Goal: Information Seeking & Learning: Learn about a topic

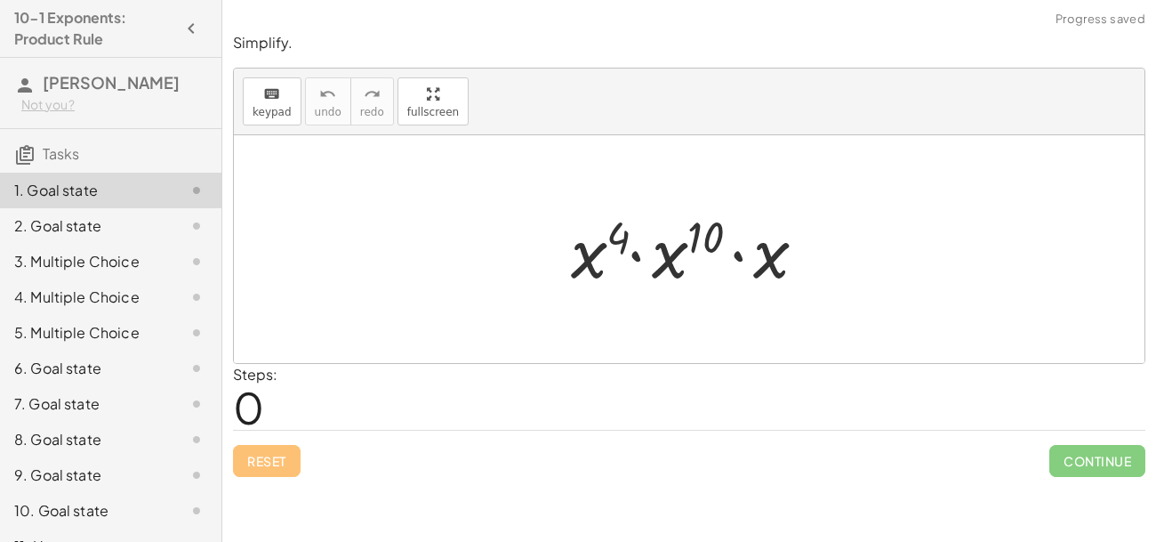
click at [680, 257] on div at bounding box center [695, 250] width 267 height 92
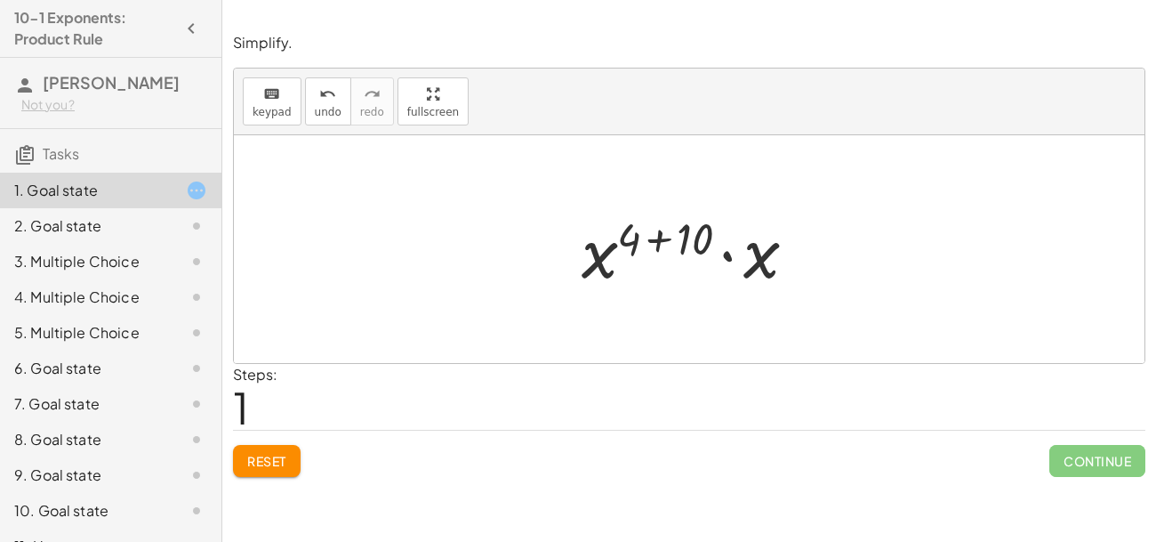
click at [678, 245] on div at bounding box center [696, 250] width 246 height 92
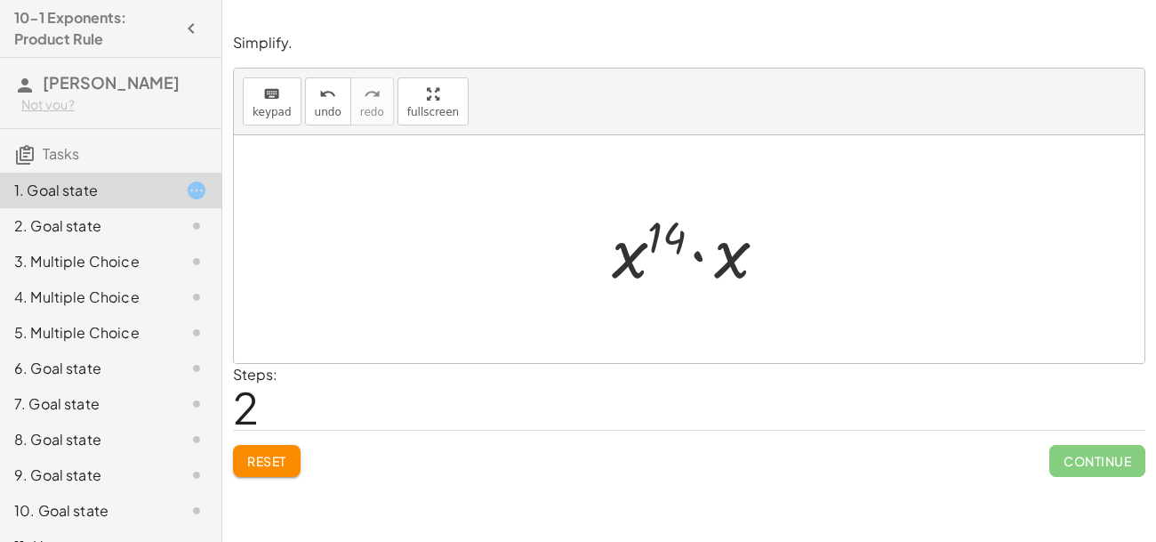
scroll to position [64, 0]
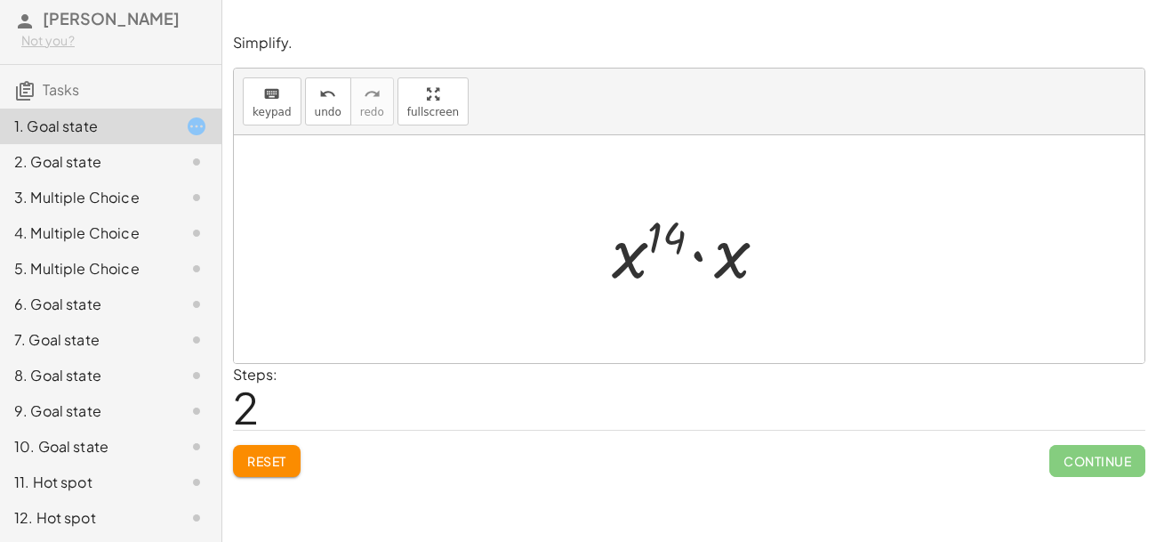
click at [735, 264] on div at bounding box center [696, 250] width 187 height 92
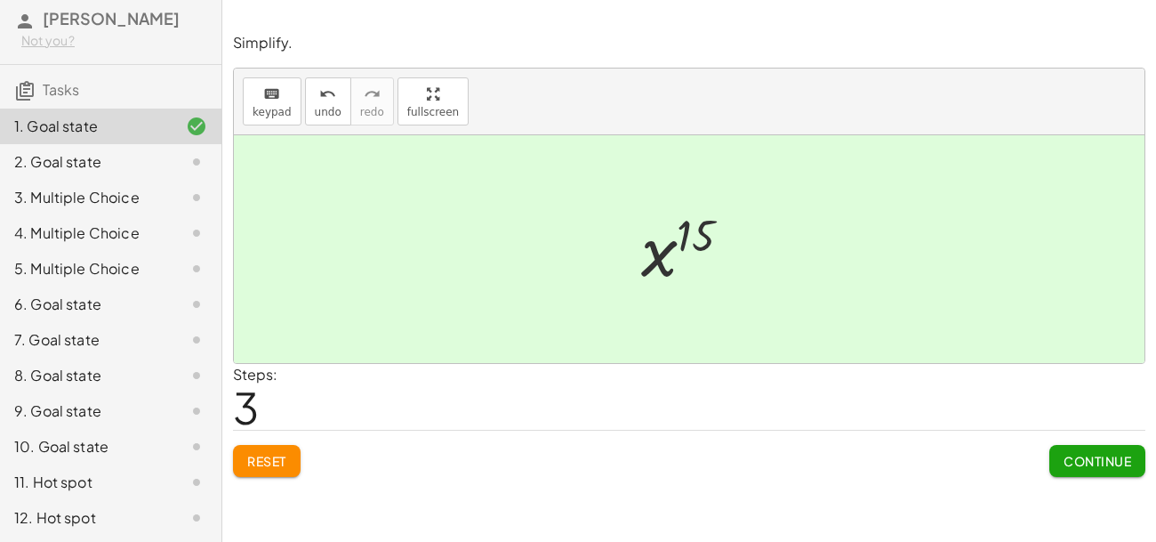
click at [1112, 462] on span "Continue" at bounding box center [1098, 461] width 68 height 16
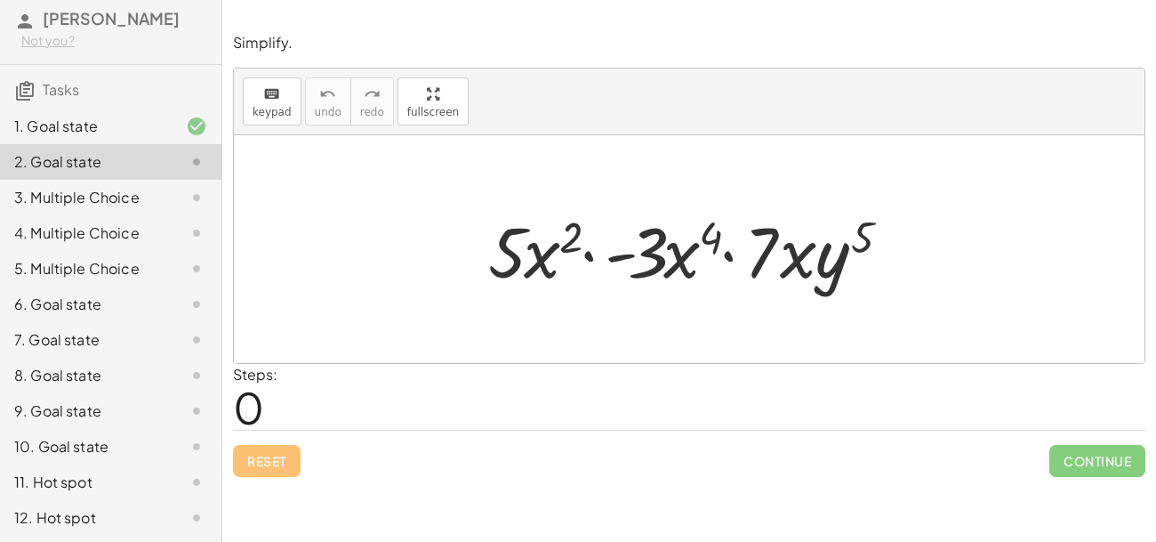
click at [680, 264] on div at bounding box center [695, 250] width 433 height 92
click at [536, 237] on div at bounding box center [695, 250] width 433 height 92
click at [590, 262] on div at bounding box center [695, 250] width 433 height 92
click at [799, 251] on div at bounding box center [695, 250] width 433 height 92
click at [514, 239] on div at bounding box center [695, 250] width 433 height 92
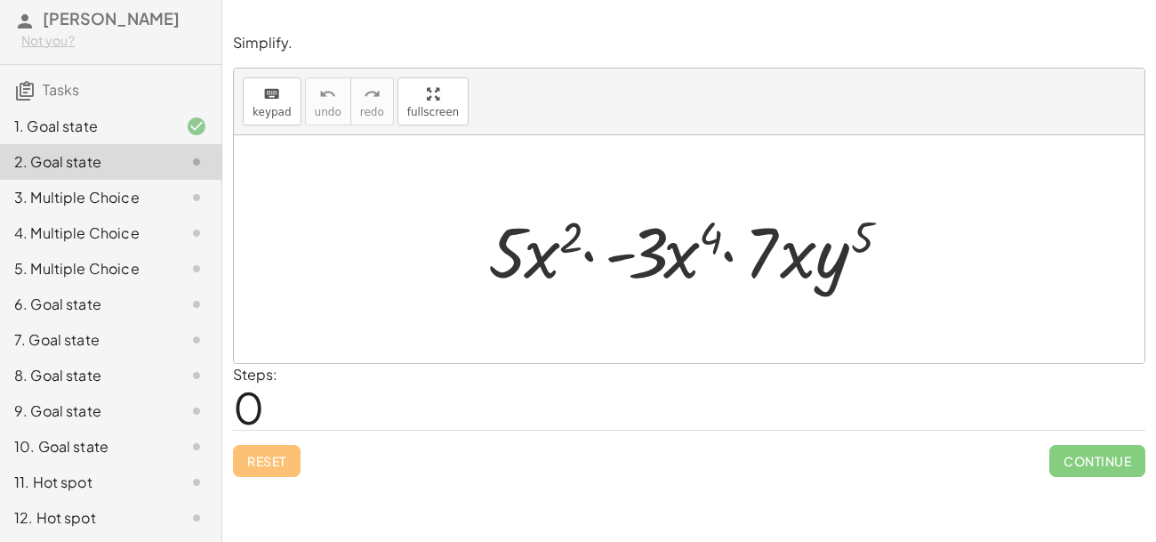
click at [505, 233] on div at bounding box center [695, 250] width 433 height 92
drag, startPoint x: 530, startPoint y: 248, endPoint x: 683, endPoint y: 250, distance: 153.0
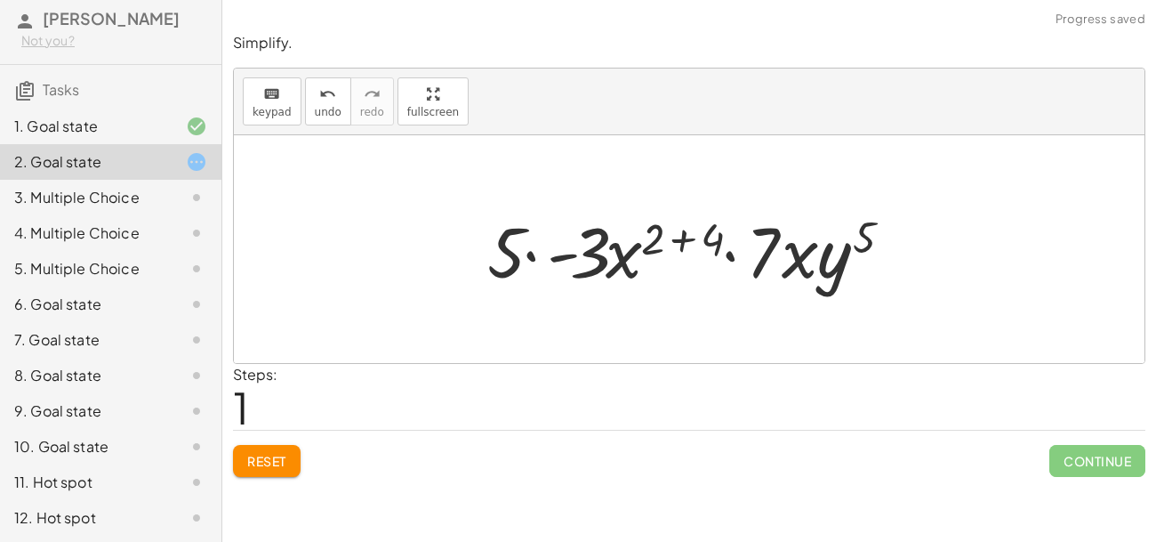
click at [661, 237] on div at bounding box center [696, 250] width 436 height 92
drag, startPoint x: 622, startPoint y: 242, endPoint x: 638, endPoint y: 261, distance: 25.2
click at [638, 261] on div at bounding box center [696, 250] width 436 height 92
click at [591, 258] on div at bounding box center [696, 250] width 436 height 92
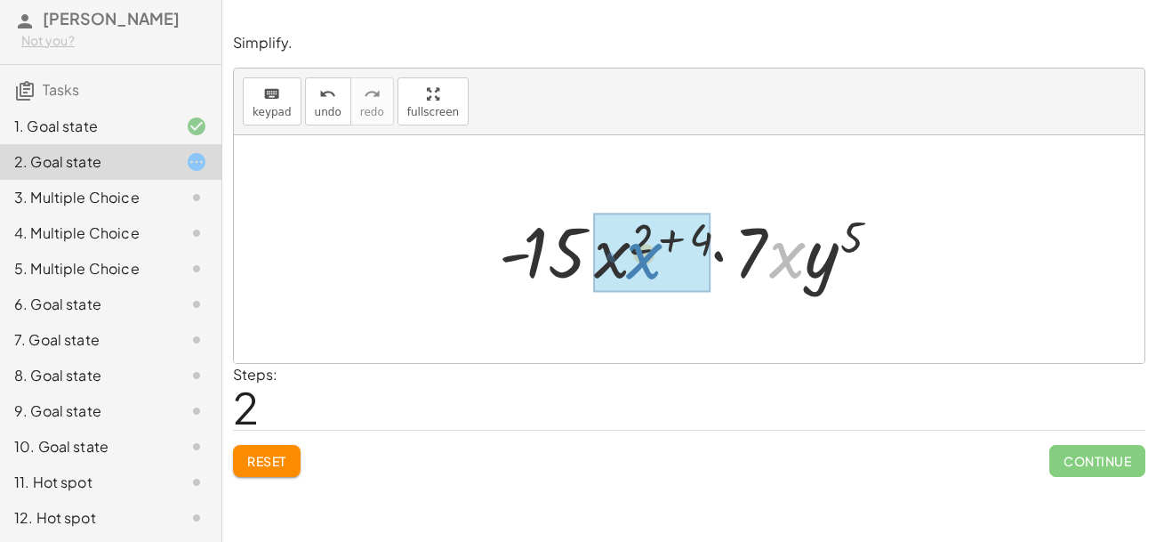
drag, startPoint x: 790, startPoint y: 256, endPoint x: 647, endPoint y: 258, distance: 142.3
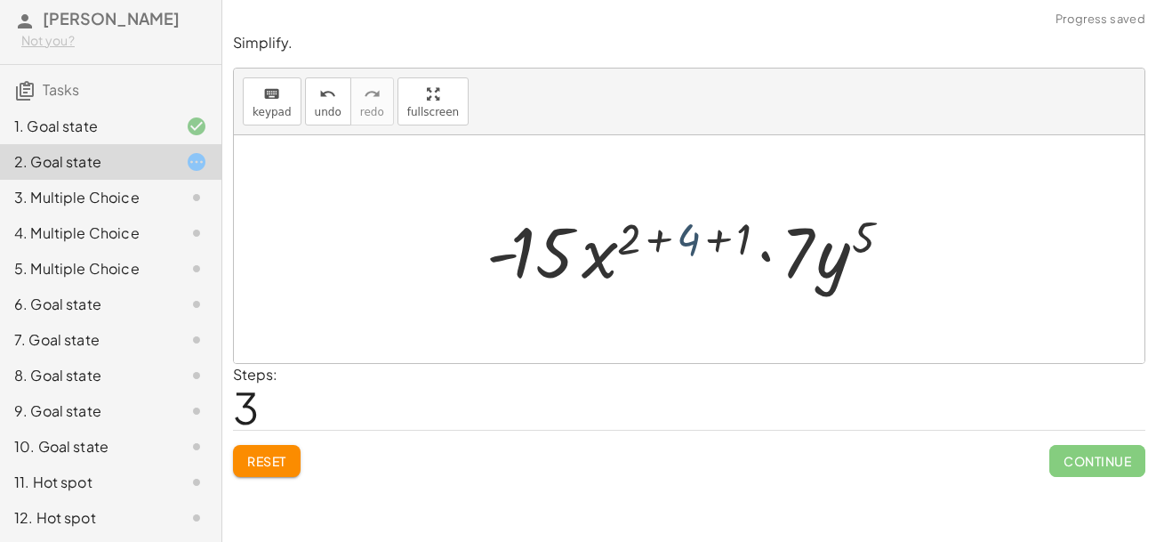
click at [684, 245] on div at bounding box center [696, 250] width 436 height 92
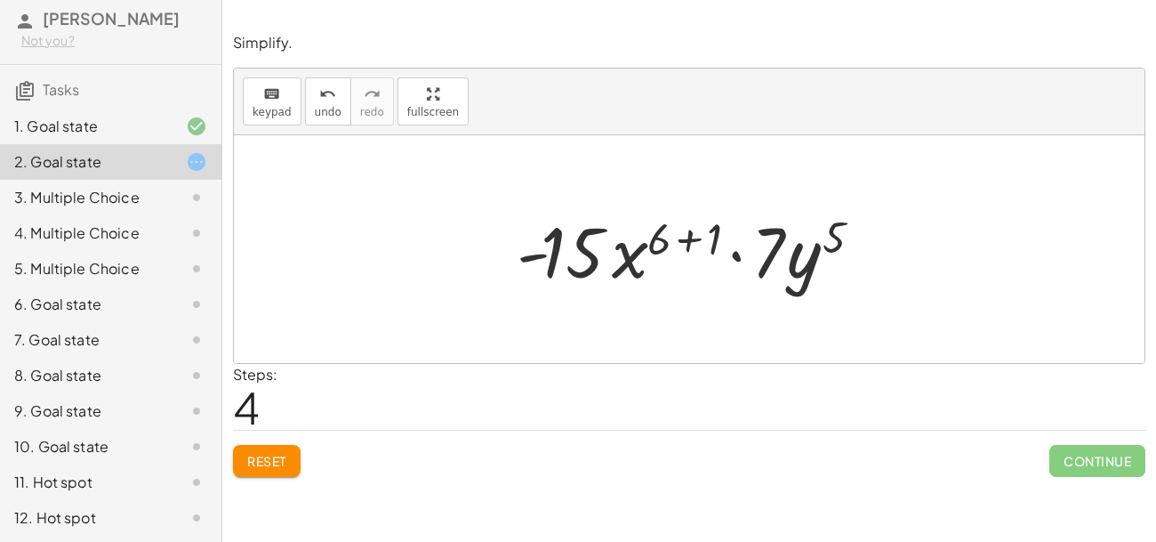
click at [694, 242] on div at bounding box center [696, 250] width 376 height 92
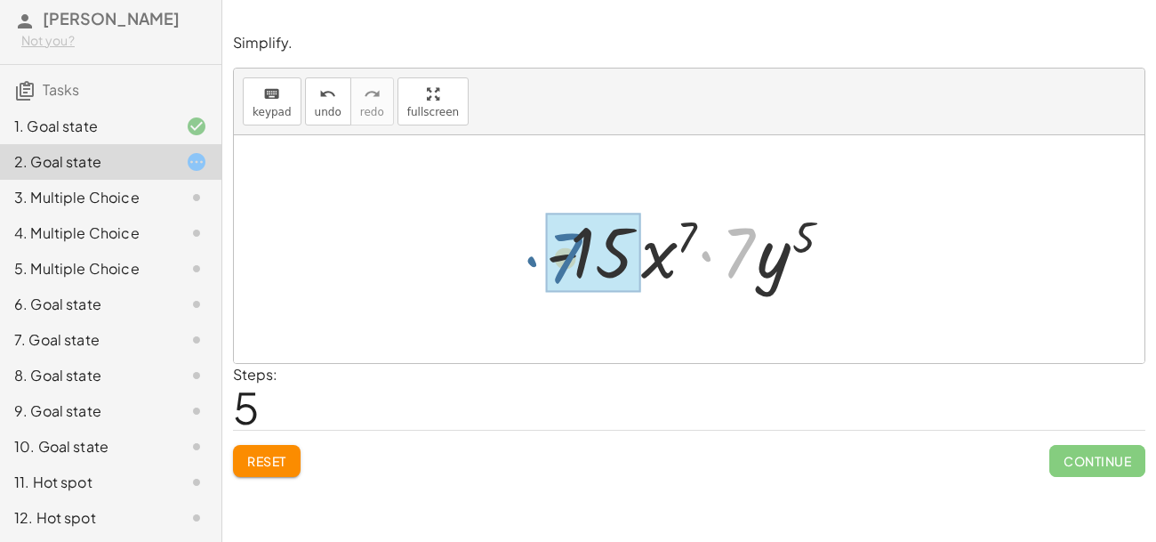
drag, startPoint x: 734, startPoint y: 250, endPoint x: 558, endPoint y: 255, distance: 176.1
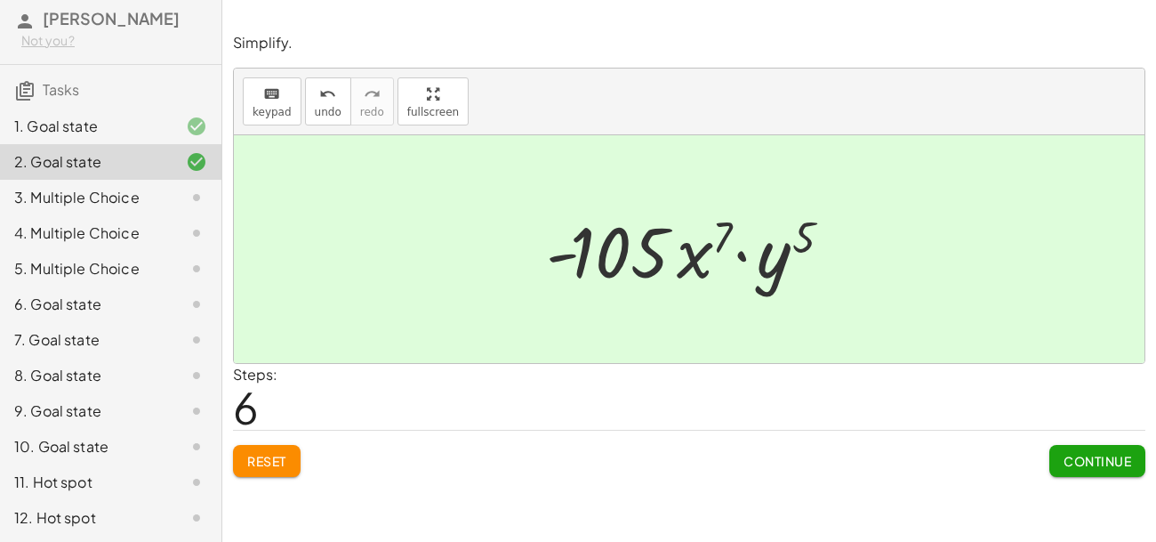
click at [1072, 457] on span "Continue" at bounding box center [1098, 461] width 68 height 16
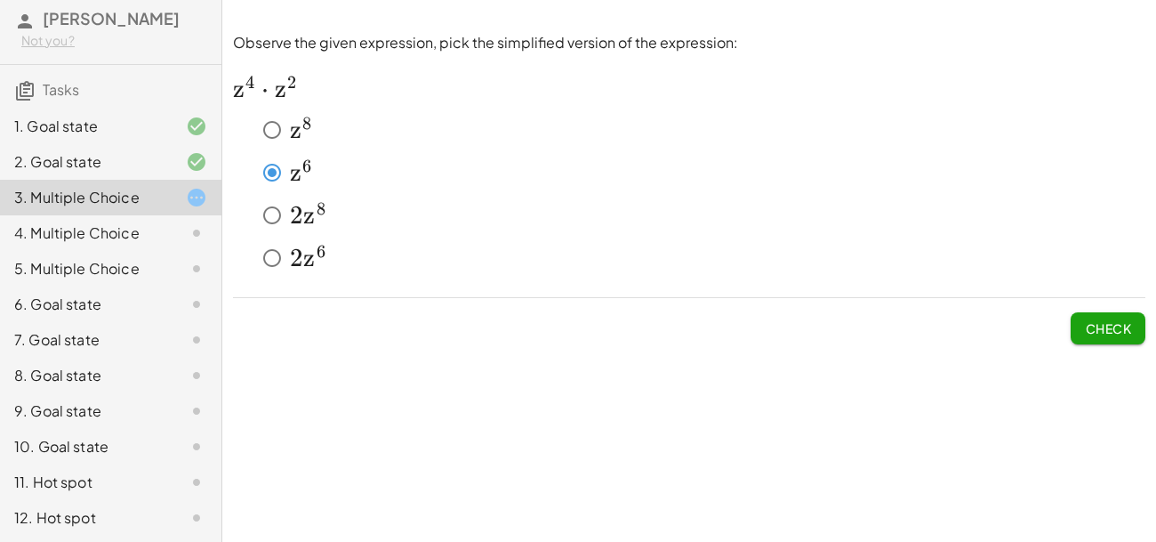
click at [1104, 323] on span "Check" at bounding box center [1108, 328] width 46 height 16
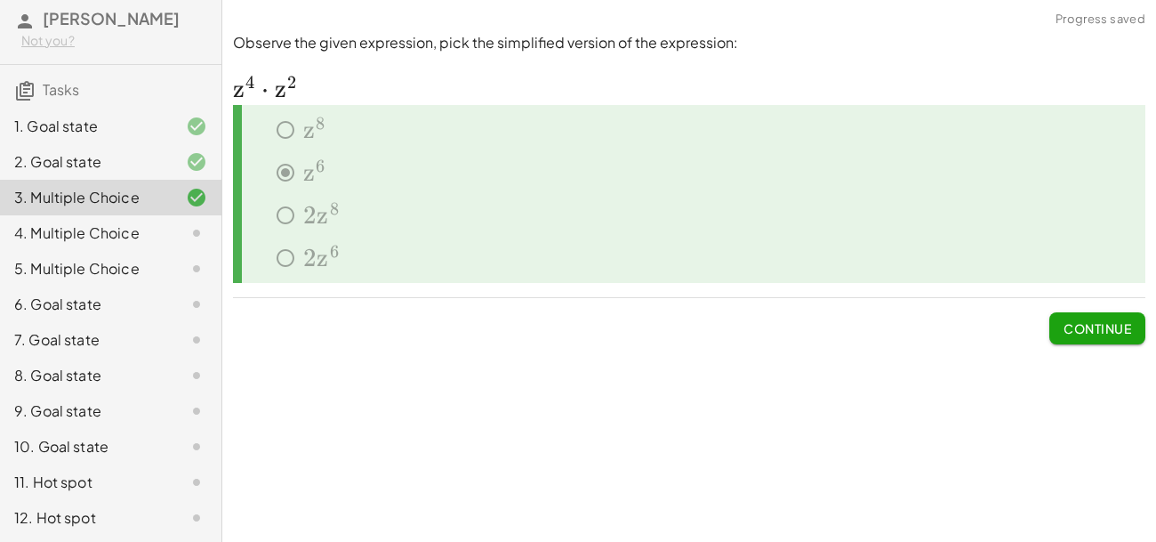
click at [1064, 324] on span "Continue" at bounding box center [1098, 328] width 68 height 16
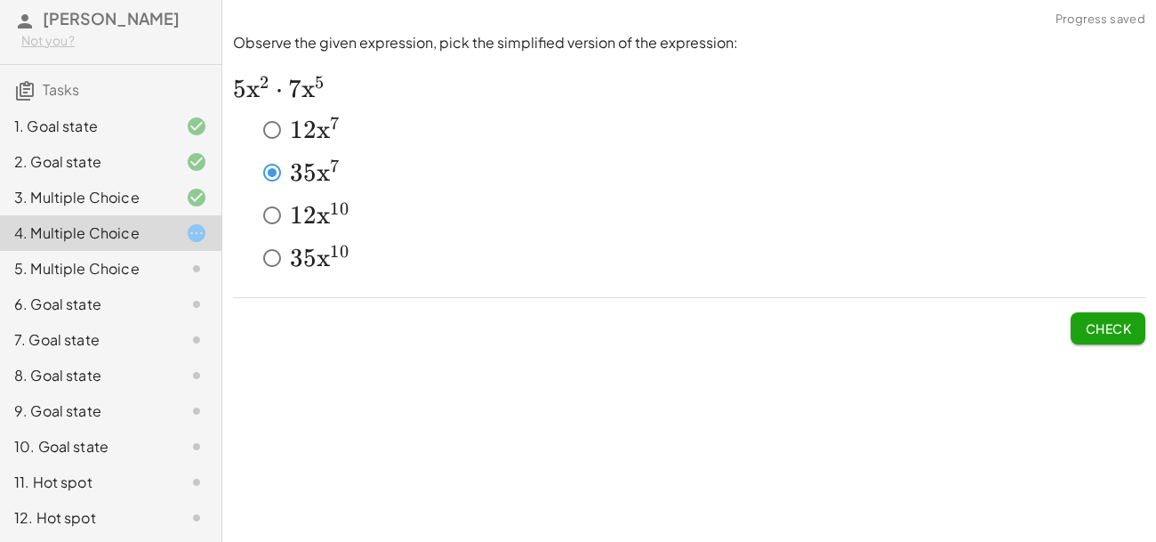
click at [1100, 333] on span "Check" at bounding box center [1108, 328] width 46 height 16
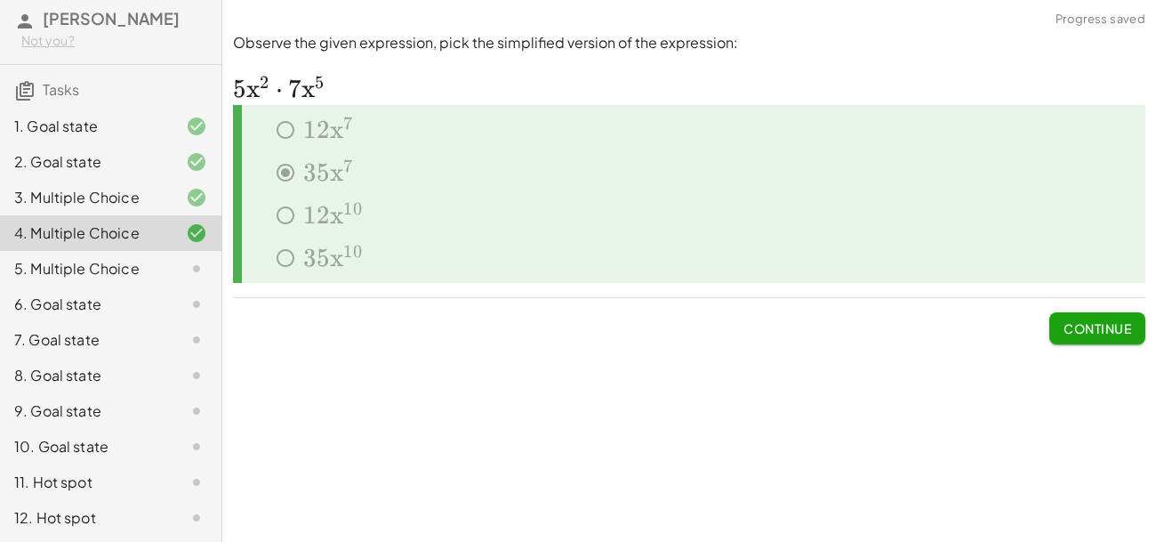
click at [1135, 317] on button "Continue" at bounding box center [1097, 328] width 96 height 32
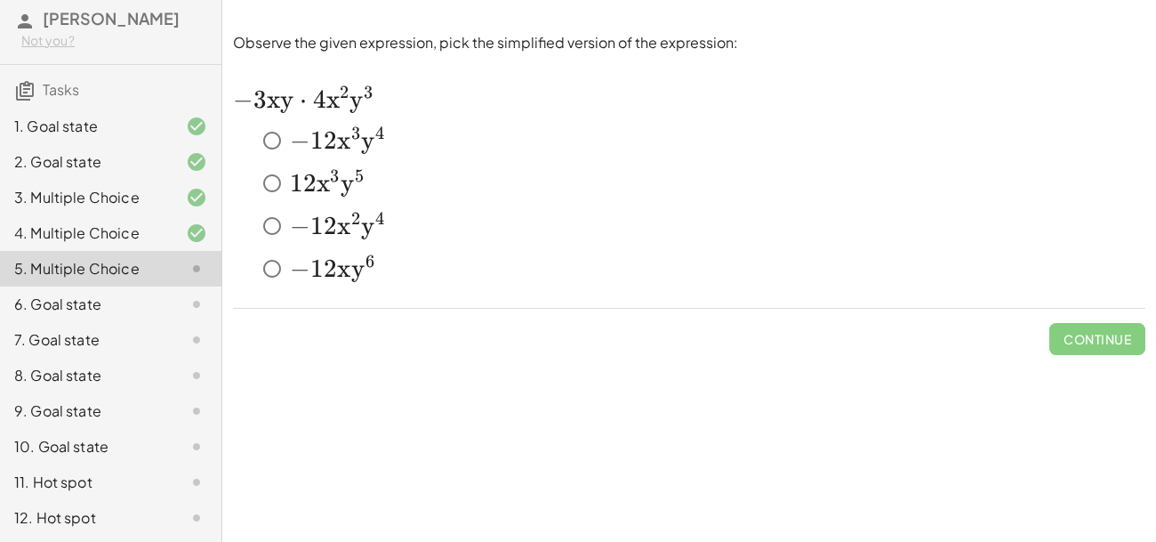
click at [364, 136] on span "y" at bounding box center [367, 140] width 13 height 30
click at [1104, 335] on span "Check" at bounding box center [1108, 339] width 46 height 16
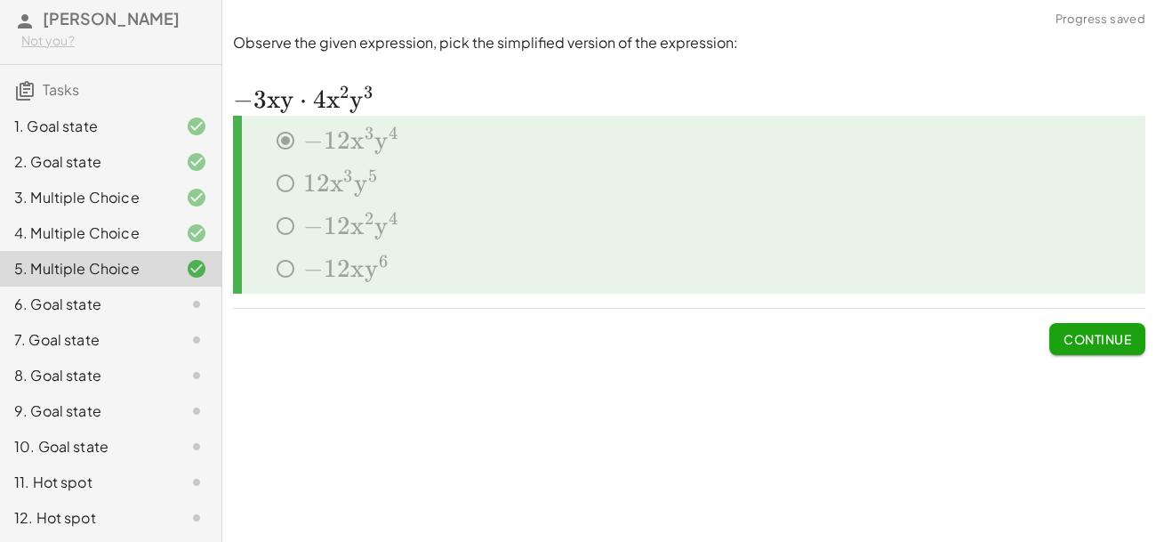
click at [1096, 346] on button "Continue" at bounding box center [1097, 339] width 96 height 32
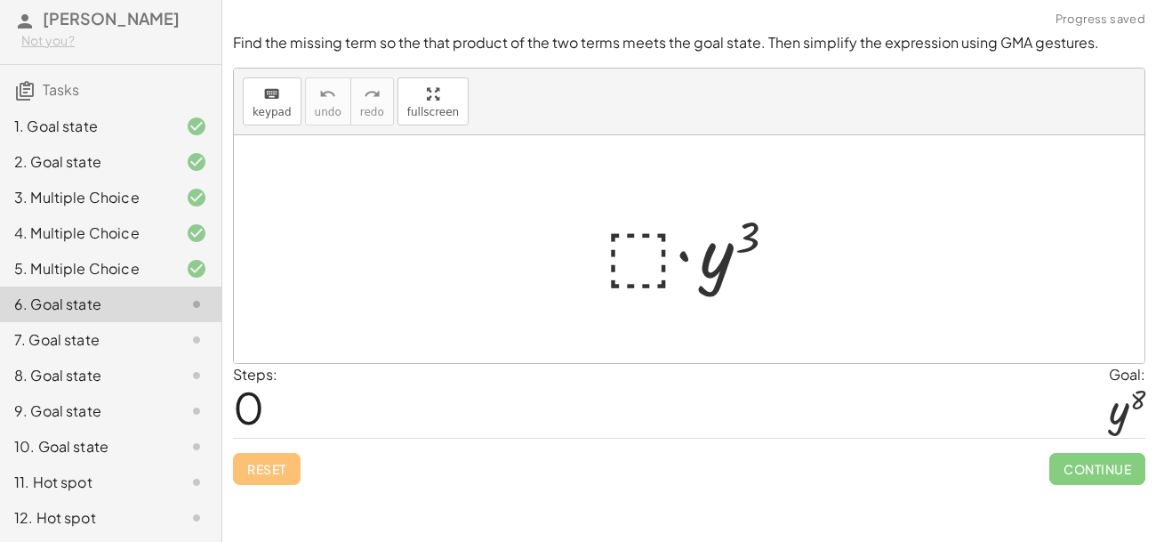
click at [643, 261] on div at bounding box center [696, 250] width 201 height 92
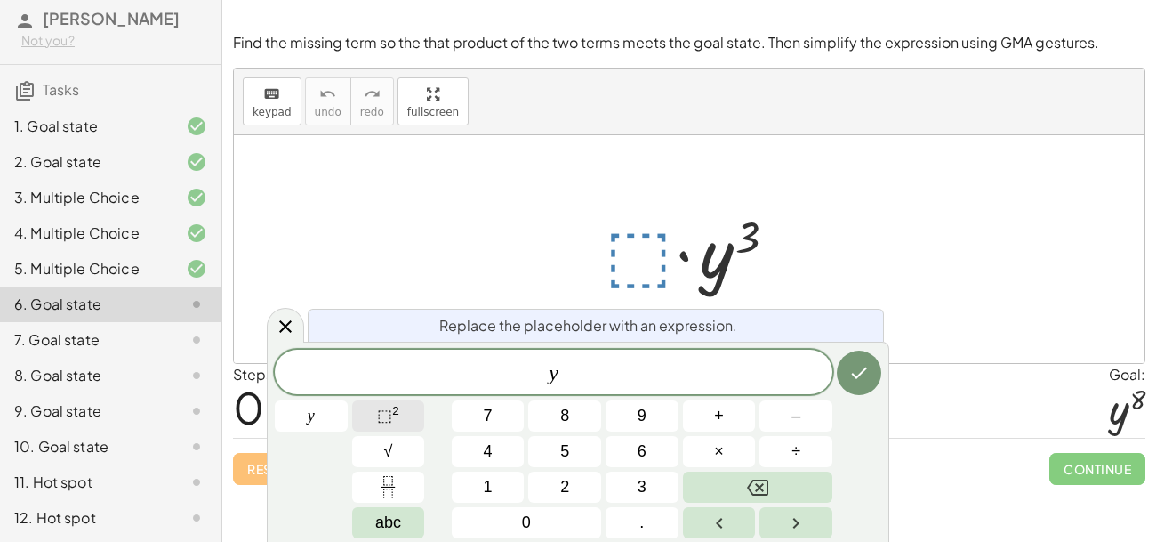
click at [392, 415] on sup "2" at bounding box center [395, 410] width 7 height 13
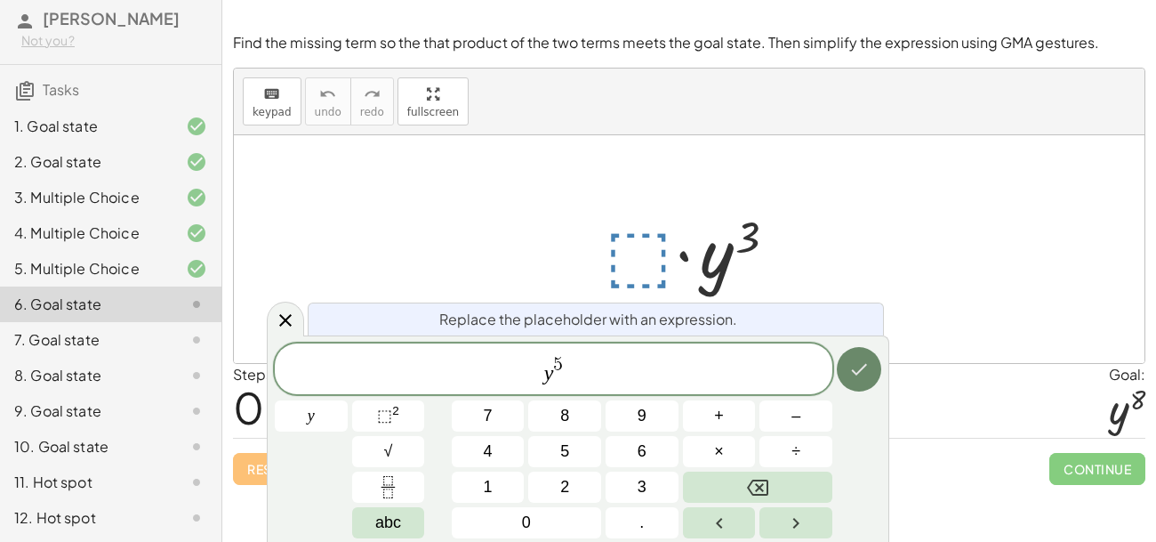
click at [850, 368] on icon "Done" at bounding box center [858, 368] width 21 height 21
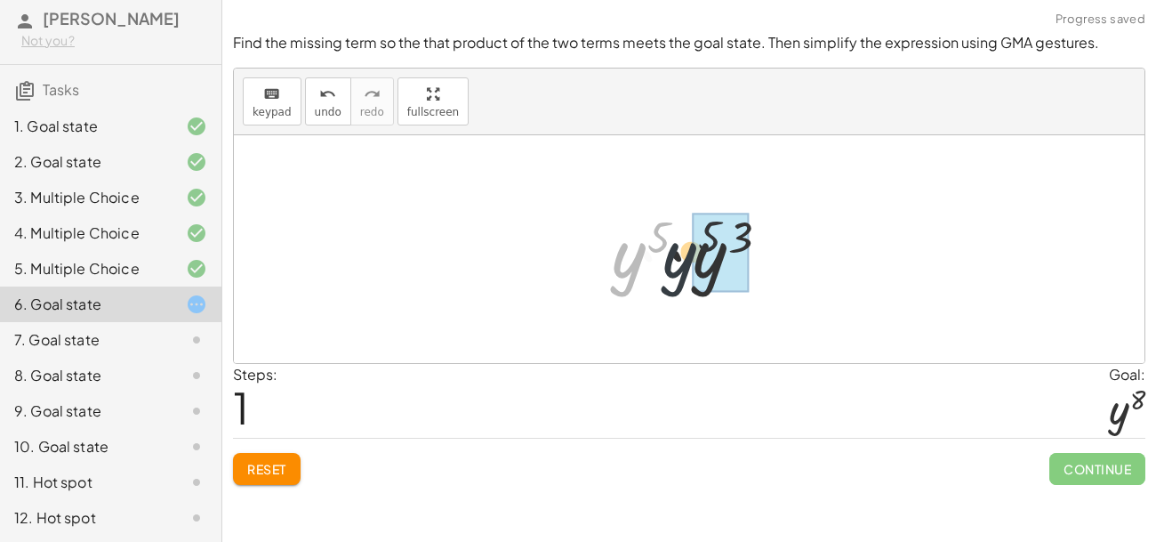
drag, startPoint x: 642, startPoint y: 250, endPoint x: 695, endPoint y: 250, distance: 53.4
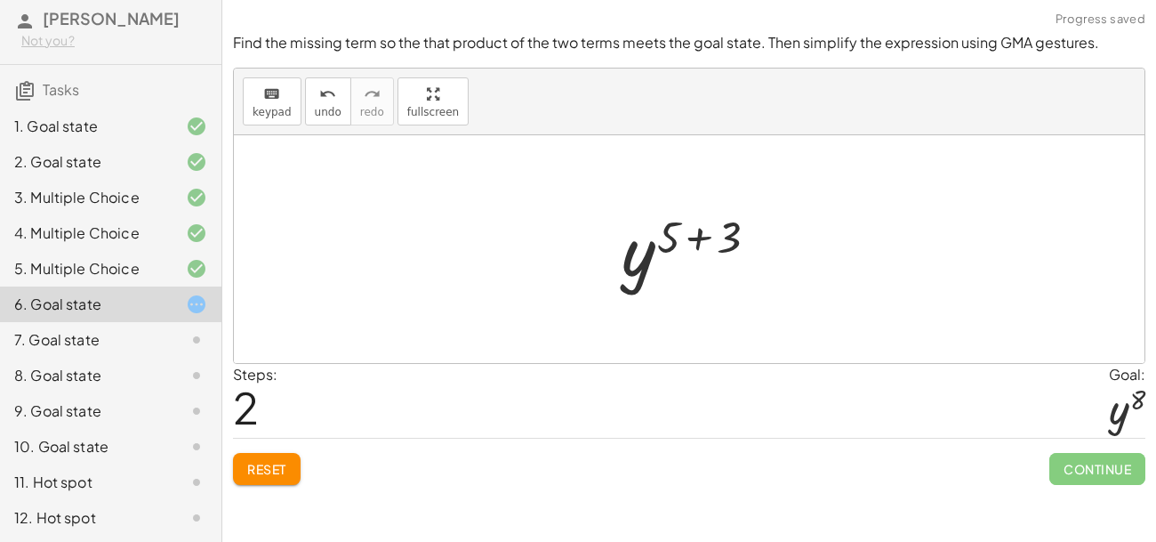
click at [697, 242] on div at bounding box center [695, 249] width 165 height 88
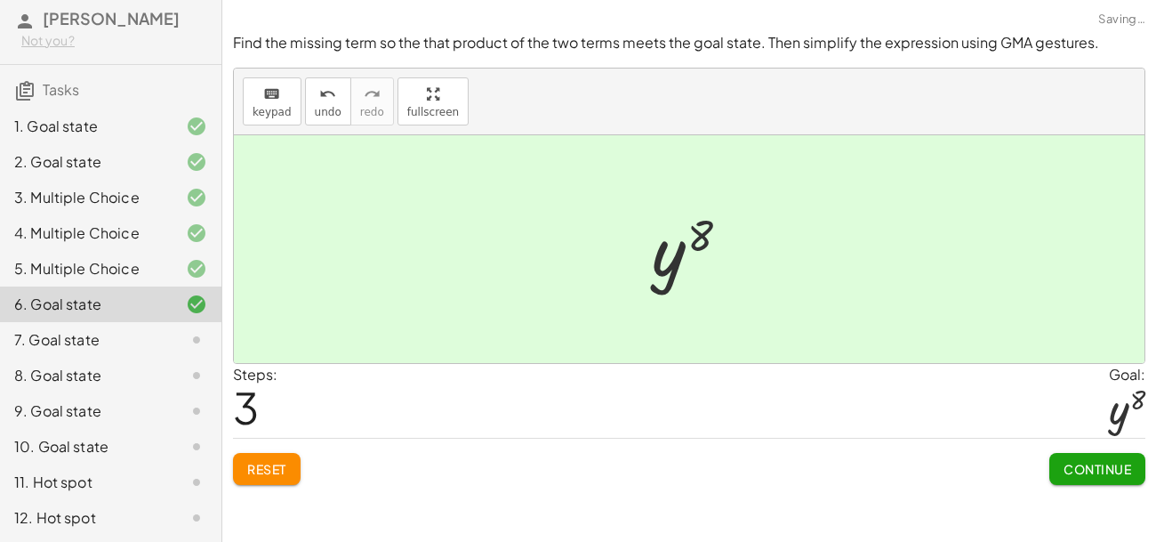
click at [1072, 476] on button "Continue" at bounding box center [1097, 469] width 96 height 32
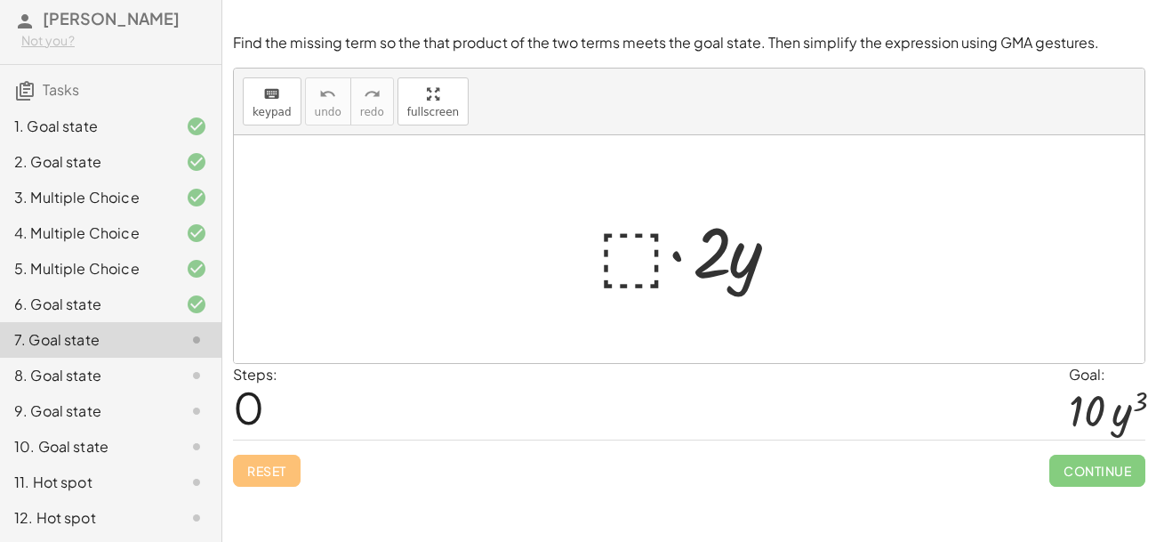
click at [618, 245] on div at bounding box center [696, 250] width 215 height 92
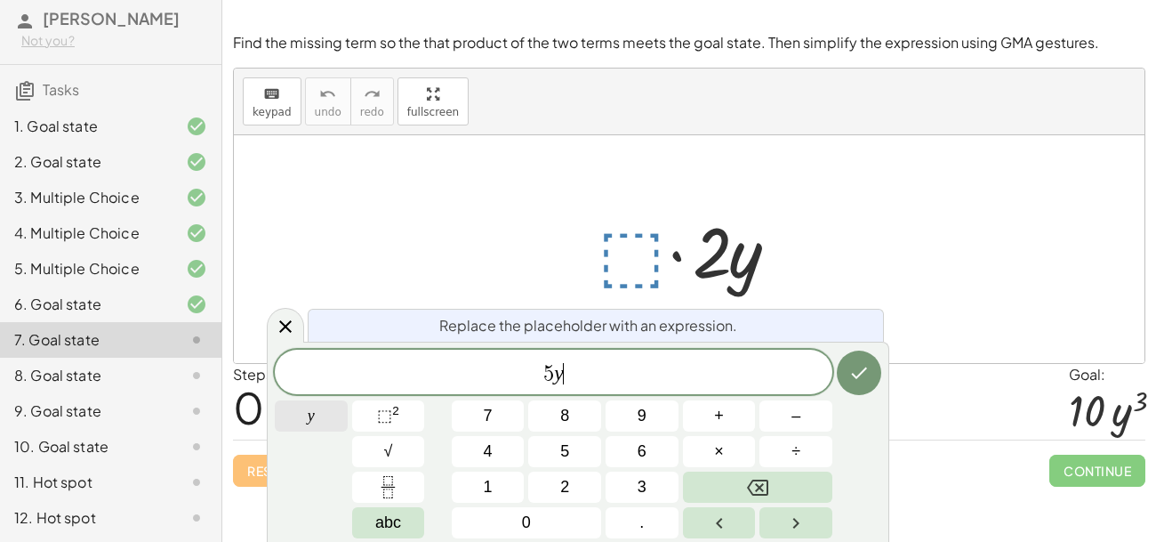
click at [323, 421] on button "y" at bounding box center [311, 415] width 73 height 31
click at [408, 405] on button "⬚ 2" at bounding box center [388, 415] width 73 height 31
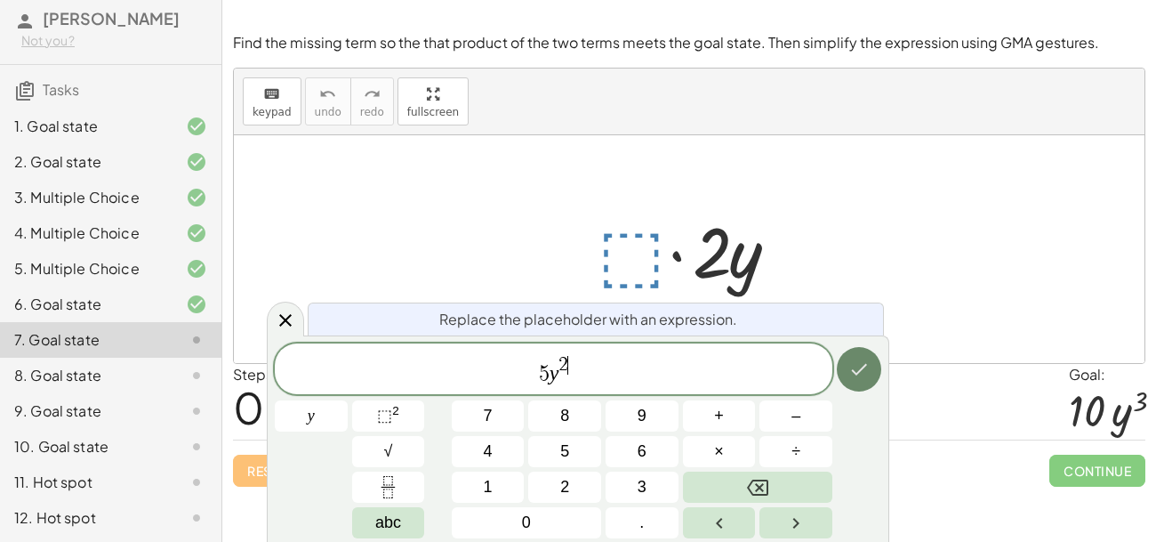
click at [863, 360] on icon "Done" at bounding box center [858, 368] width 21 height 21
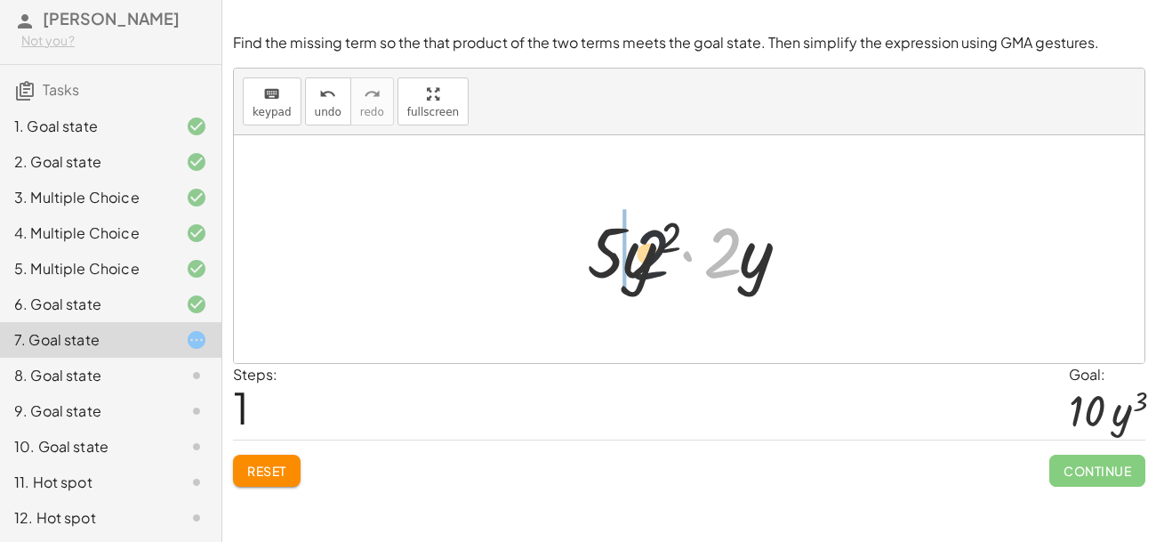
drag, startPoint x: 726, startPoint y: 249, endPoint x: 638, endPoint y: 251, distance: 87.2
click at [638, 251] on div at bounding box center [696, 250] width 237 height 92
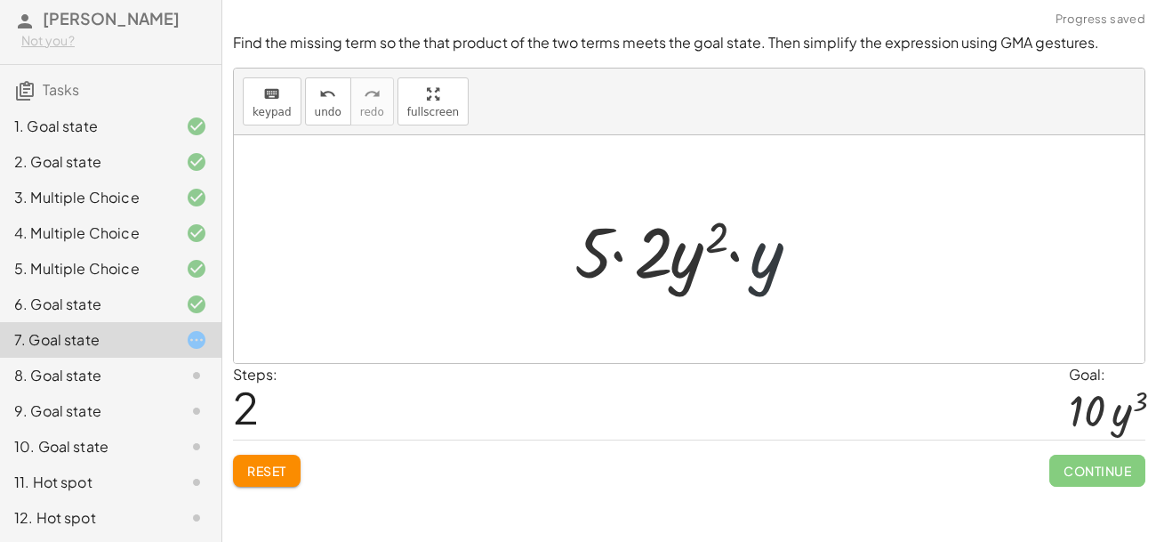
drag, startPoint x: 763, startPoint y: 260, endPoint x: 734, endPoint y: 254, distance: 29.0
click at [734, 254] on div at bounding box center [696, 250] width 260 height 92
click at [718, 247] on div at bounding box center [696, 250] width 260 height 92
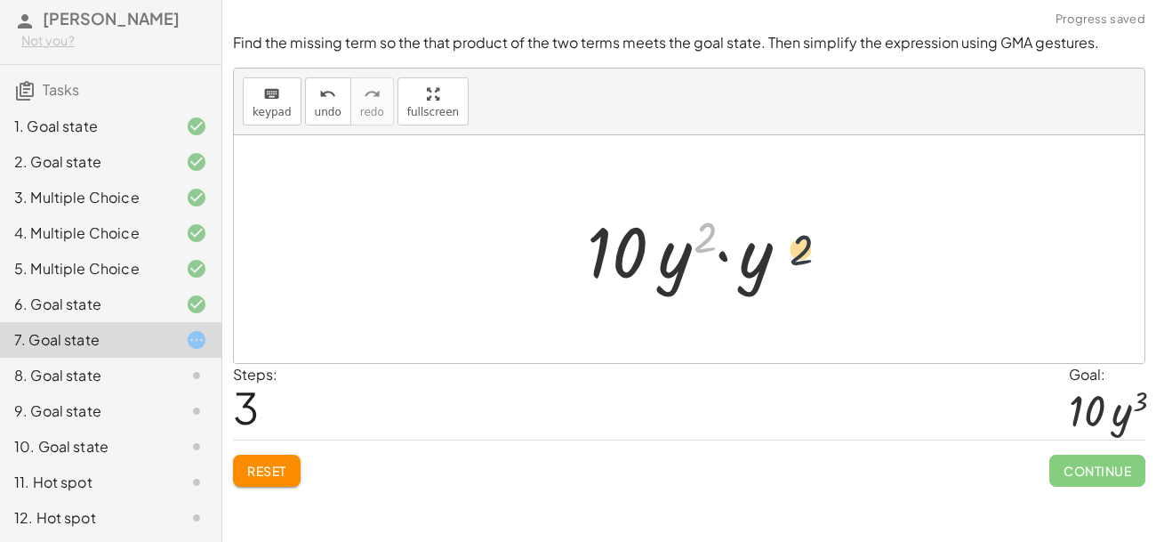
drag, startPoint x: 702, startPoint y: 240, endPoint x: 800, endPoint y: 253, distance: 98.7
click at [800, 253] on div at bounding box center [696, 250] width 237 height 92
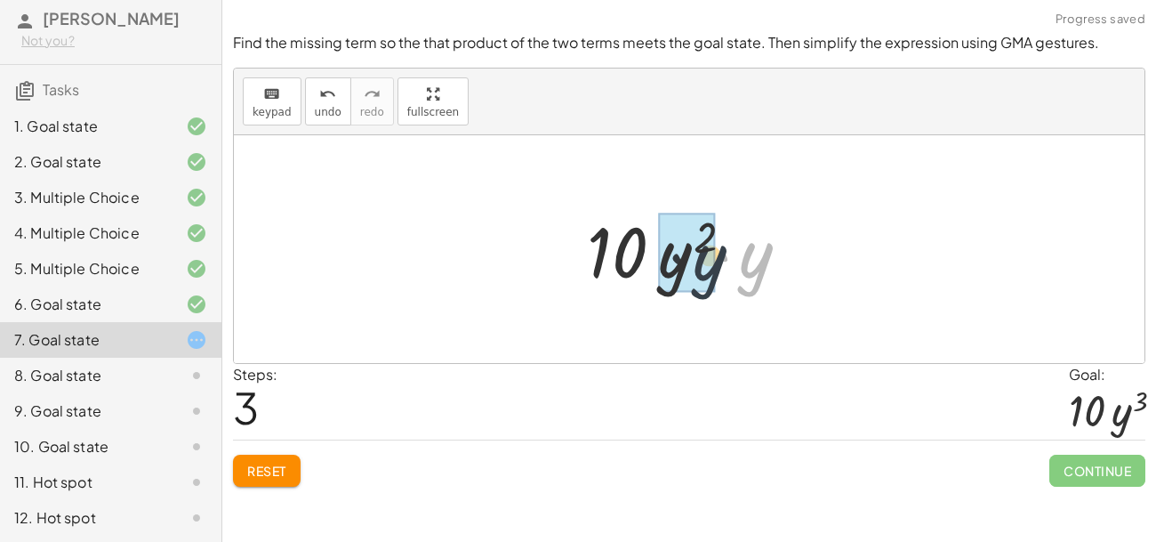
drag, startPoint x: 750, startPoint y: 257, endPoint x: 701, endPoint y: 260, distance: 49.0
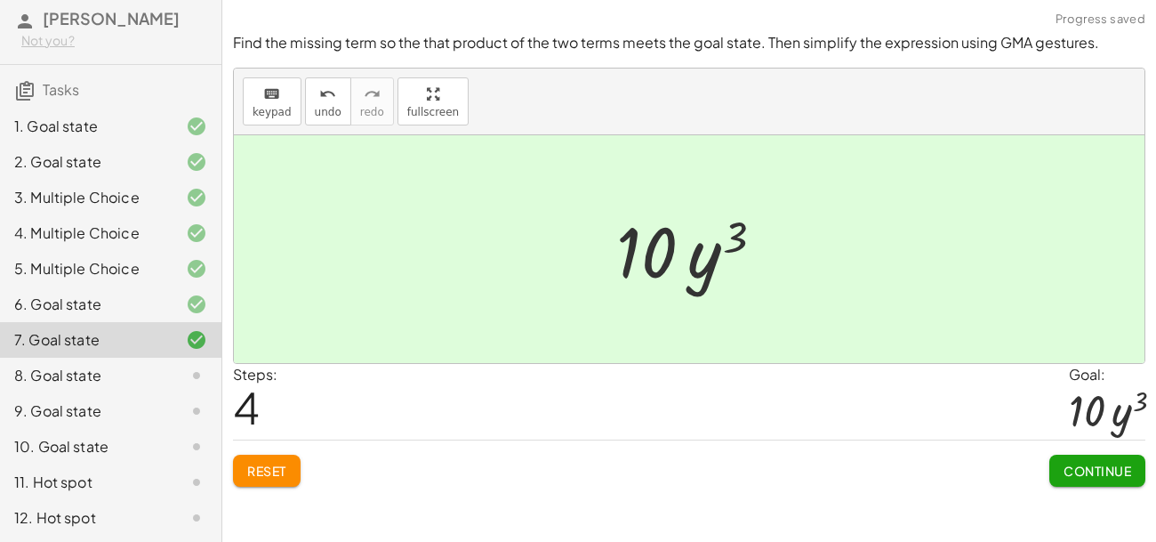
click at [1073, 469] on span "Continue" at bounding box center [1098, 470] width 68 height 16
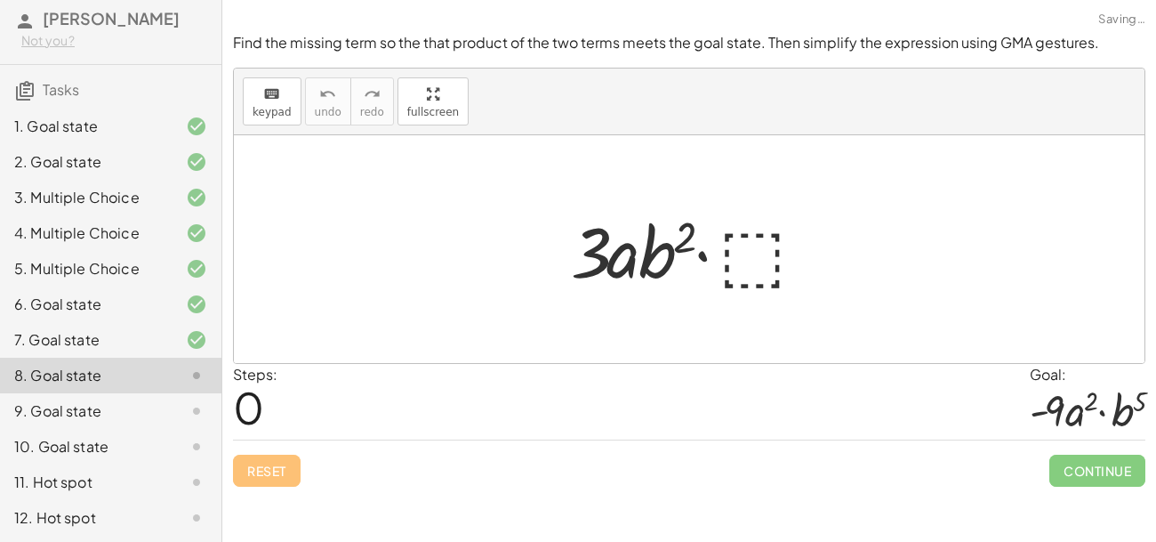
click at [753, 245] on div at bounding box center [696, 250] width 268 height 92
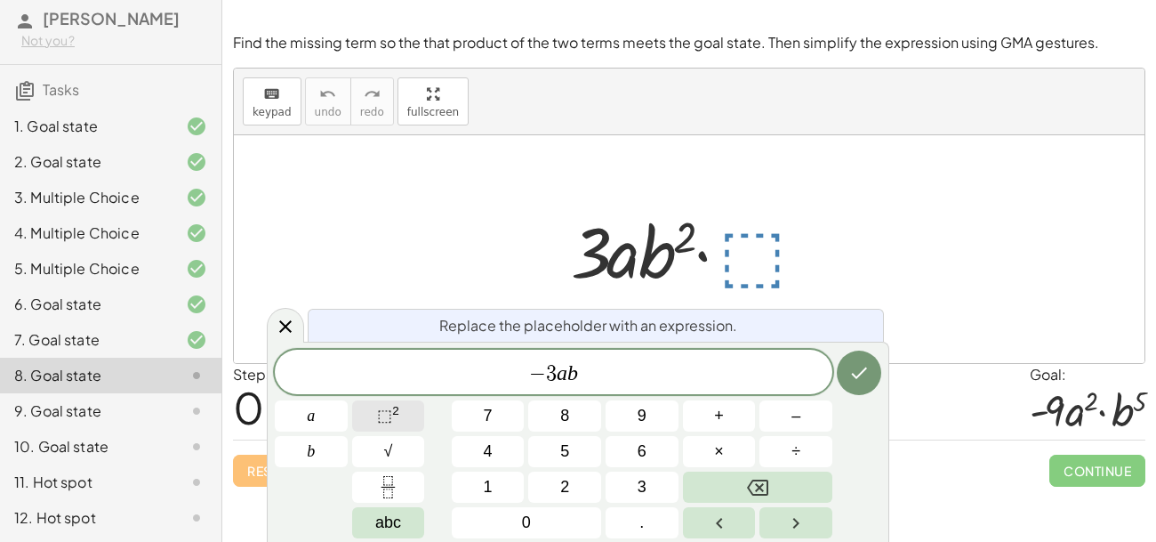
click at [396, 408] on sup "2" at bounding box center [395, 410] width 7 height 13
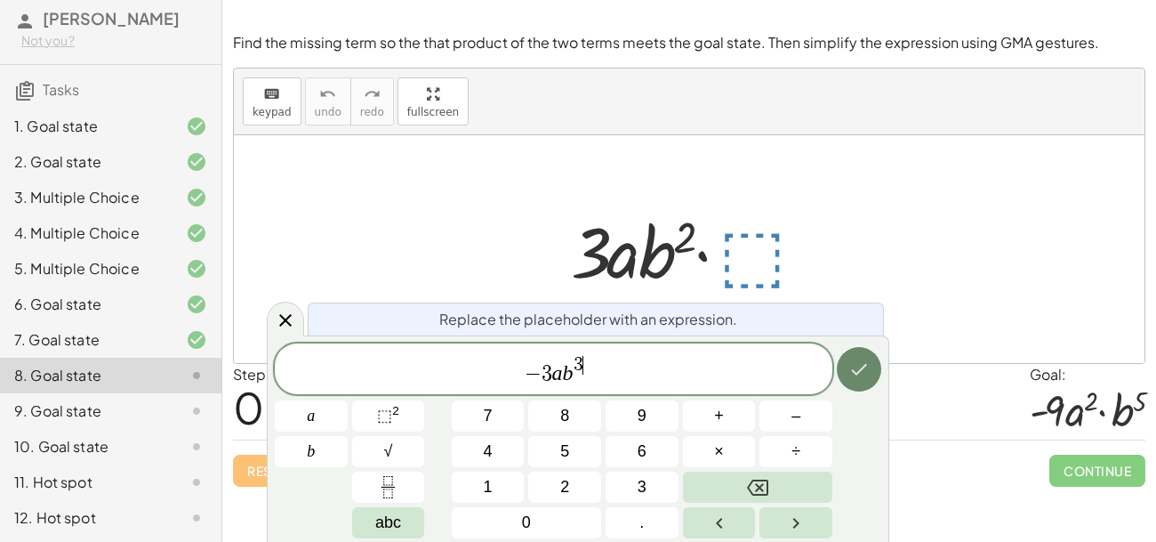
click at [862, 380] on button "Done" at bounding box center [859, 369] width 44 height 44
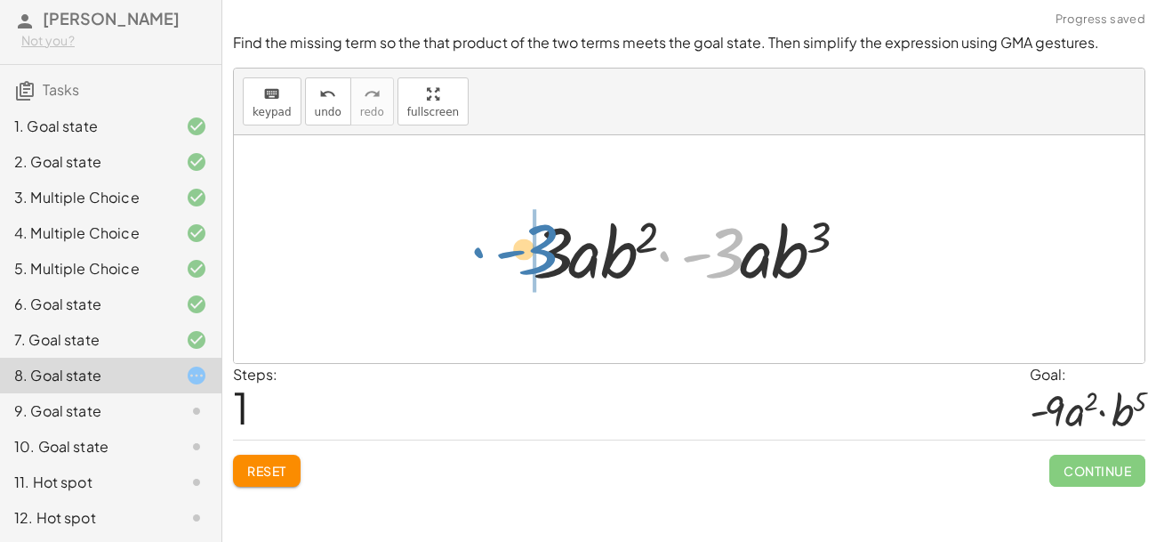
drag, startPoint x: 707, startPoint y: 247, endPoint x: 512, endPoint y: 245, distance: 194.8
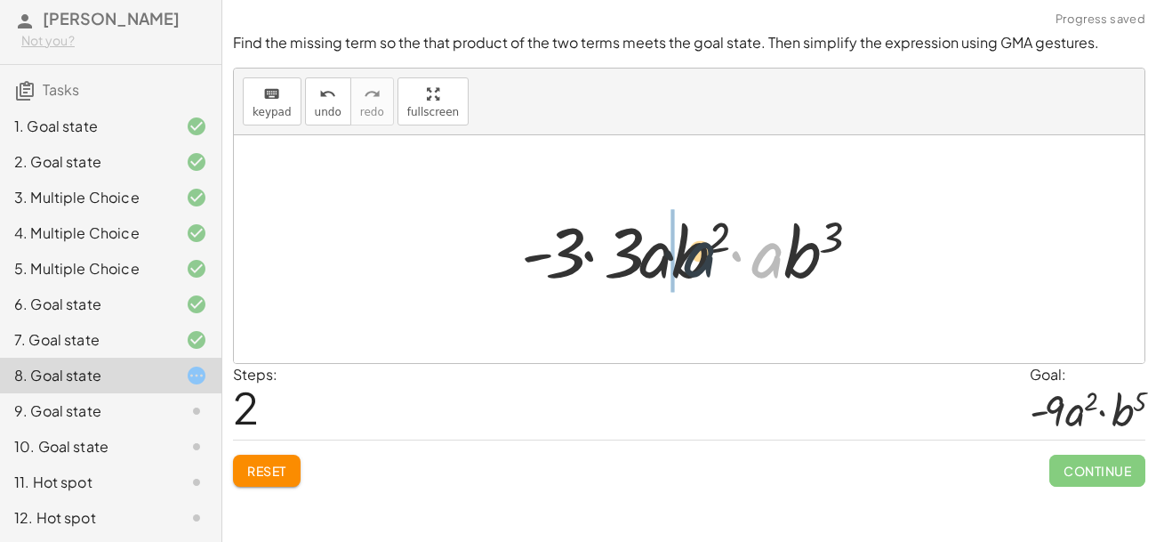
drag, startPoint x: 772, startPoint y: 259, endPoint x: 657, endPoint y: 254, distance: 114.8
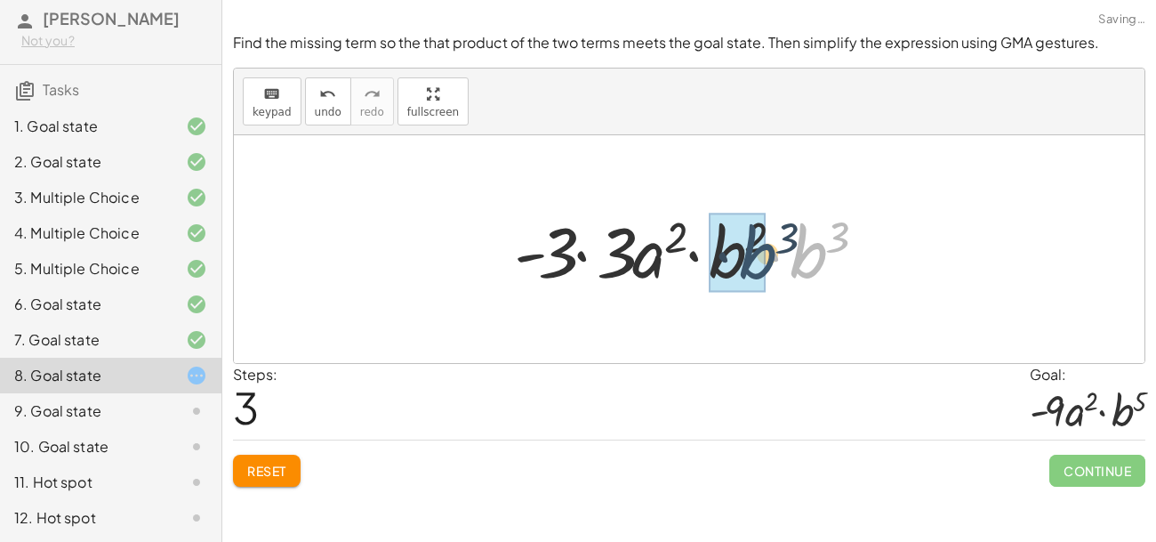
drag, startPoint x: 814, startPoint y: 252, endPoint x: 760, endPoint y: 253, distance: 53.4
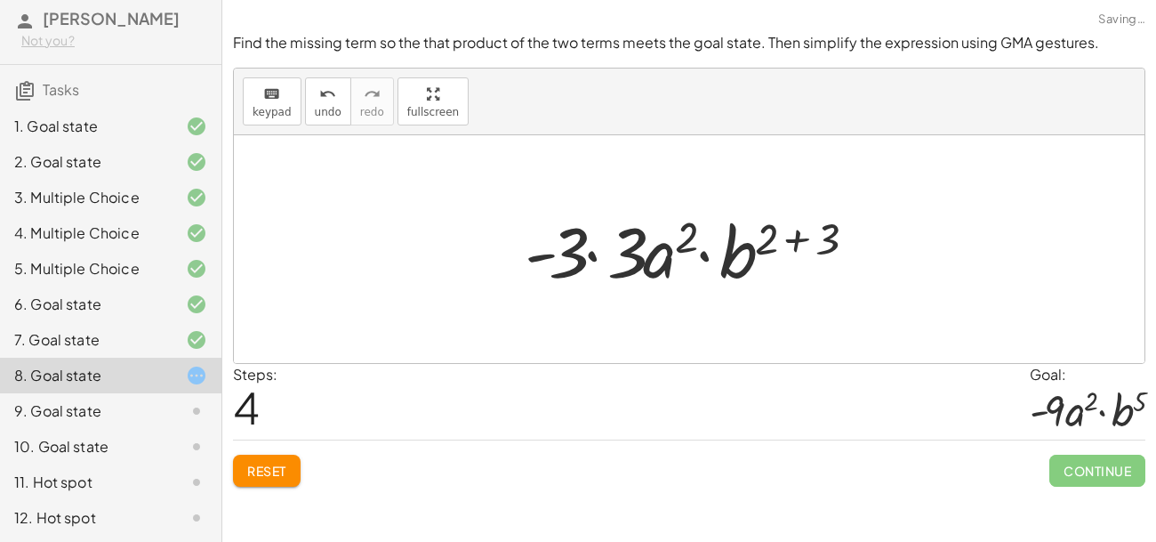
click at [767, 247] on div at bounding box center [696, 250] width 360 height 92
click at [799, 239] on div at bounding box center [696, 250] width 360 height 92
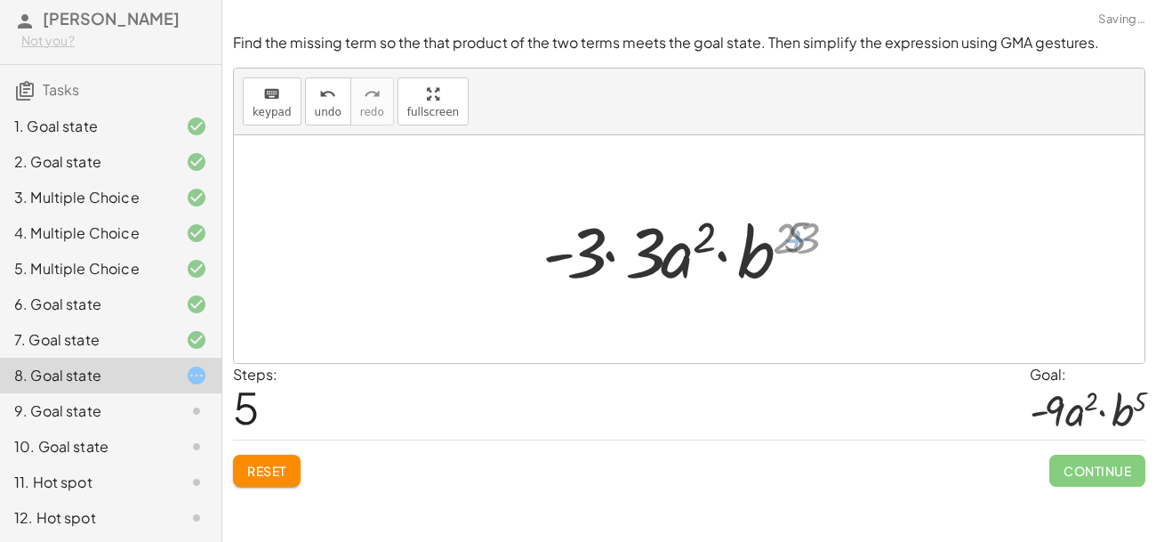
click at [739, 238] on div at bounding box center [695, 250] width 301 height 92
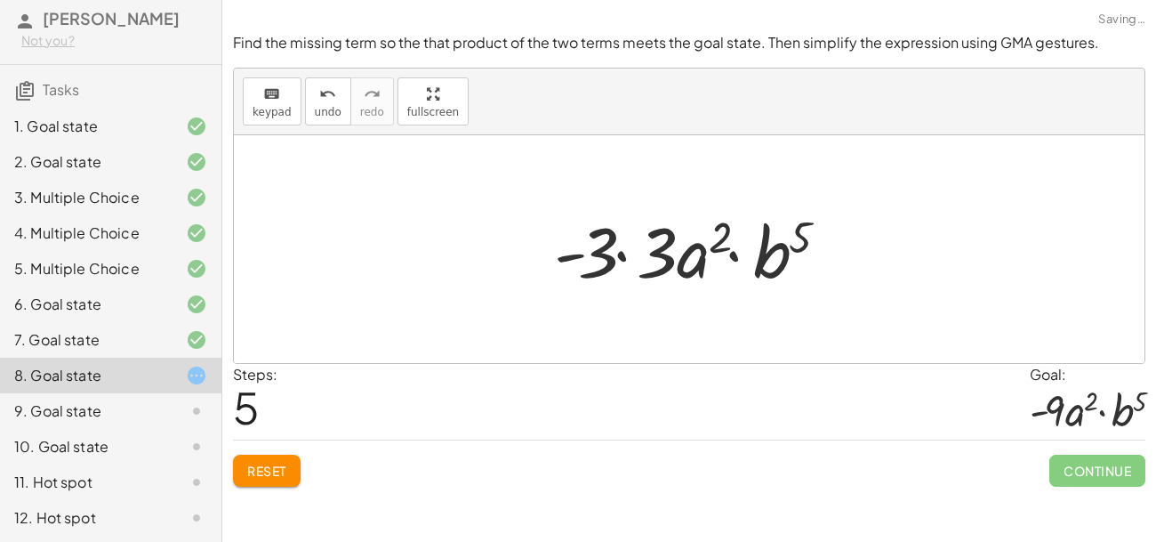
click at [716, 237] on div at bounding box center [695, 250] width 301 height 92
click at [640, 243] on div at bounding box center [695, 250] width 301 height 92
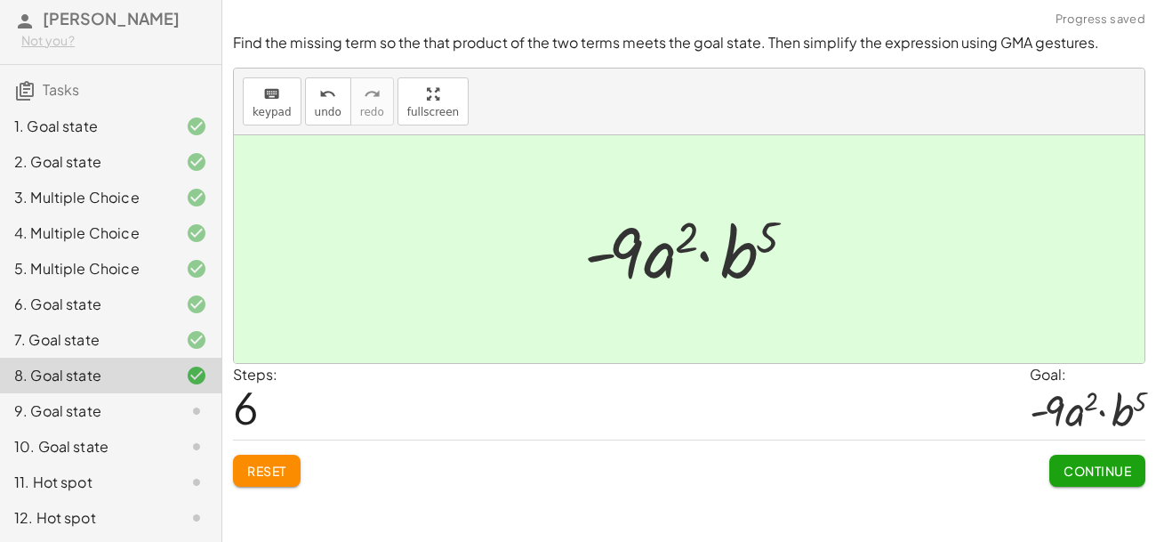
click at [1064, 472] on span "Continue" at bounding box center [1098, 470] width 68 height 16
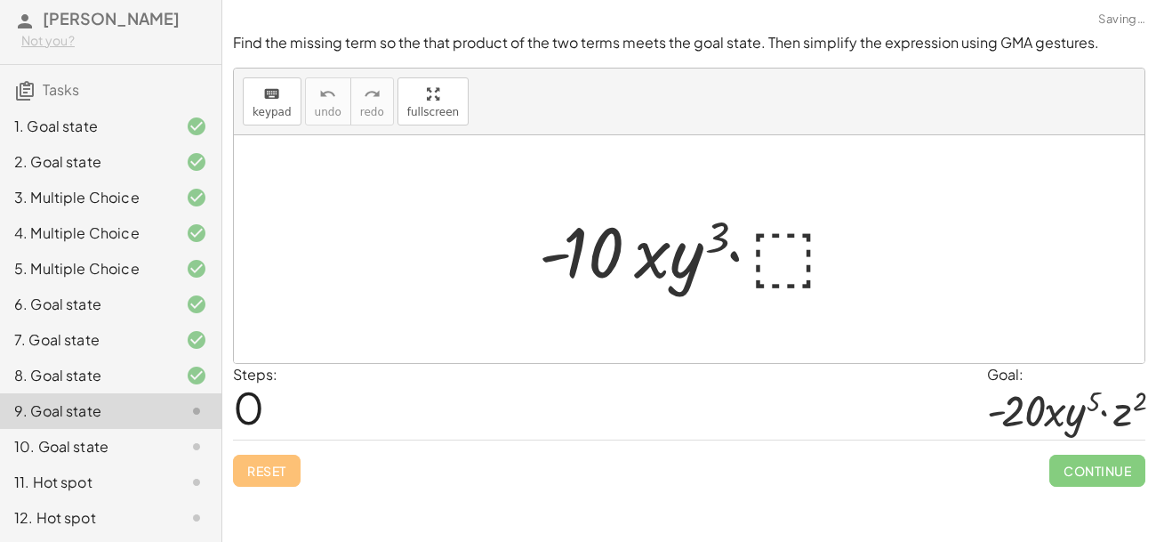
click at [789, 261] on div at bounding box center [695, 250] width 331 height 92
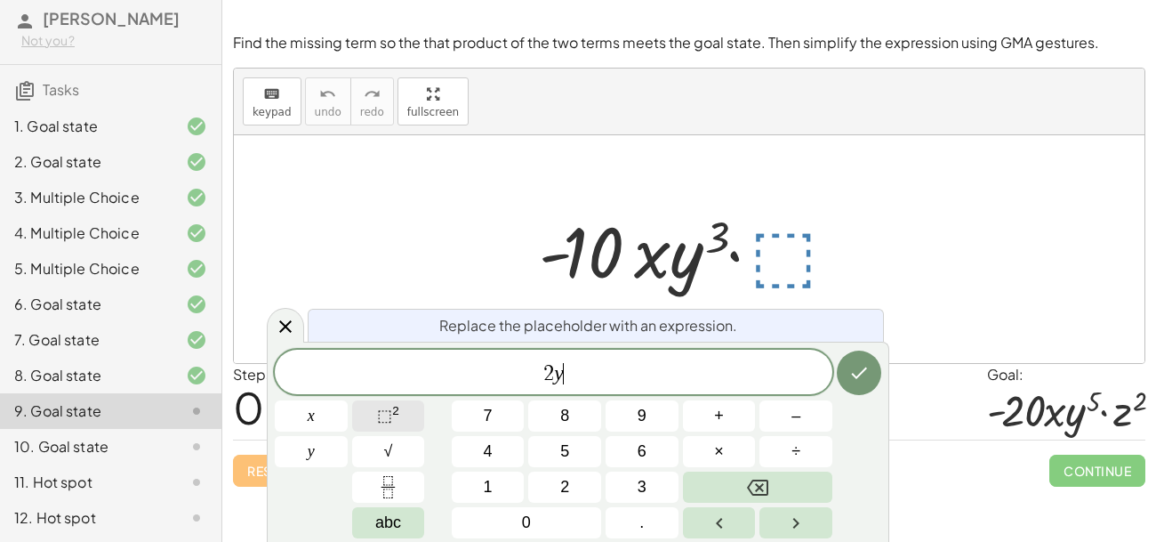
click at [396, 429] on button "⬚ 2" at bounding box center [388, 415] width 73 height 31
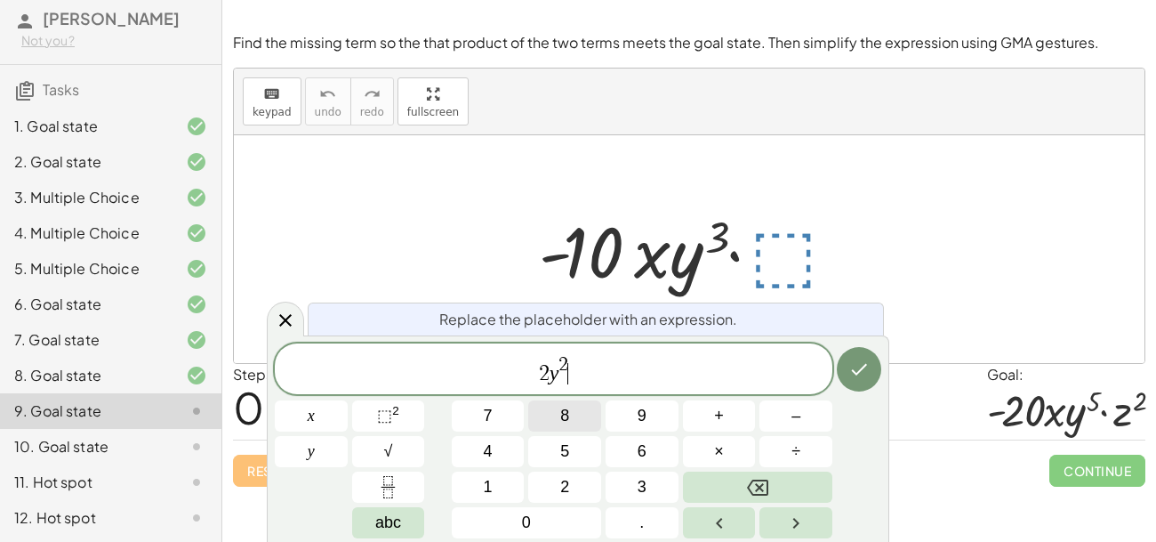
click at [570, 424] on button "8" at bounding box center [564, 415] width 73 height 31
click at [718, 448] on span "×" at bounding box center [719, 451] width 10 height 24
click at [373, 405] on button "⬚ 2" at bounding box center [388, 415] width 73 height 31
click at [863, 369] on icon "Done" at bounding box center [858, 368] width 21 height 21
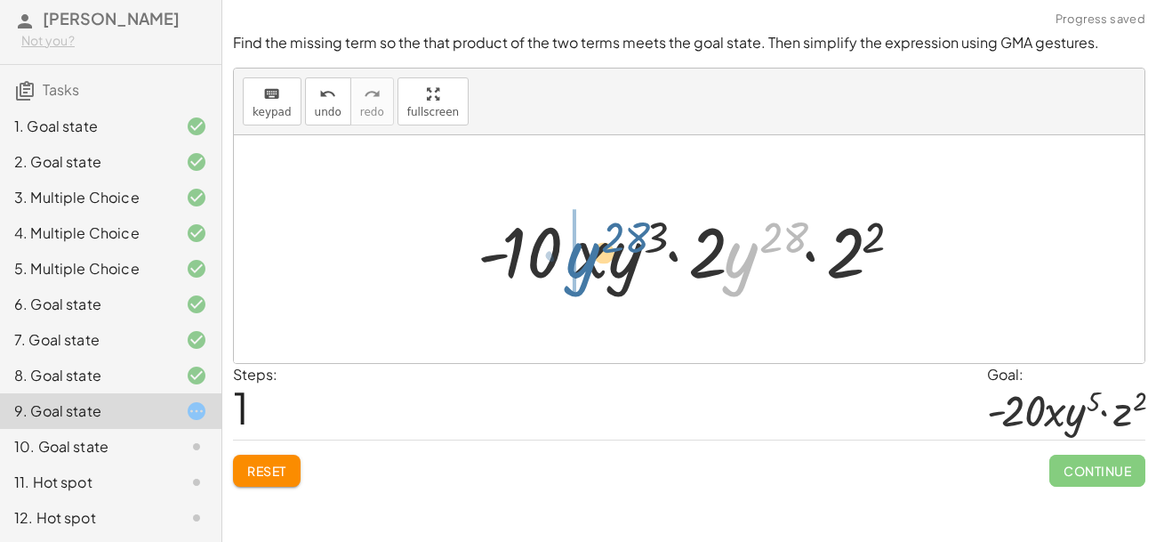
drag, startPoint x: 743, startPoint y: 257, endPoint x: 542, endPoint y: 256, distance: 201.9
click at [542, 256] on div at bounding box center [696, 250] width 454 height 92
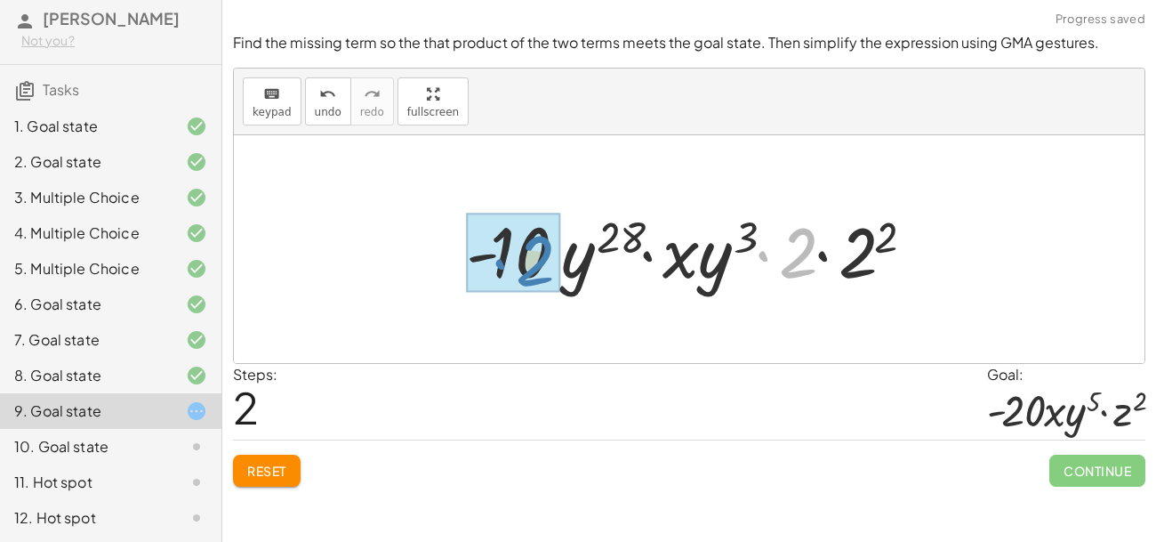
drag, startPoint x: 782, startPoint y: 267, endPoint x: 517, endPoint y: 275, distance: 265.1
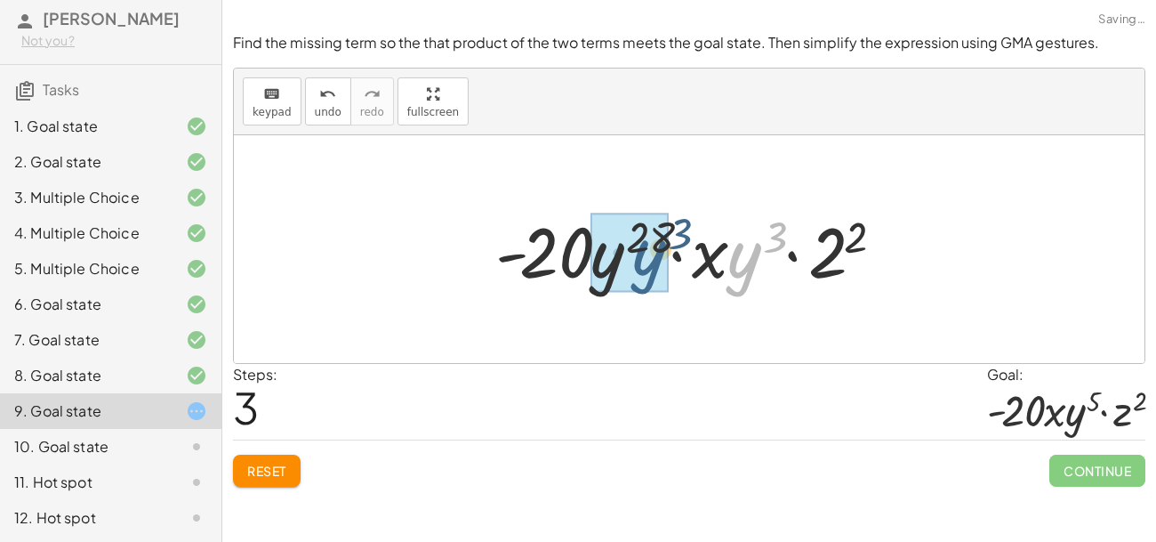
drag, startPoint x: 734, startPoint y: 268, endPoint x: 606, endPoint y: 264, distance: 129.0
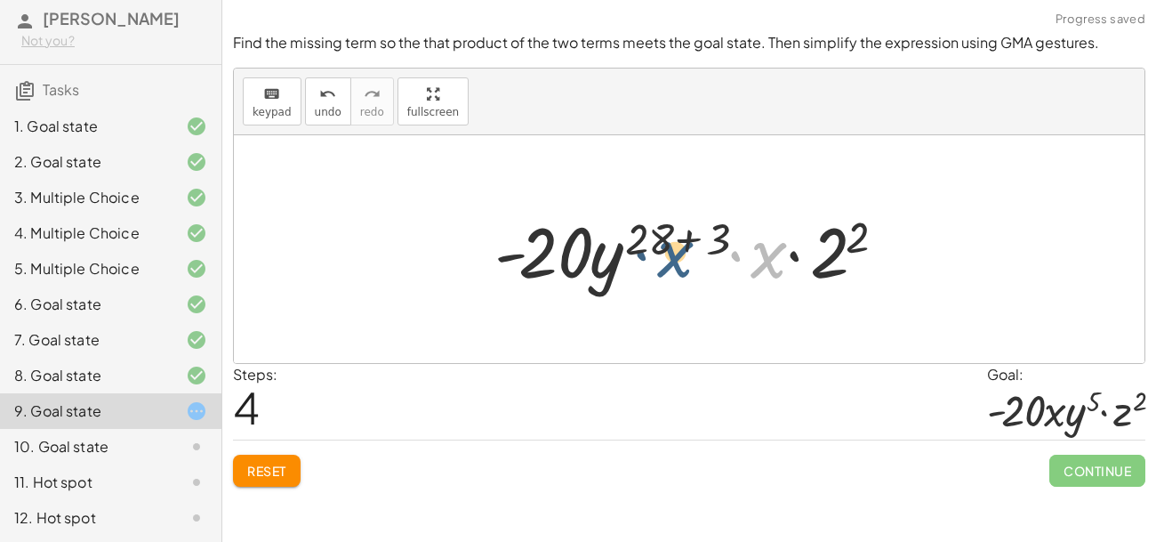
drag, startPoint x: 754, startPoint y: 262, endPoint x: 631, endPoint y: 261, distance: 122.7
click at [631, 261] on div at bounding box center [696, 250] width 421 height 92
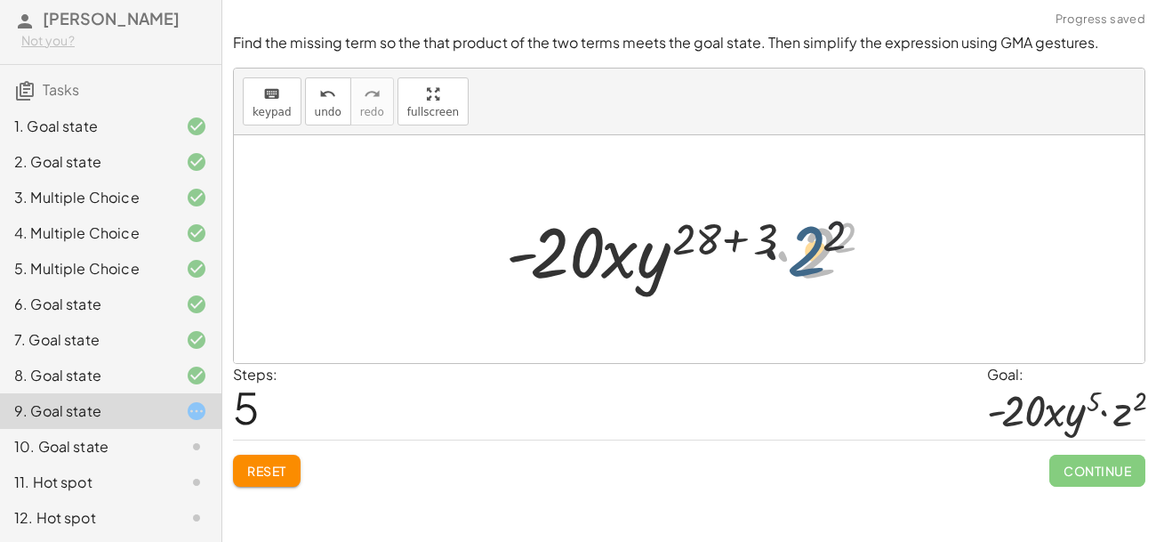
drag, startPoint x: 803, startPoint y: 250, endPoint x: 780, endPoint y: 247, distance: 23.3
click at [780, 247] on div at bounding box center [695, 250] width 397 height 92
drag, startPoint x: 740, startPoint y: 244, endPoint x: 700, endPoint y: 249, distance: 40.4
click at [700, 249] on div at bounding box center [695, 250] width 397 height 92
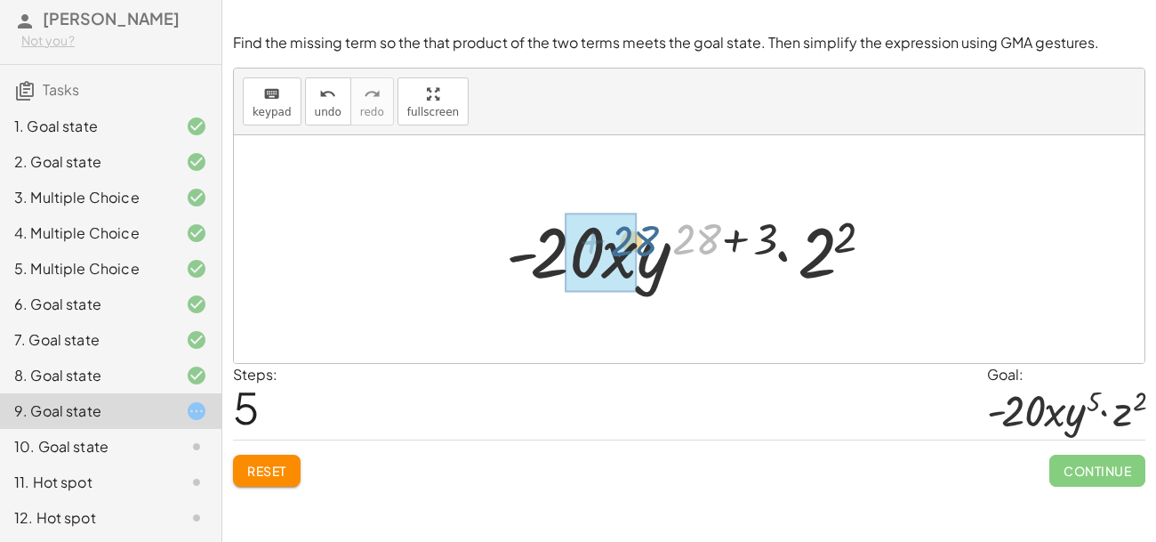
drag, startPoint x: 708, startPoint y: 242, endPoint x: 641, endPoint y: 244, distance: 66.7
click at [641, 244] on div at bounding box center [695, 250] width 397 height 92
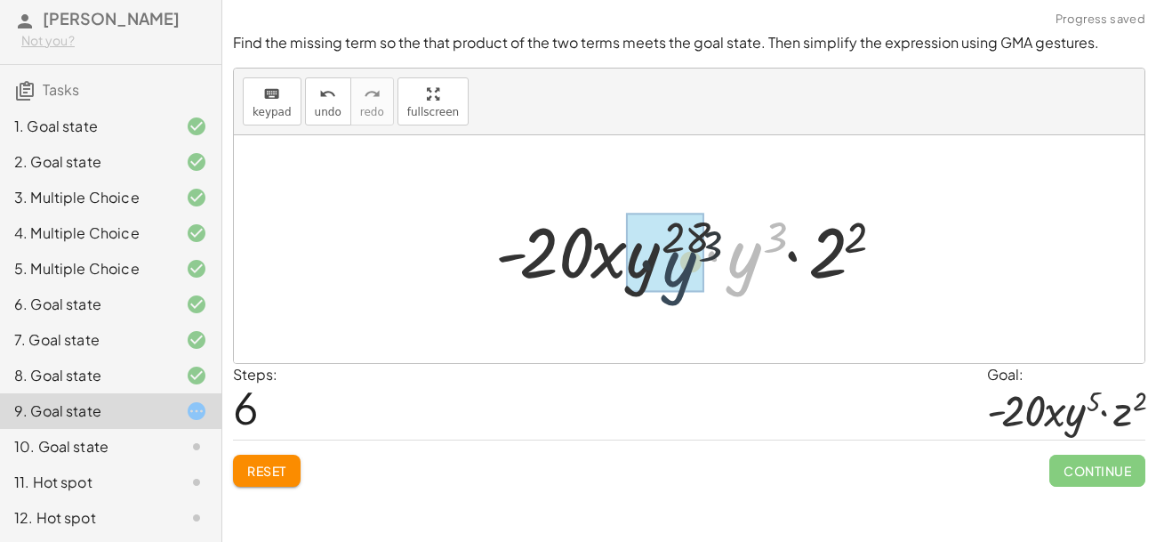
drag, startPoint x: 758, startPoint y: 241, endPoint x: 671, endPoint y: 251, distance: 86.8
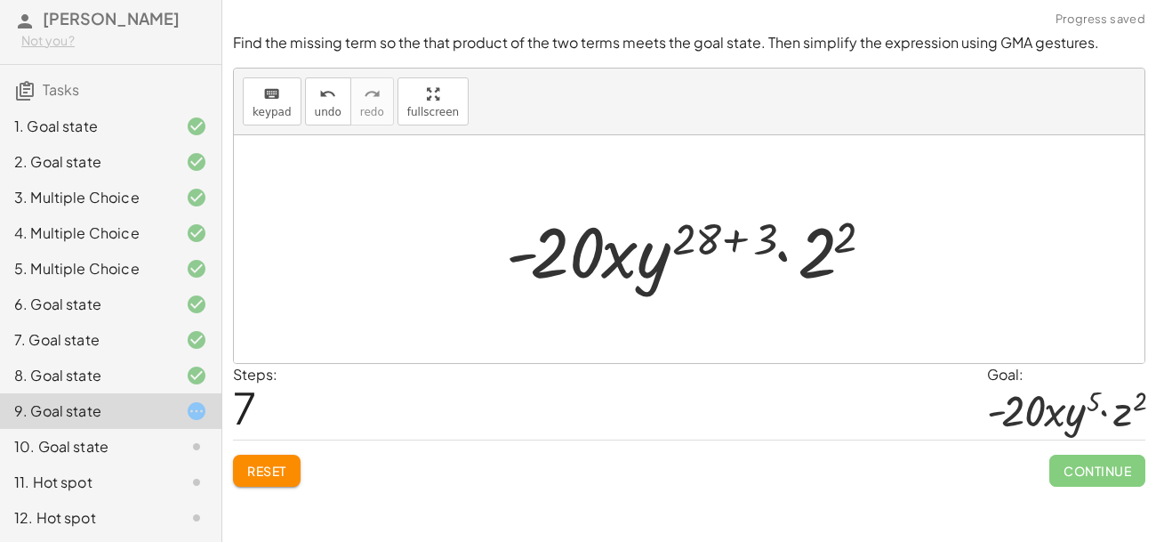
click at [718, 232] on div at bounding box center [695, 250] width 397 height 92
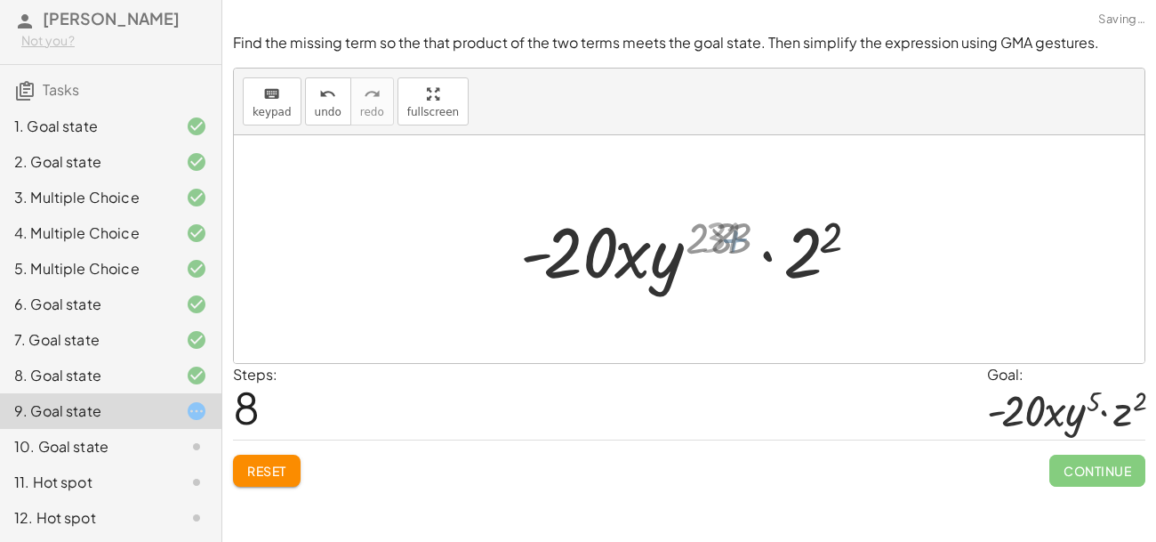
click at [718, 232] on div at bounding box center [695, 250] width 338 height 92
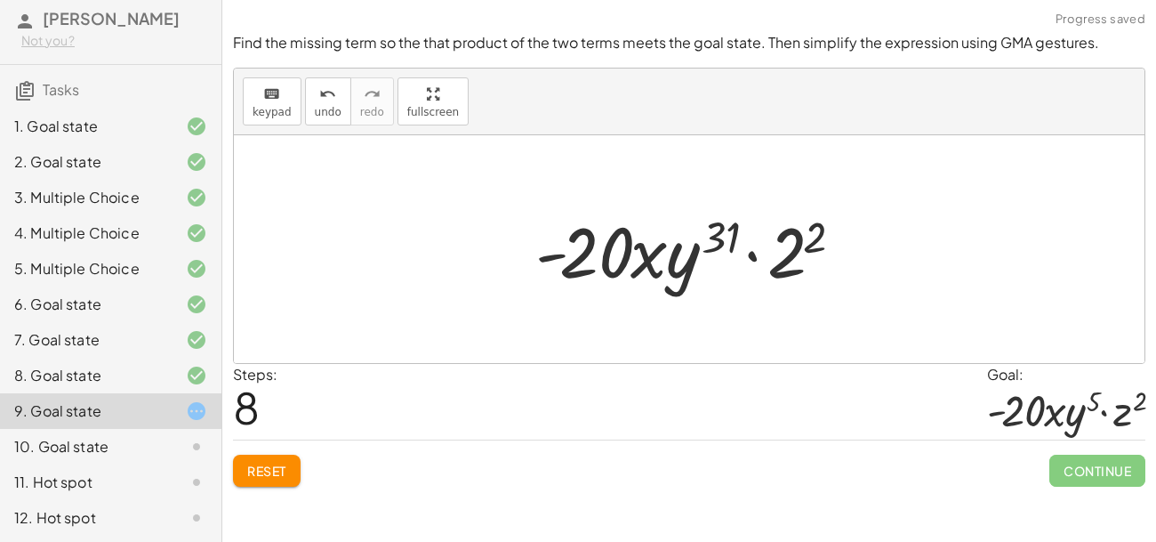
click at [679, 255] on div at bounding box center [695, 250] width 338 height 92
click at [283, 471] on span "Reset" at bounding box center [266, 470] width 39 height 16
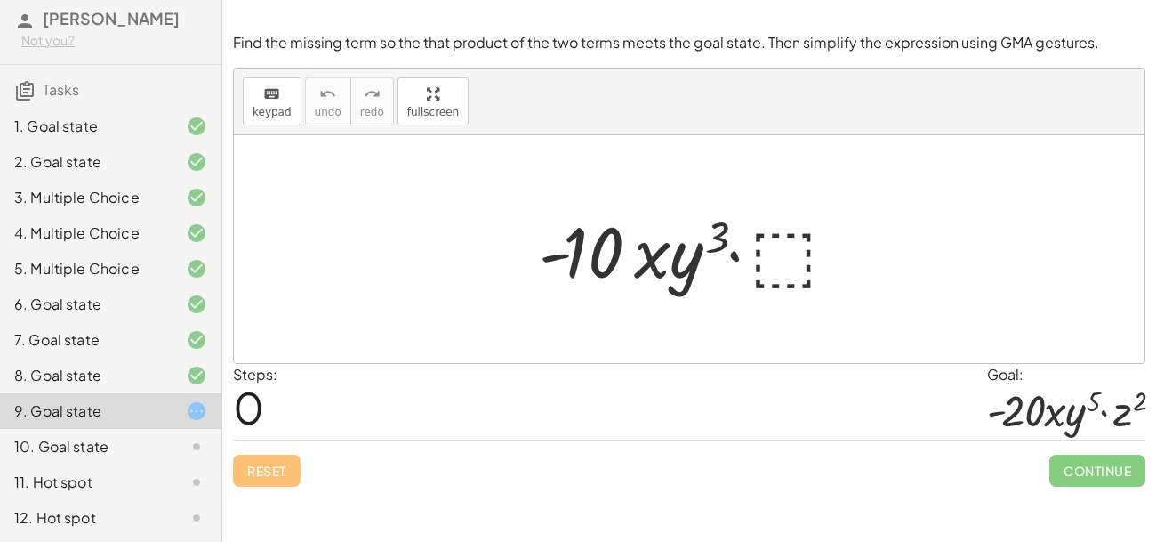
click at [790, 250] on div at bounding box center [695, 250] width 331 height 92
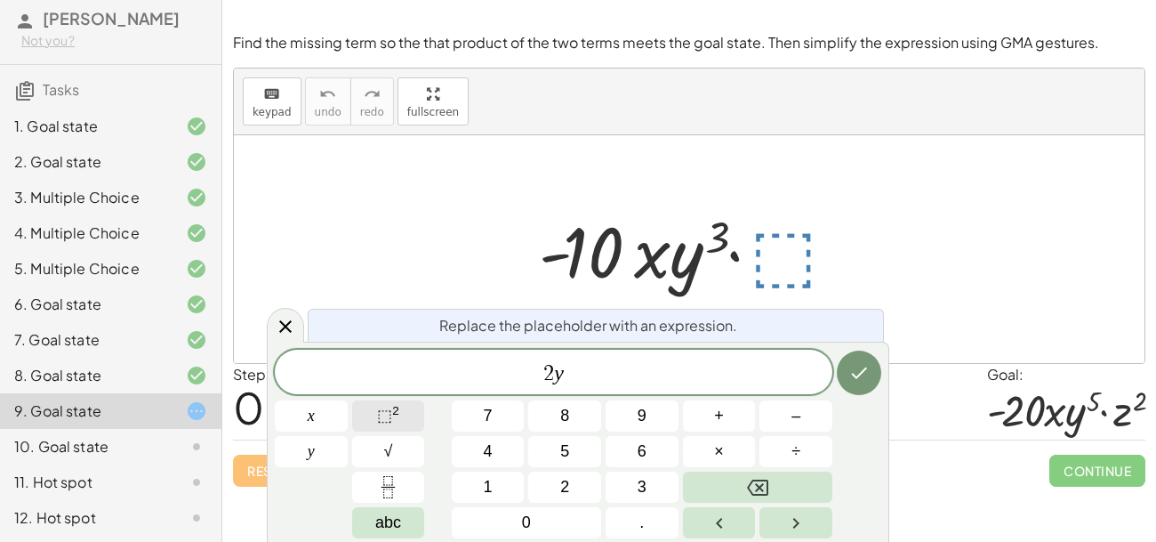
click at [387, 406] on span "⬚" at bounding box center [384, 415] width 15 height 18
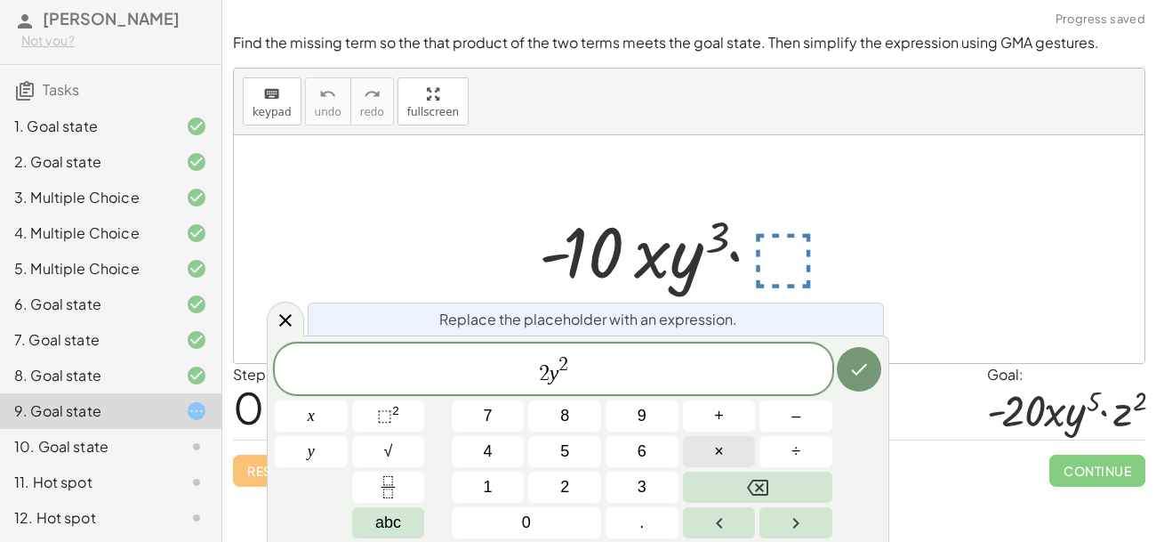
click at [736, 451] on button "×" at bounding box center [719, 451] width 73 height 31
click at [386, 404] on span "⬚ 2" at bounding box center [388, 416] width 22 height 24
click at [854, 380] on button "Done" at bounding box center [859, 369] width 44 height 44
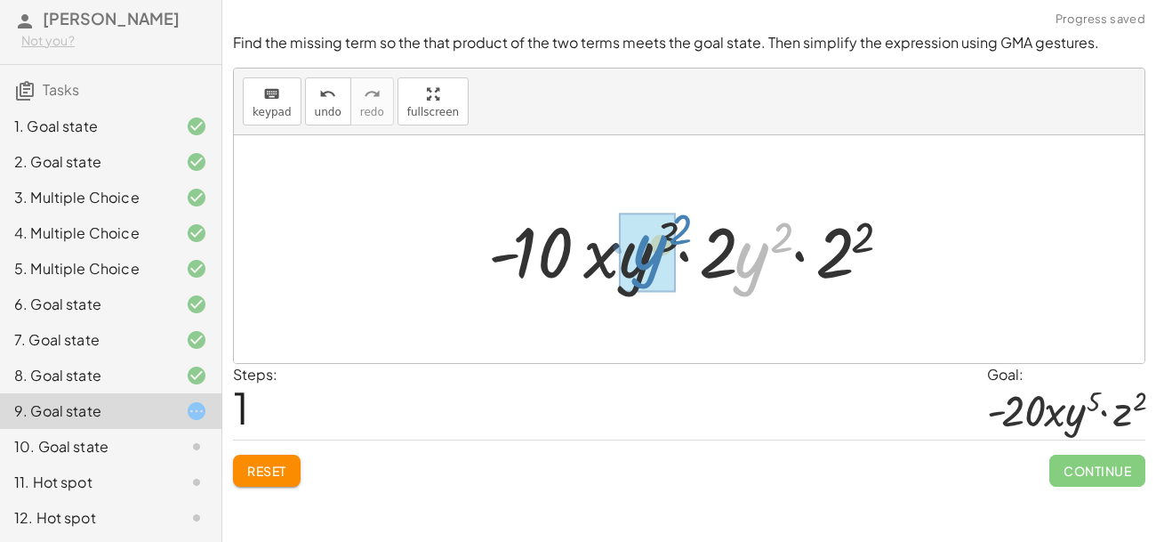
drag, startPoint x: 745, startPoint y: 269, endPoint x: 642, endPoint y: 261, distance: 103.5
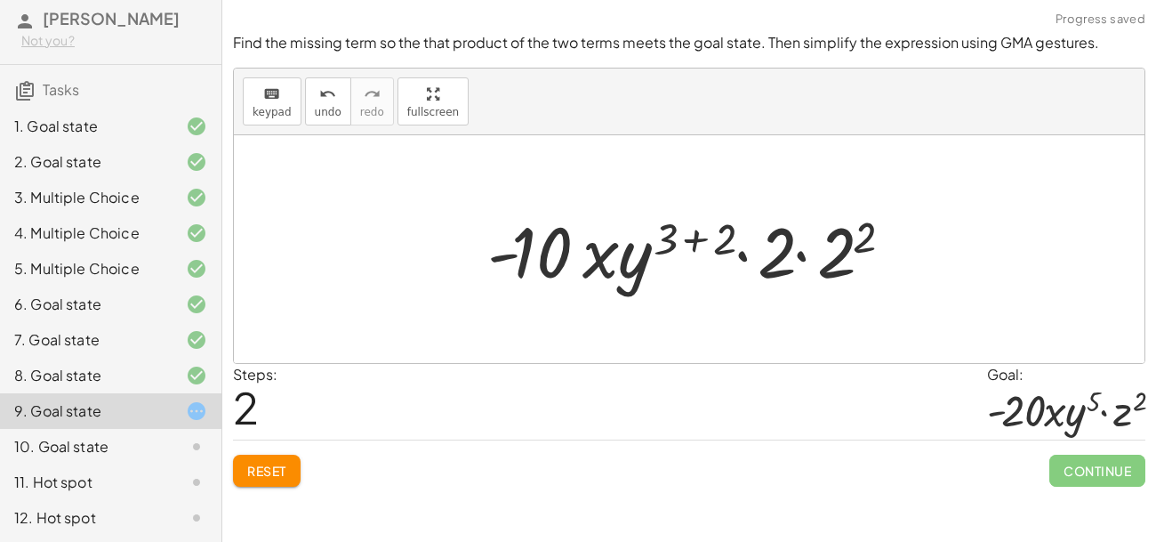
click at [686, 242] on div at bounding box center [696, 250] width 436 height 92
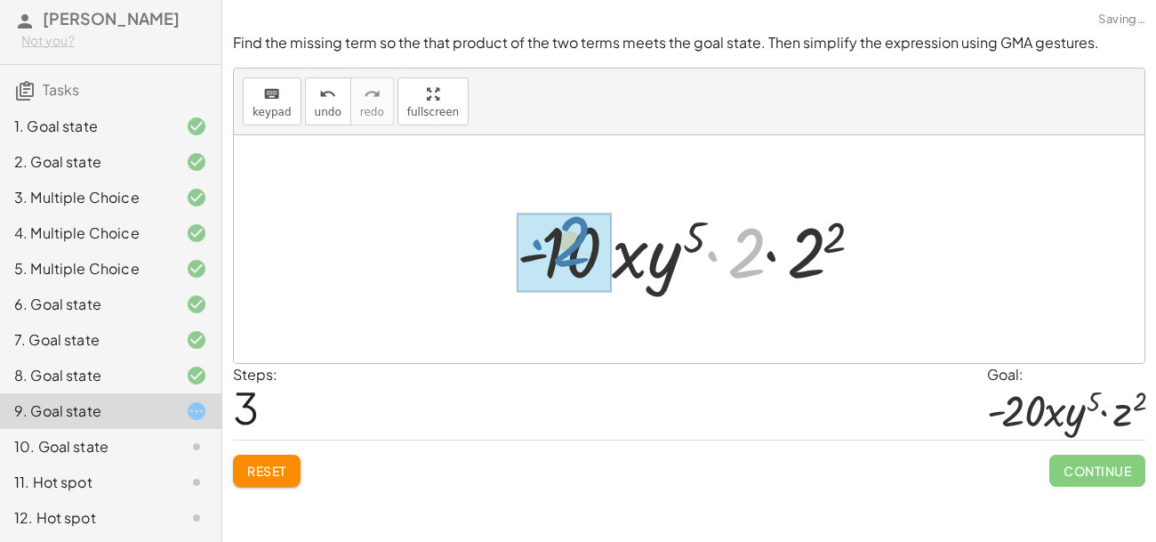
drag, startPoint x: 732, startPoint y: 271, endPoint x: 554, endPoint y: 261, distance: 178.2
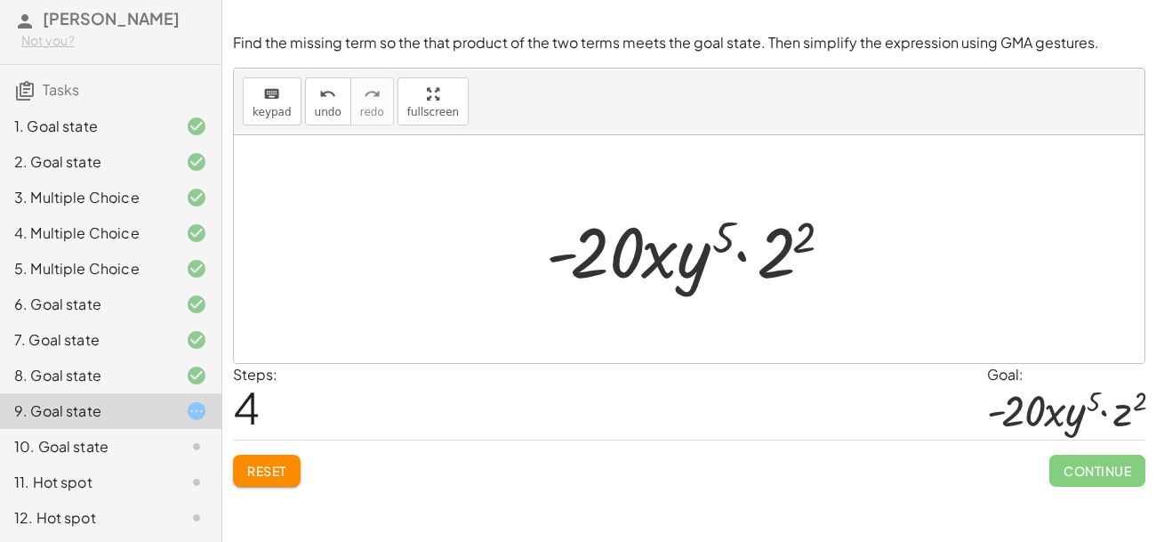
click at [791, 232] on div at bounding box center [695, 250] width 317 height 92
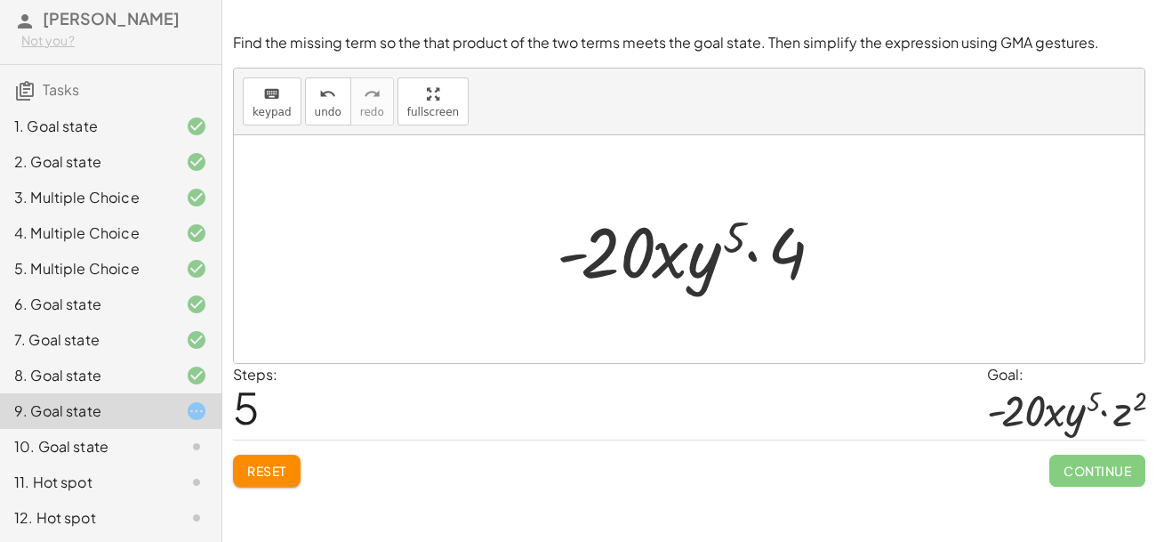
click at [791, 232] on div at bounding box center [695, 250] width 295 height 92
click at [799, 306] on div at bounding box center [689, 249] width 911 height 228
drag, startPoint x: 799, startPoint y: 251, endPoint x: 838, endPoint y: 255, distance: 39.4
click at [838, 255] on div at bounding box center [695, 250] width 295 height 92
click at [296, 462] on button "Reset" at bounding box center [267, 470] width 68 height 32
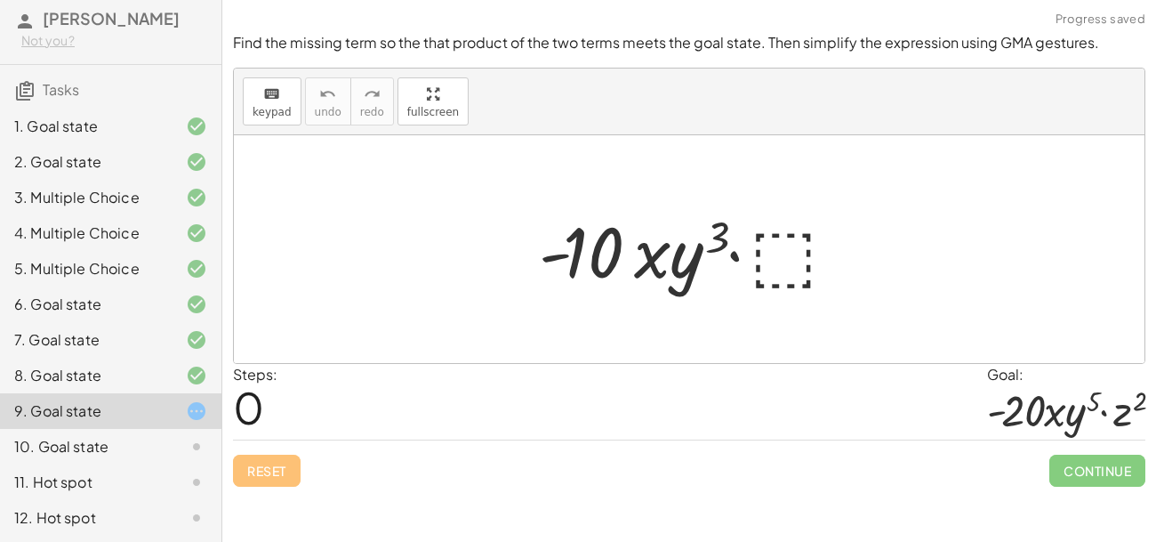
click at [791, 257] on div at bounding box center [695, 250] width 331 height 92
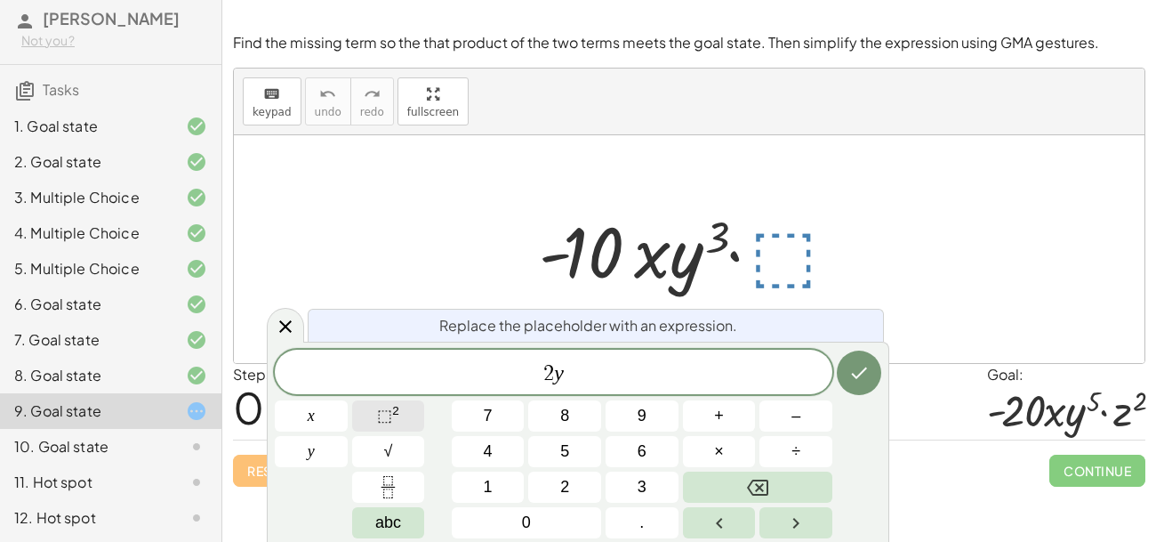
click at [402, 404] on button "⬚ 2" at bounding box center [388, 415] width 73 height 31
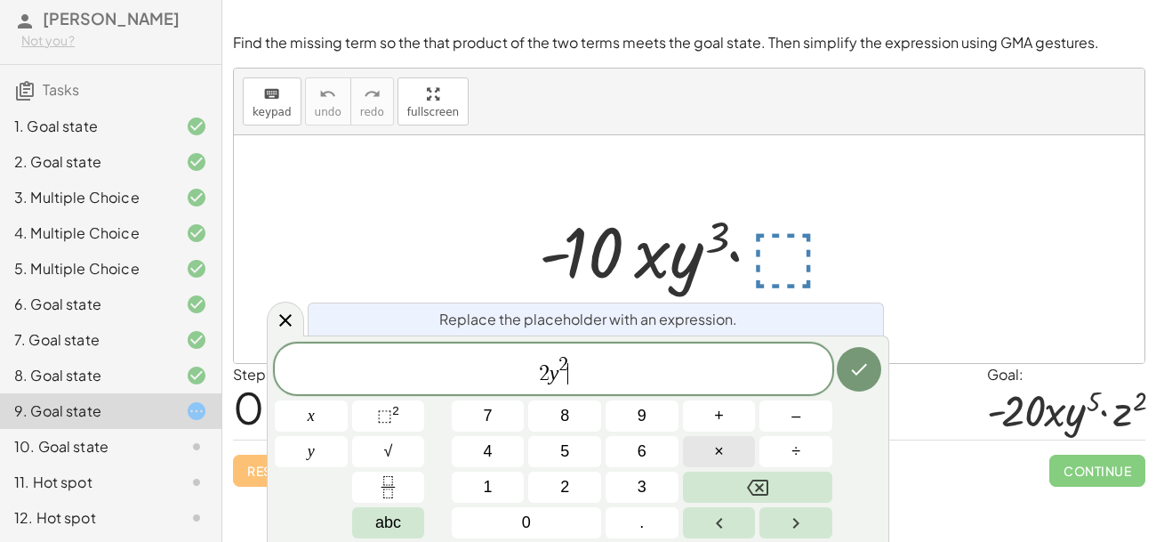
click at [722, 459] on span "×" at bounding box center [719, 451] width 10 height 24
click at [406, 411] on button "⬚ 2" at bounding box center [388, 415] width 73 height 31
click at [720, 445] on span "×" at bounding box center [719, 451] width 10 height 24
click at [384, 421] on span "⬚" at bounding box center [384, 415] width 15 height 18
click at [852, 371] on icon "Done" at bounding box center [858, 368] width 21 height 21
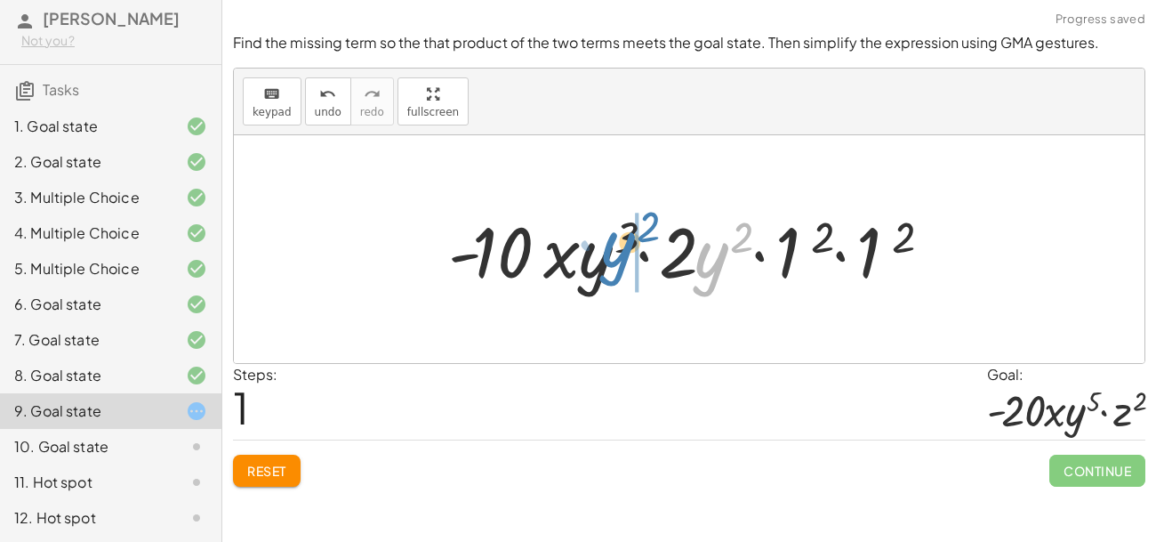
drag, startPoint x: 712, startPoint y: 269, endPoint x: 617, endPoint y: 259, distance: 95.7
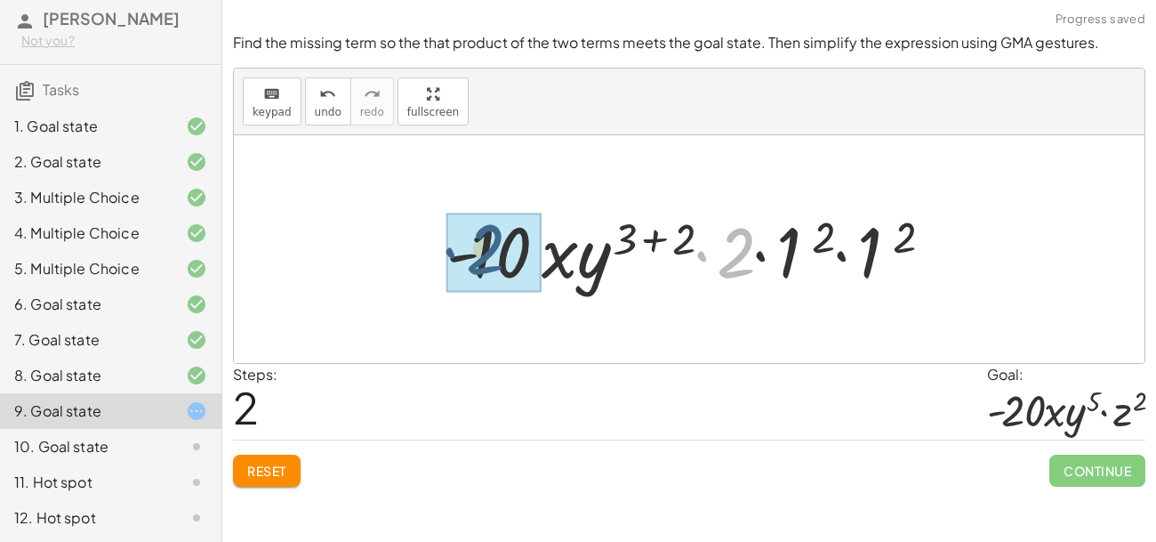
drag, startPoint x: 733, startPoint y: 263, endPoint x: 478, endPoint y: 261, distance: 254.3
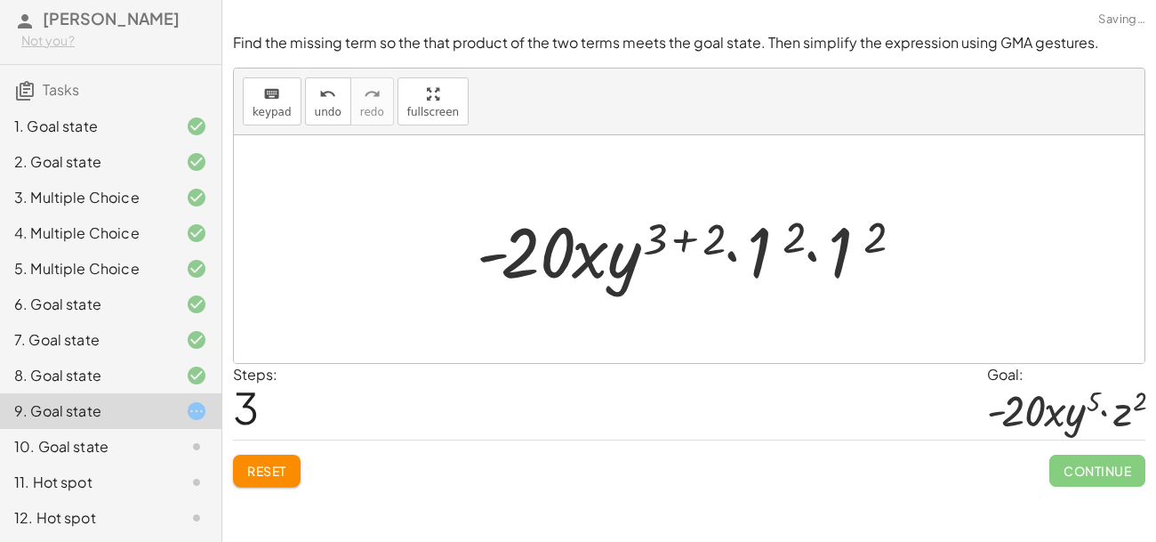
click at [678, 236] on div at bounding box center [696, 250] width 457 height 92
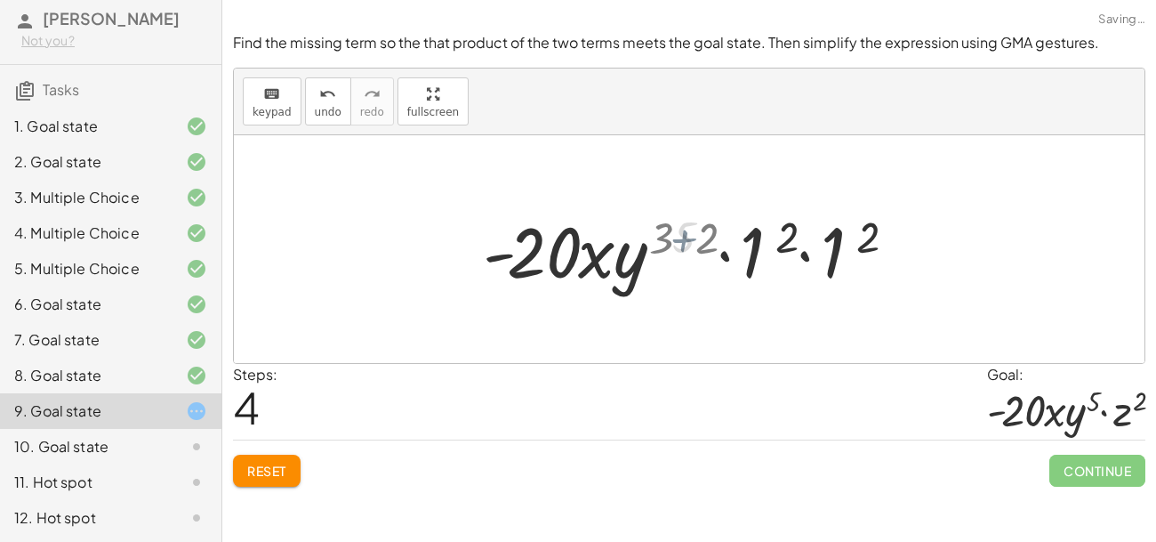
click at [678, 236] on div at bounding box center [695, 250] width 397 height 92
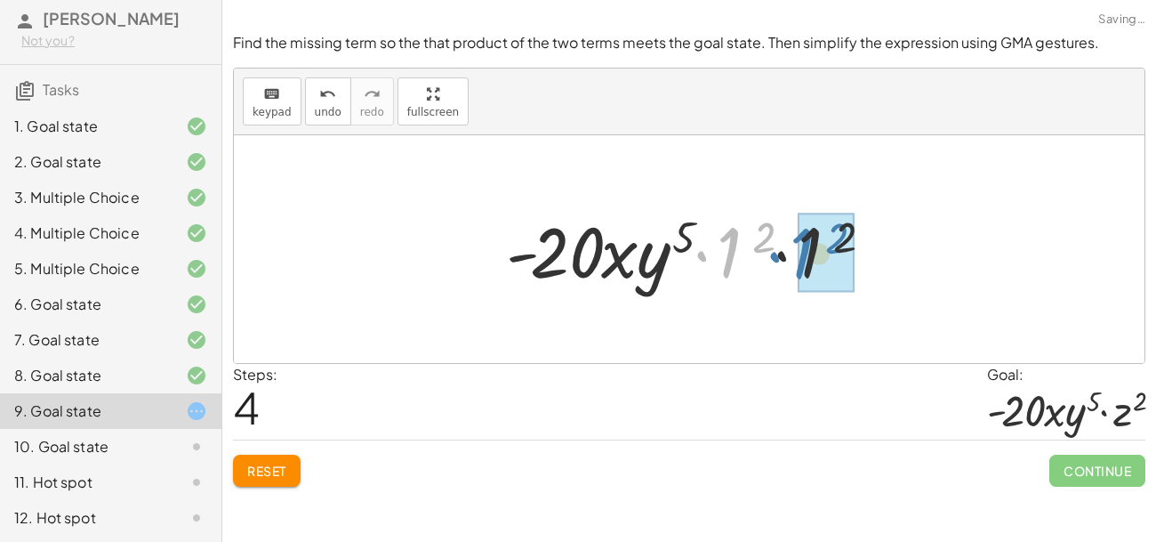
drag, startPoint x: 725, startPoint y: 247, endPoint x: 799, endPoint y: 248, distance: 73.8
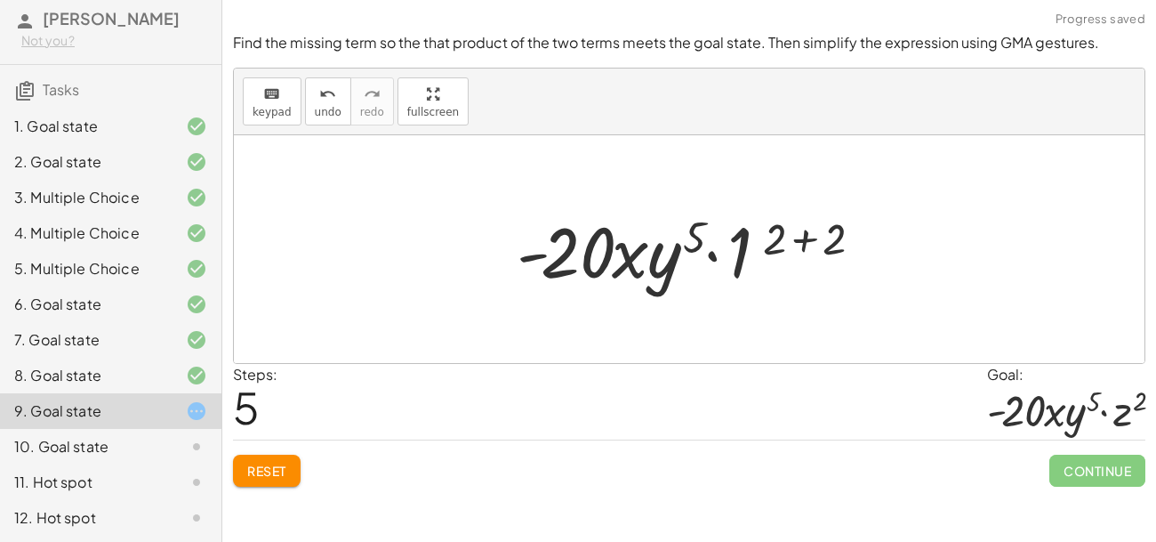
click at [804, 247] on div at bounding box center [696, 250] width 376 height 92
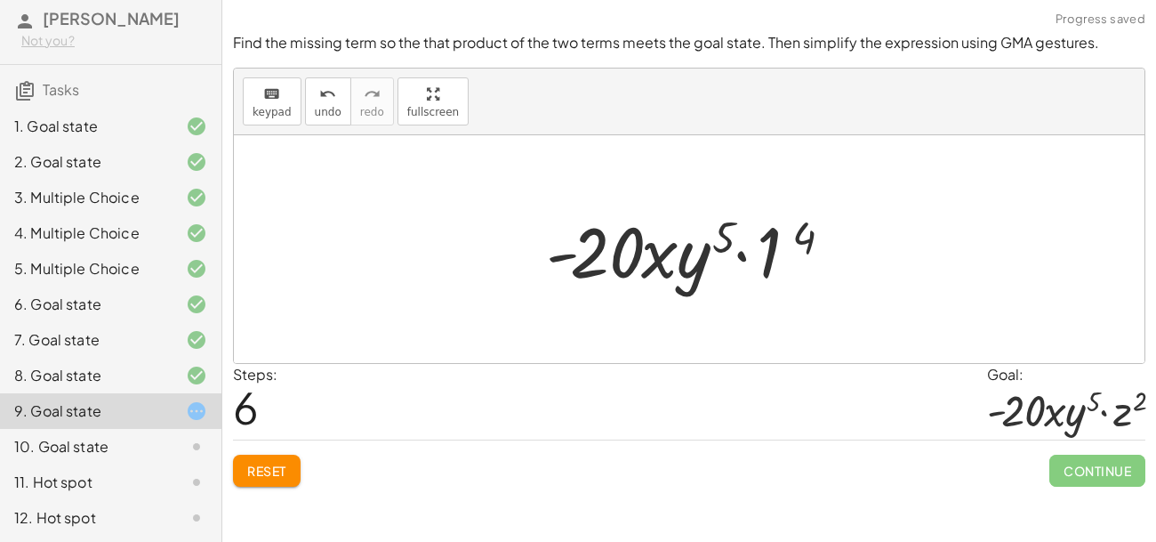
click at [250, 468] on span "Reset" at bounding box center [266, 470] width 39 height 16
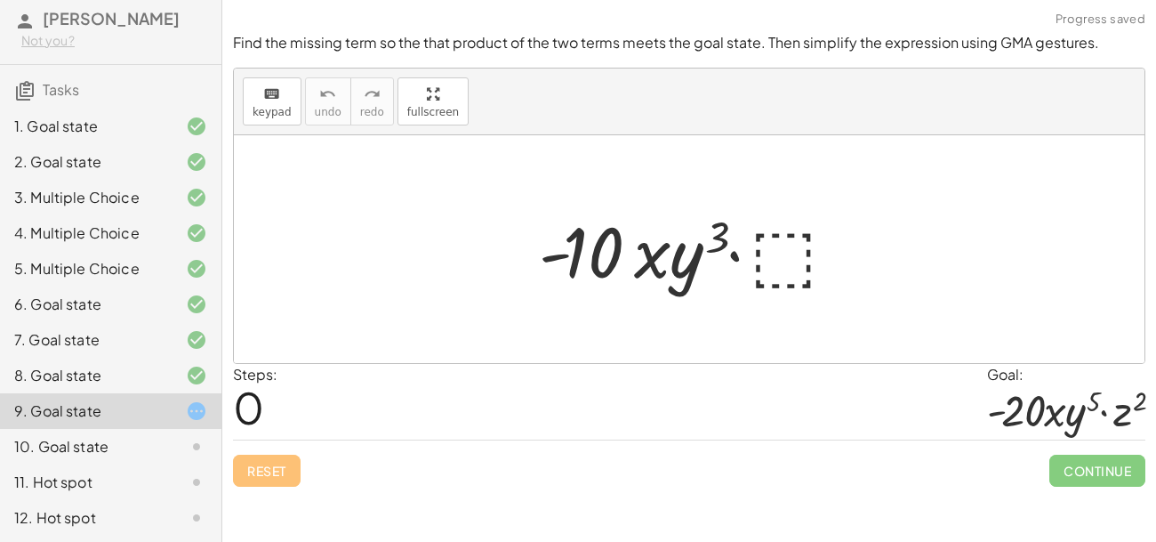
click at [772, 254] on div at bounding box center [695, 250] width 331 height 92
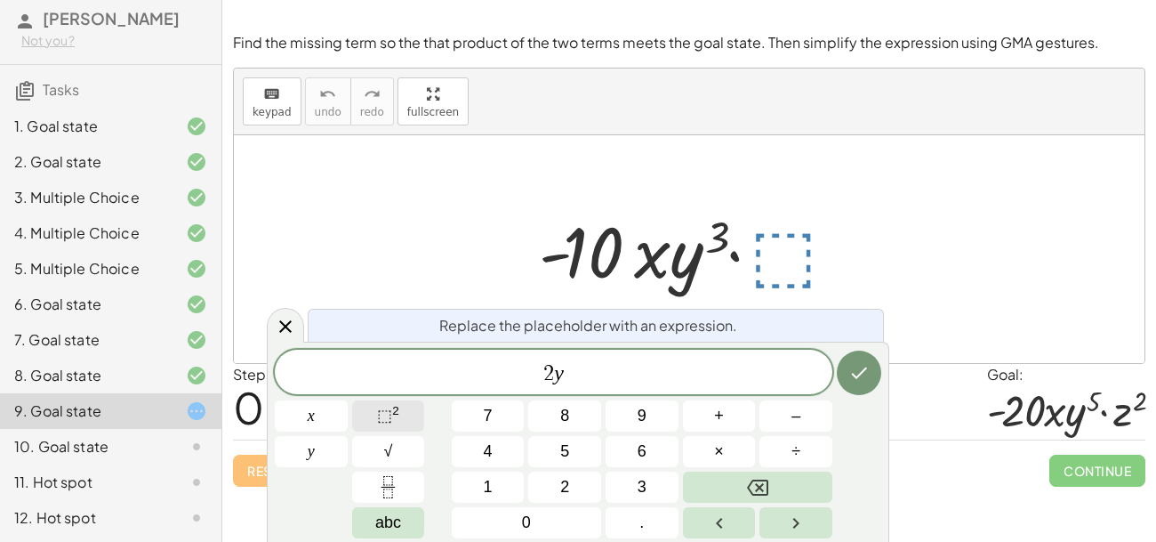
click at [389, 416] on span "⬚" at bounding box center [384, 415] width 15 height 18
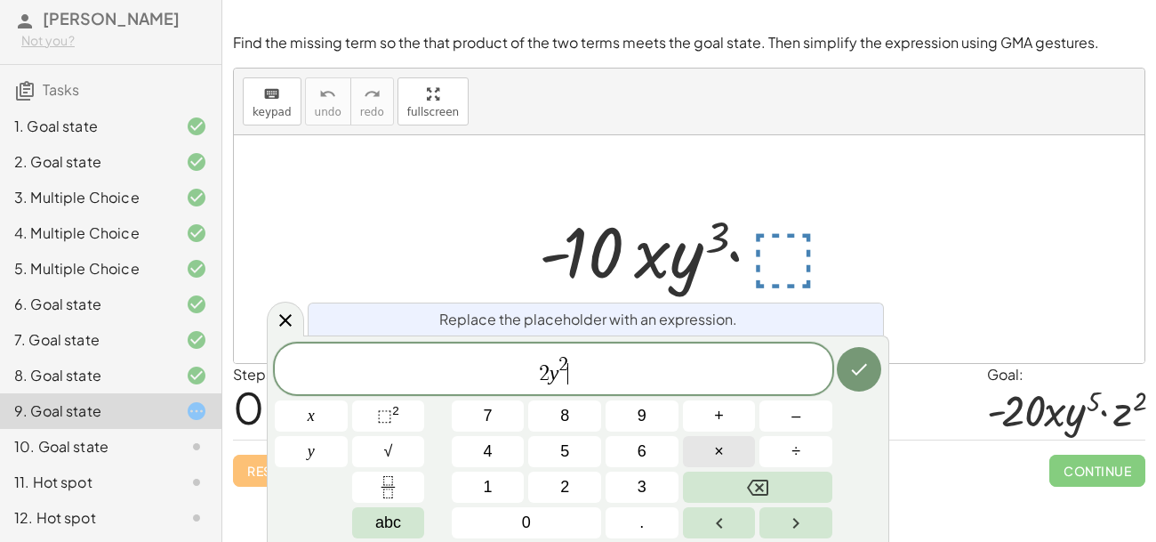
click at [718, 452] on span "×" at bounding box center [719, 451] width 10 height 24
click at [568, 372] on span "2 y 2 · 2 ​" at bounding box center [554, 370] width 558 height 32
click at [591, 370] on span "2 y 2 · ​ 2" at bounding box center [554, 370] width 558 height 32
click at [404, 404] on button "⬚ 2" at bounding box center [388, 415] width 73 height 31
click at [735, 457] on button "×" at bounding box center [719, 451] width 73 height 31
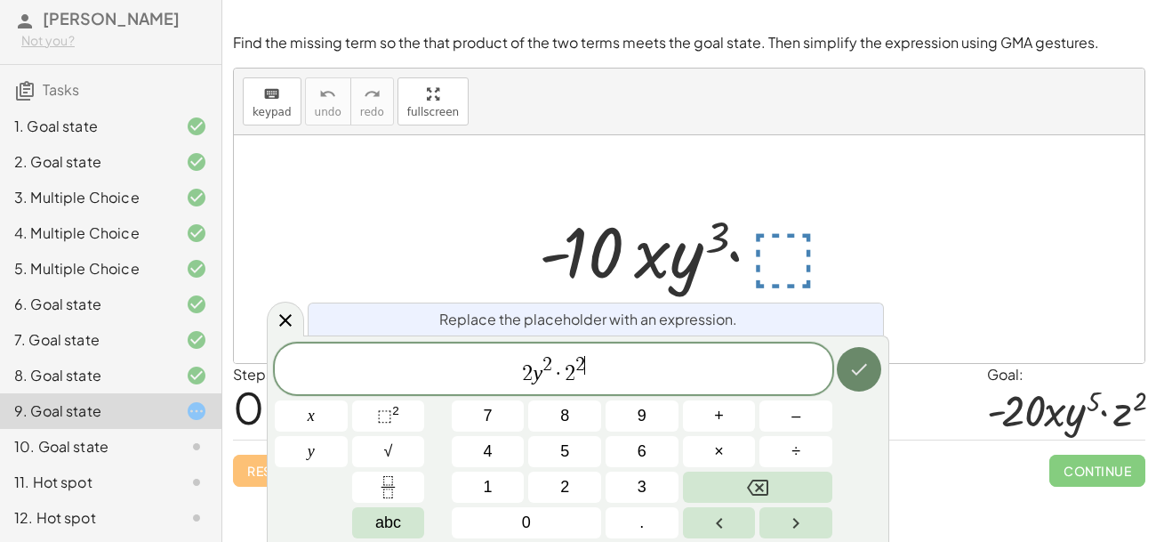
click at [848, 360] on icon "Done" at bounding box center [858, 368] width 21 height 21
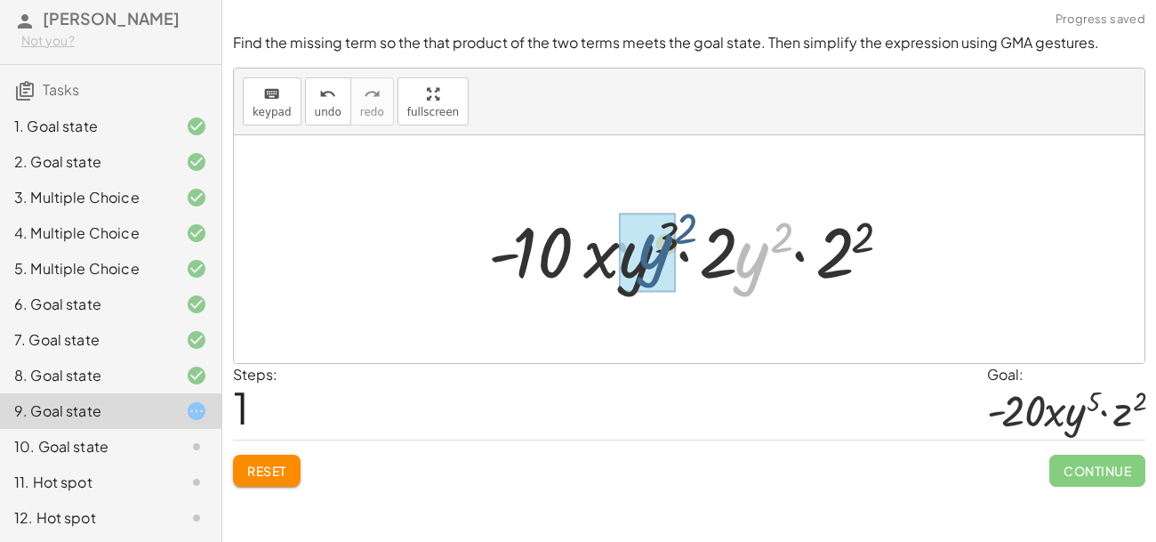
drag, startPoint x: 757, startPoint y: 254, endPoint x: 657, endPoint y: 245, distance: 100.0
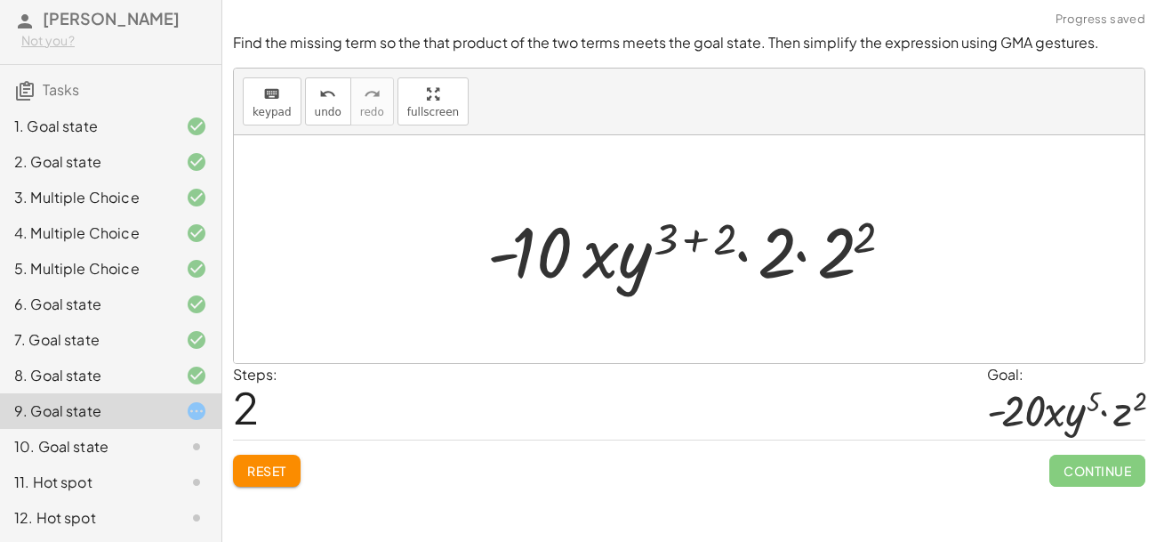
click at [683, 236] on div at bounding box center [696, 250] width 436 height 92
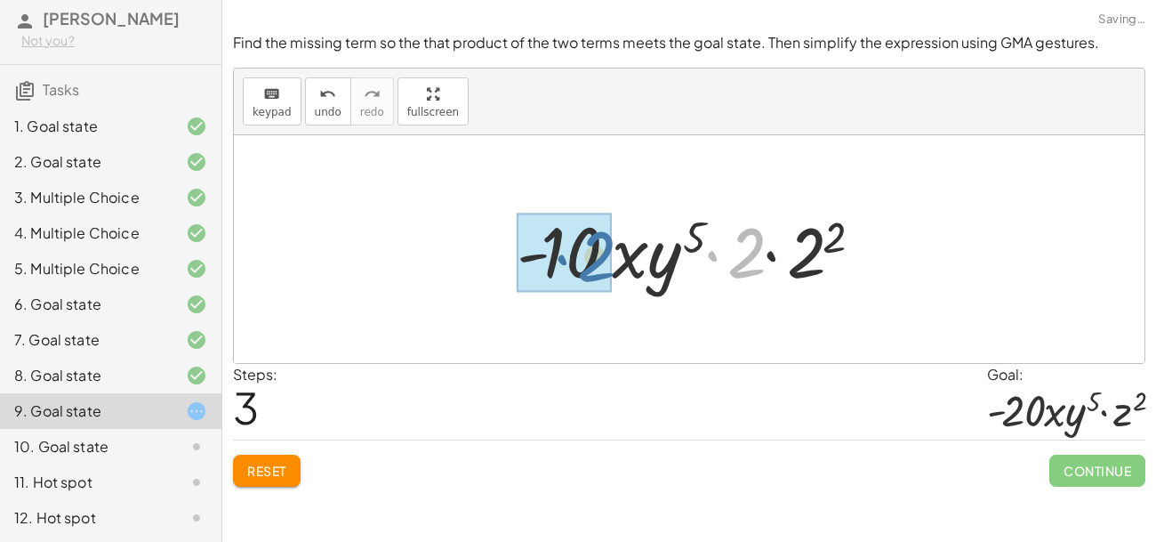
drag, startPoint x: 738, startPoint y: 258, endPoint x: 579, endPoint y: 261, distance: 159.2
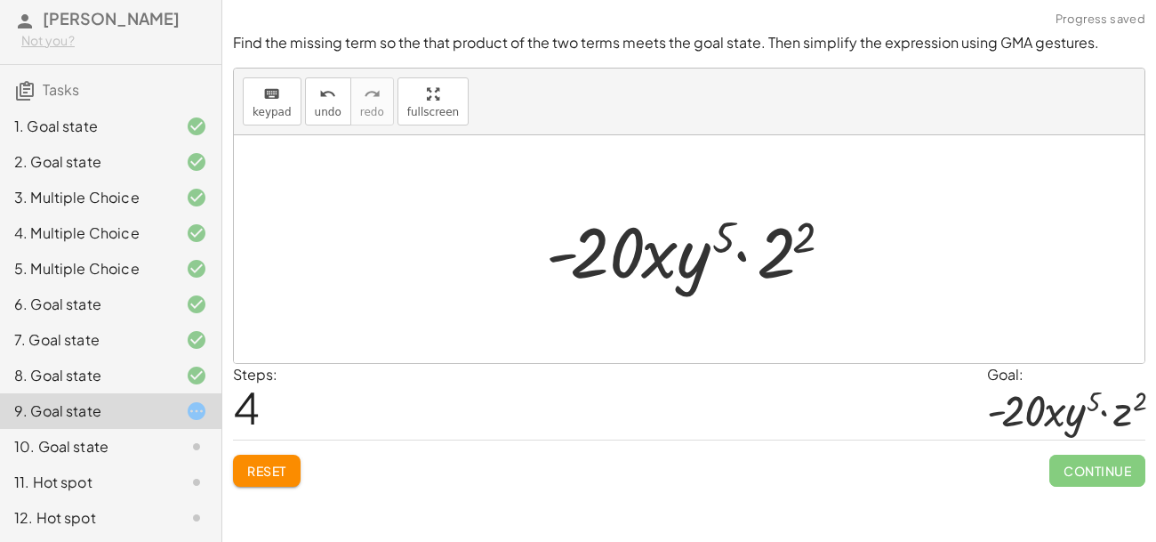
click at [776, 245] on div at bounding box center [695, 250] width 317 height 92
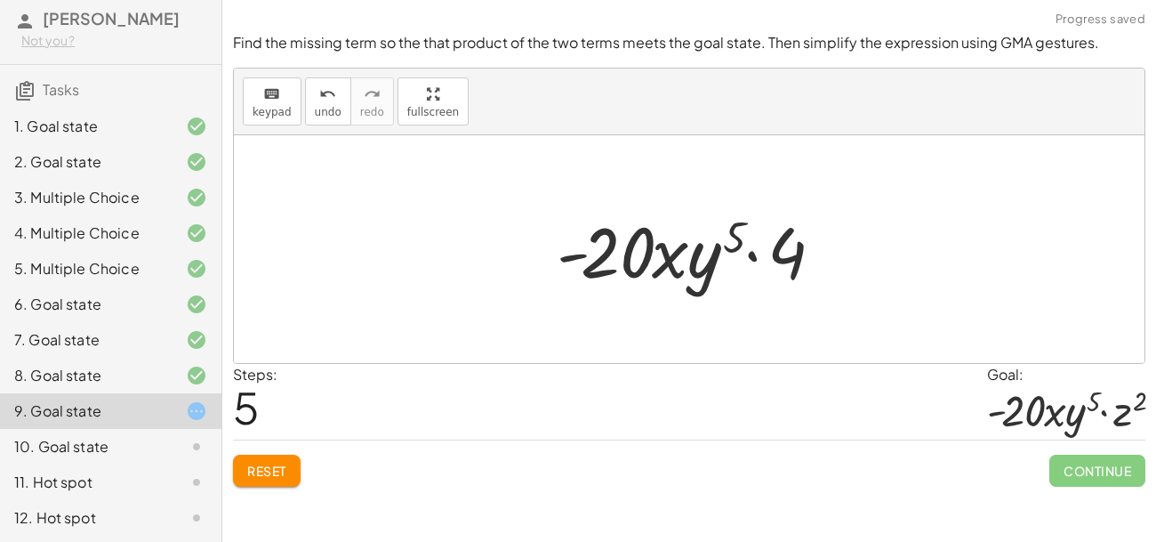
click at [810, 253] on div at bounding box center [695, 250] width 295 height 92
click at [265, 481] on button "Reset" at bounding box center [267, 470] width 68 height 32
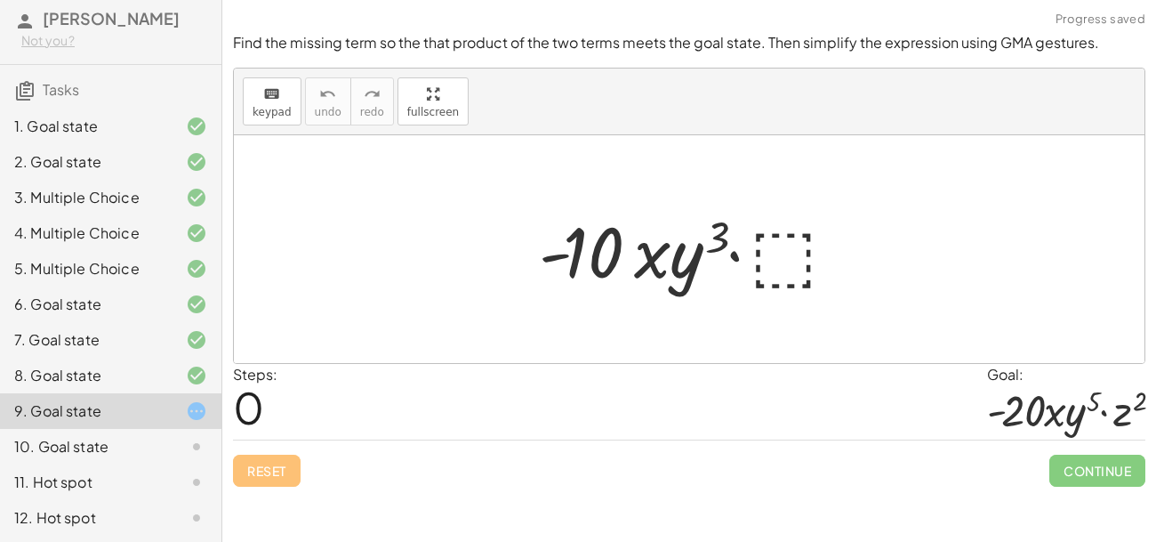
click at [791, 234] on div at bounding box center [695, 250] width 331 height 92
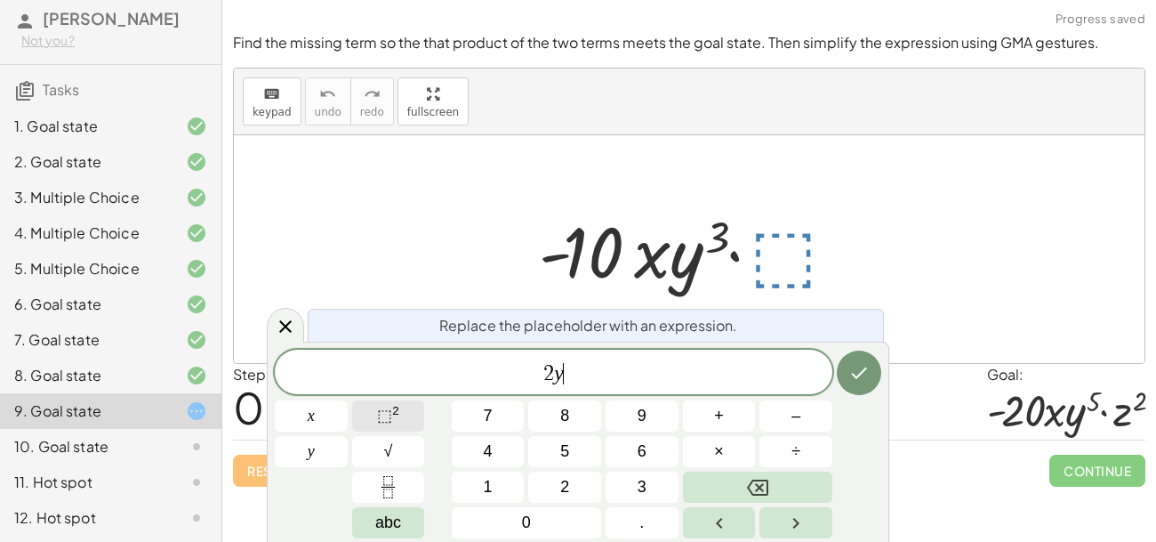
click at [408, 423] on button "⬚ 2" at bounding box center [388, 415] width 73 height 31
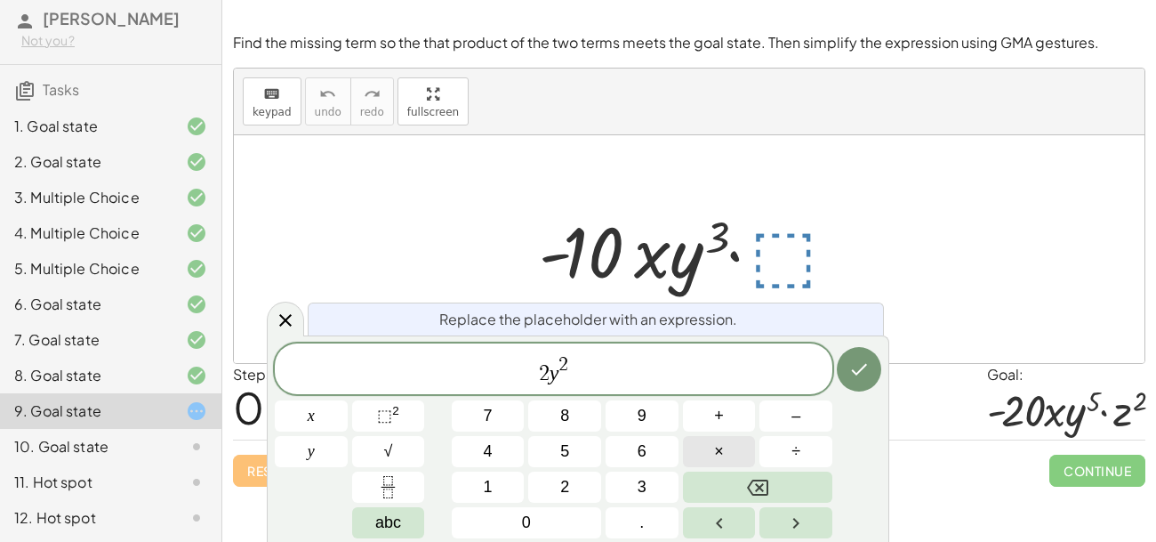
click at [734, 446] on button "×" at bounding box center [719, 451] width 73 height 31
click at [420, 420] on button "⬚ 2" at bounding box center [388, 415] width 73 height 31
click at [857, 358] on icon "Done" at bounding box center [858, 368] width 21 height 21
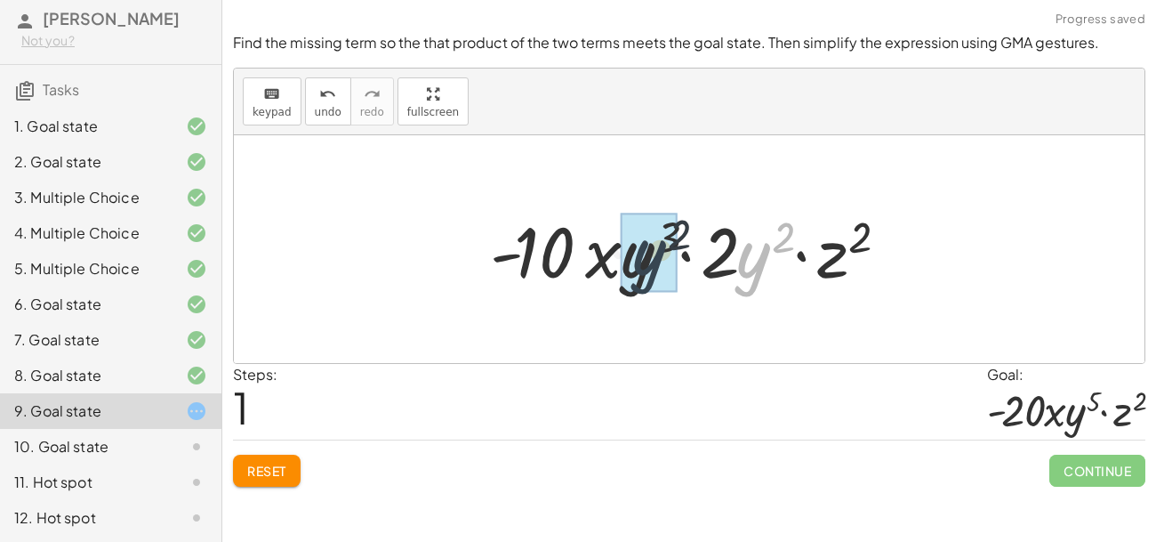
drag, startPoint x: 748, startPoint y: 268, endPoint x: 628, endPoint y: 264, distance: 120.1
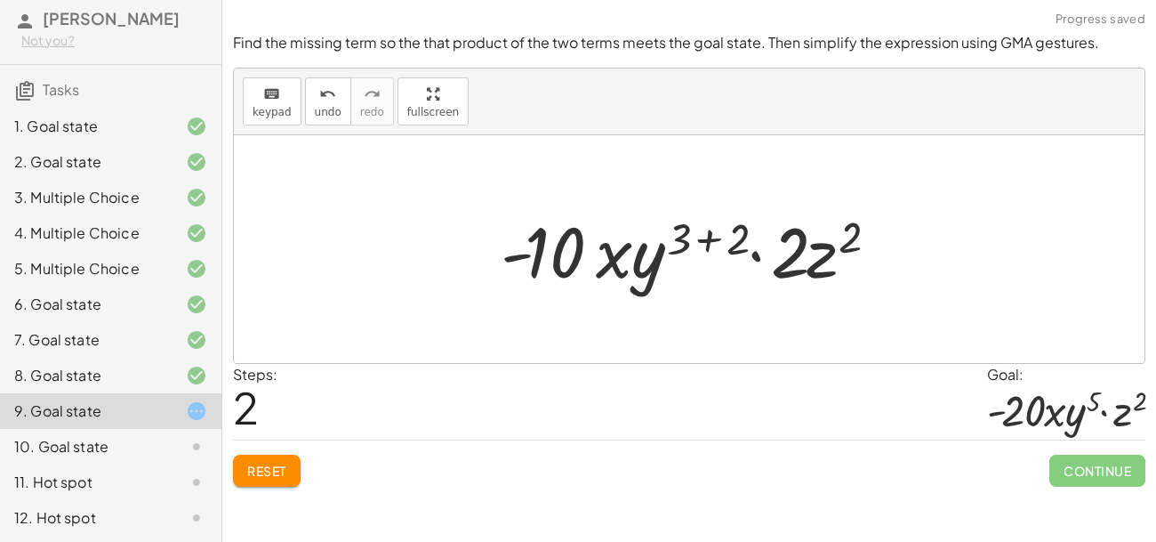
click at [709, 228] on div at bounding box center [696, 250] width 408 height 92
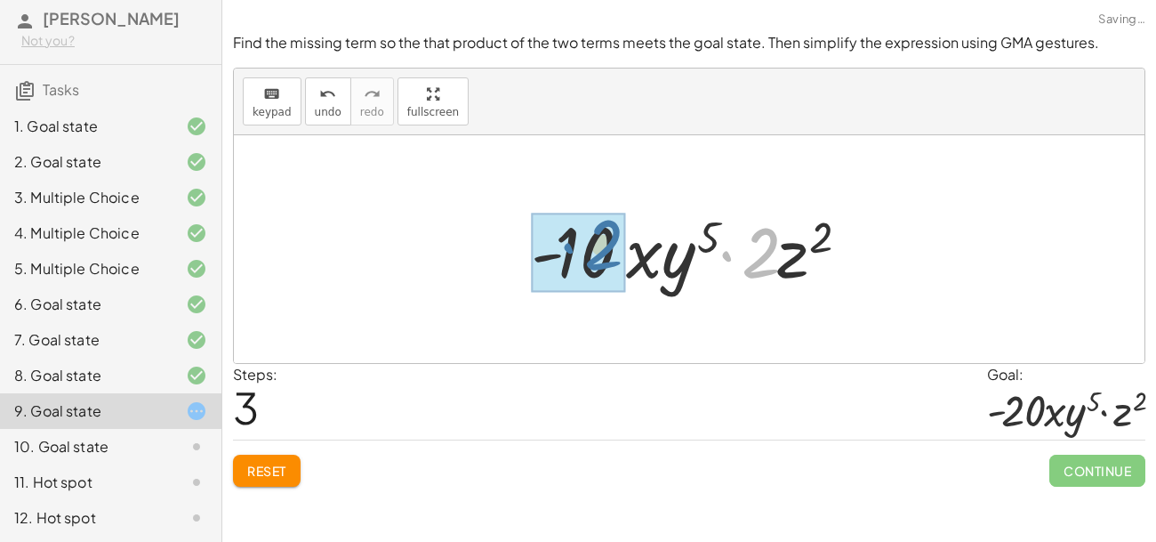
drag, startPoint x: 741, startPoint y: 262, endPoint x: 580, endPoint y: 256, distance: 161.1
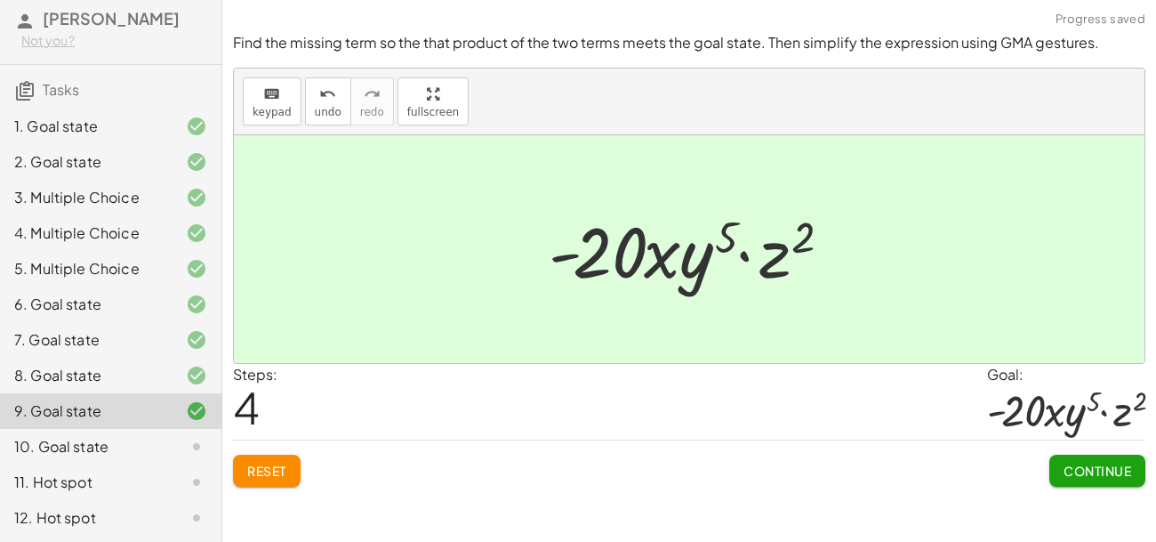
click at [1118, 474] on span "Continue" at bounding box center [1098, 470] width 68 height 16
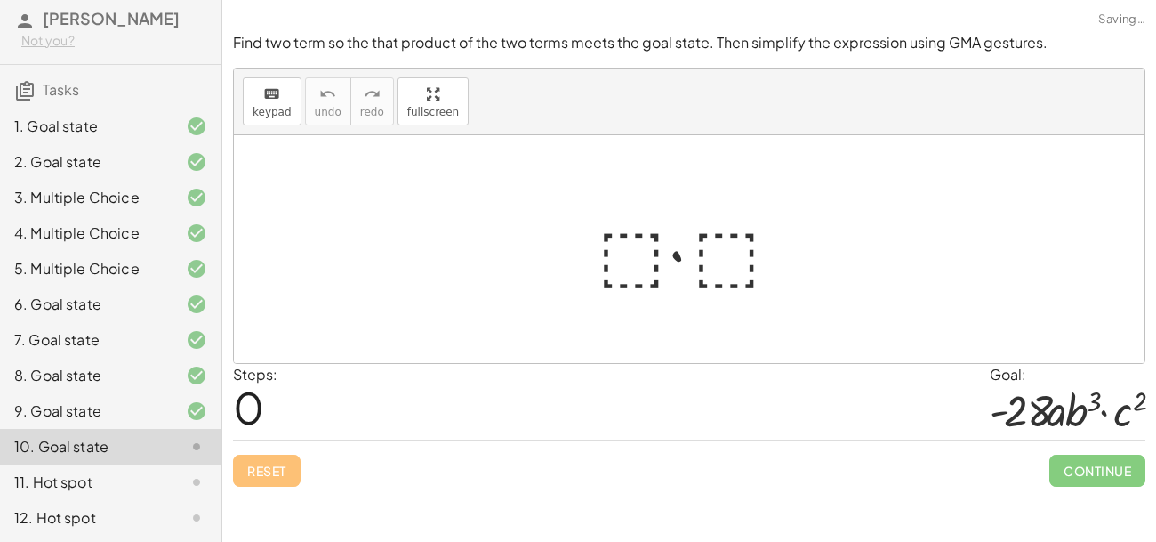
click at [644, 235] on div at bounding box center [696, 250] width 215 height 92
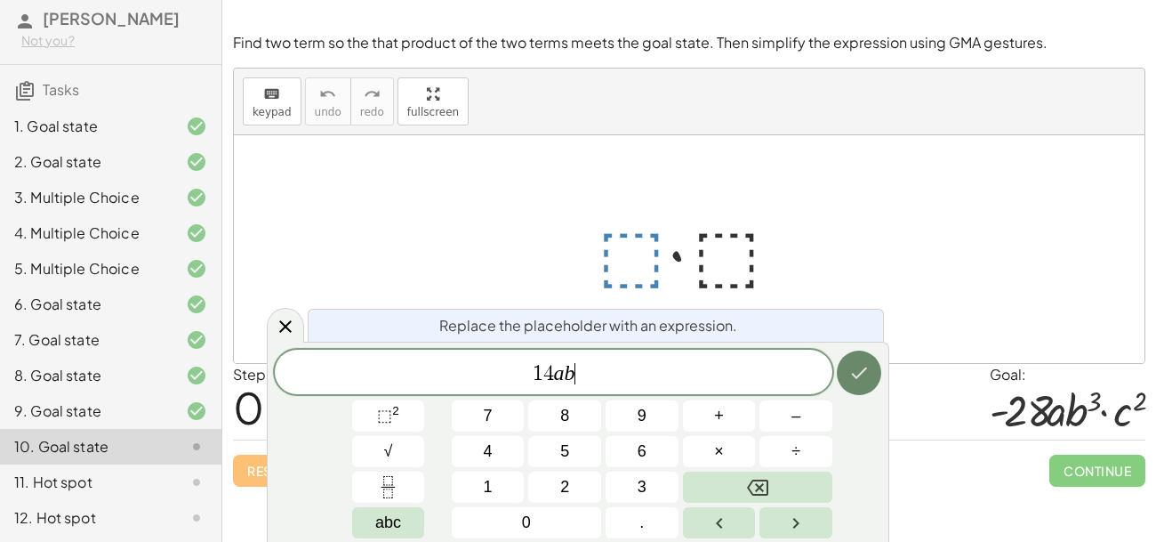
click at [860, 380] on icon "Done" at bounding box center [858, 372] width 21 height 21
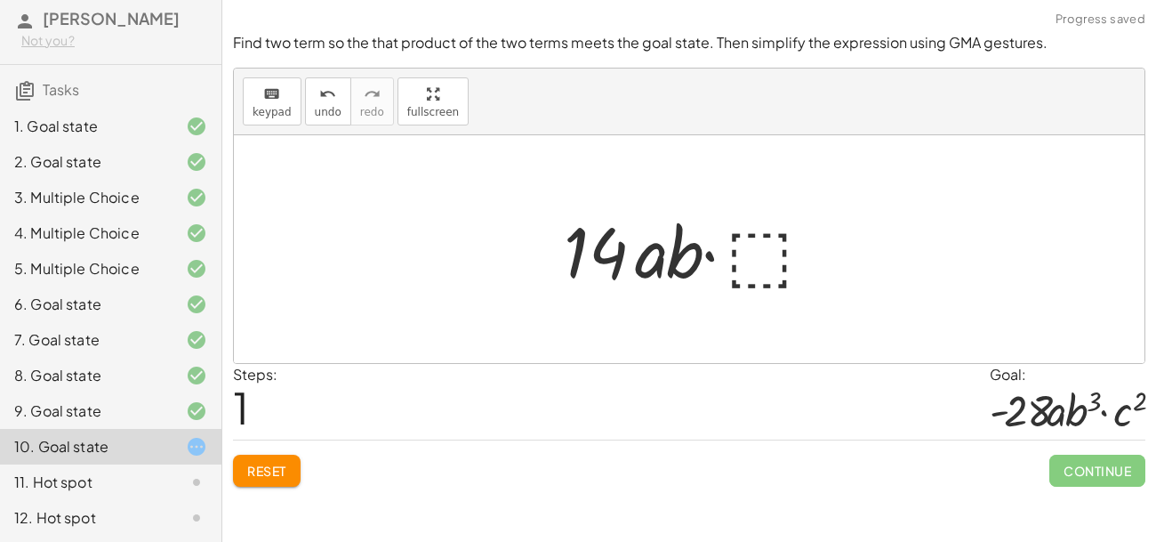
click at [754, 264] on div at bounding box center [696, 250] width 282 height 92
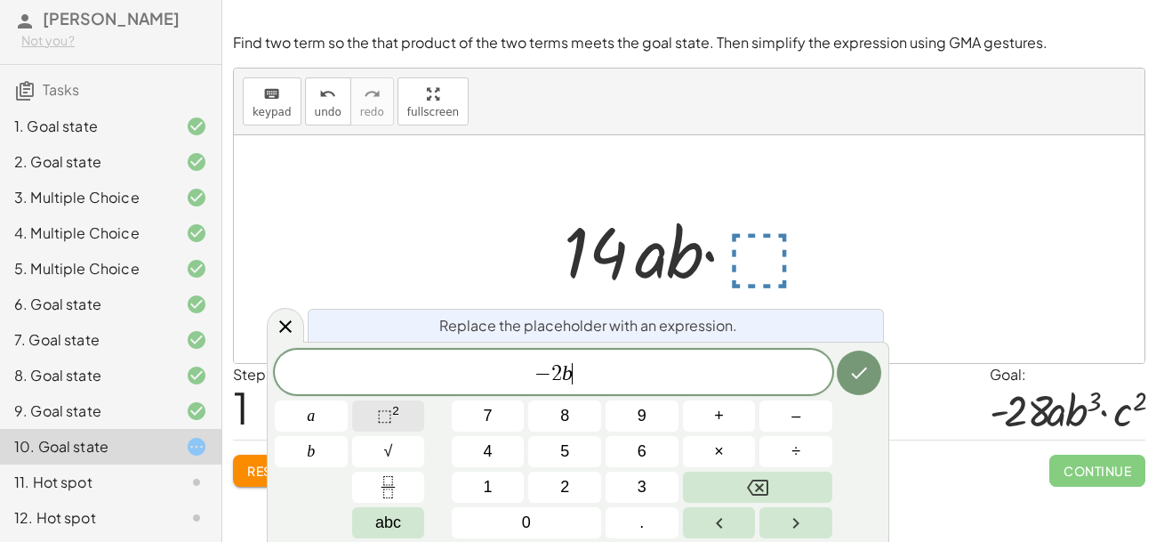
click at [390, 410] on span "⬚" at bounding box center [384, 415] width 15 height 18
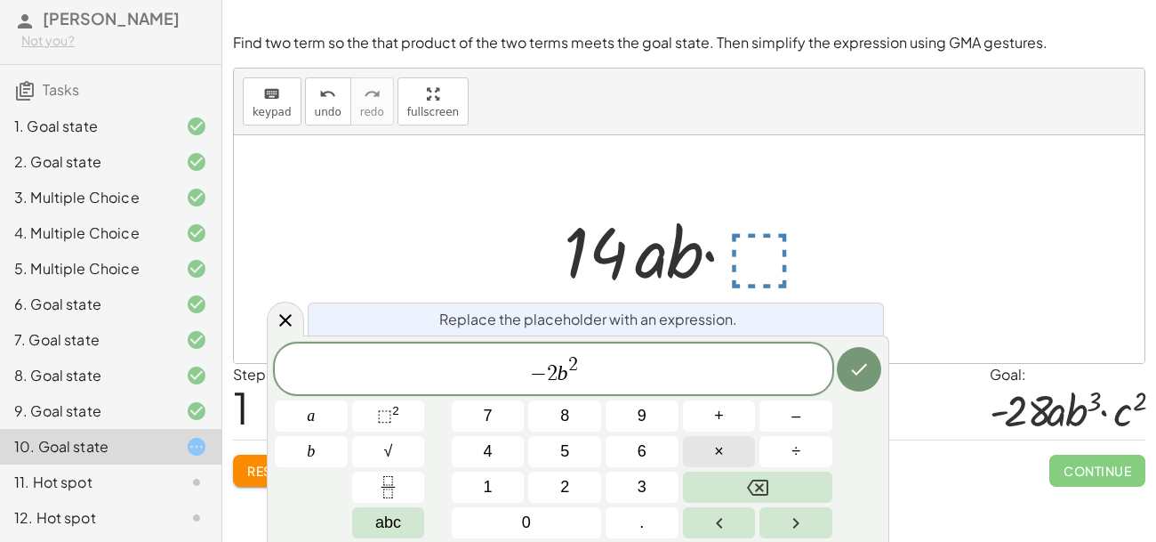
click at [733, 457] on button "×" at bounding box center [719, 451] width 73 height 31
click at [417, 414] on button "⬚ 2" at bounding box center [388, 415] width 73 height 31
click at [848, 371] on icon "Done" at bounding box center [858, 368] width 21 height 21
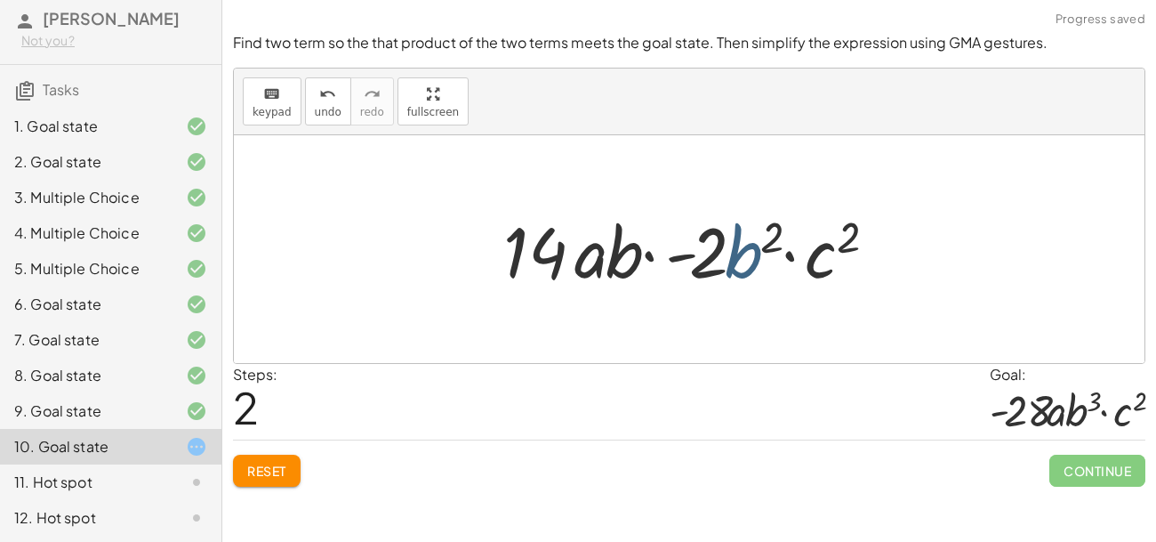
click at [722, 239] on div at bounding box center [696, 250] width 404 height 92
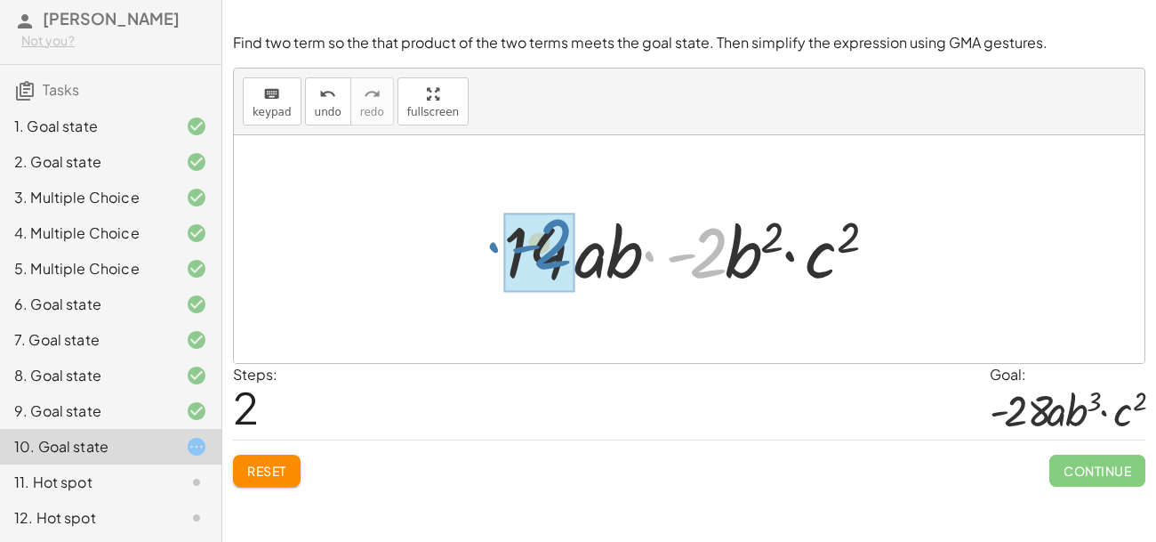
drag, startPoint x: 719, startPoint y: 241, endPoint x: 538, endPoint y: 232, distance: 181.6
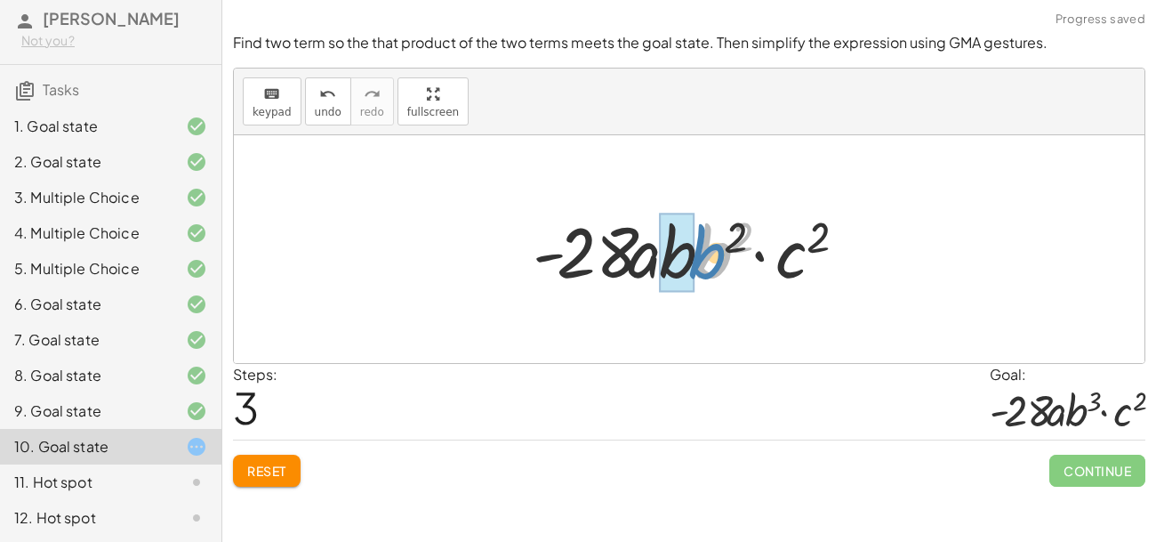
drag, startPoint x: 710, startPoint y: 248, endPoint x: 682, endPoint y: 251, distance: 27.7
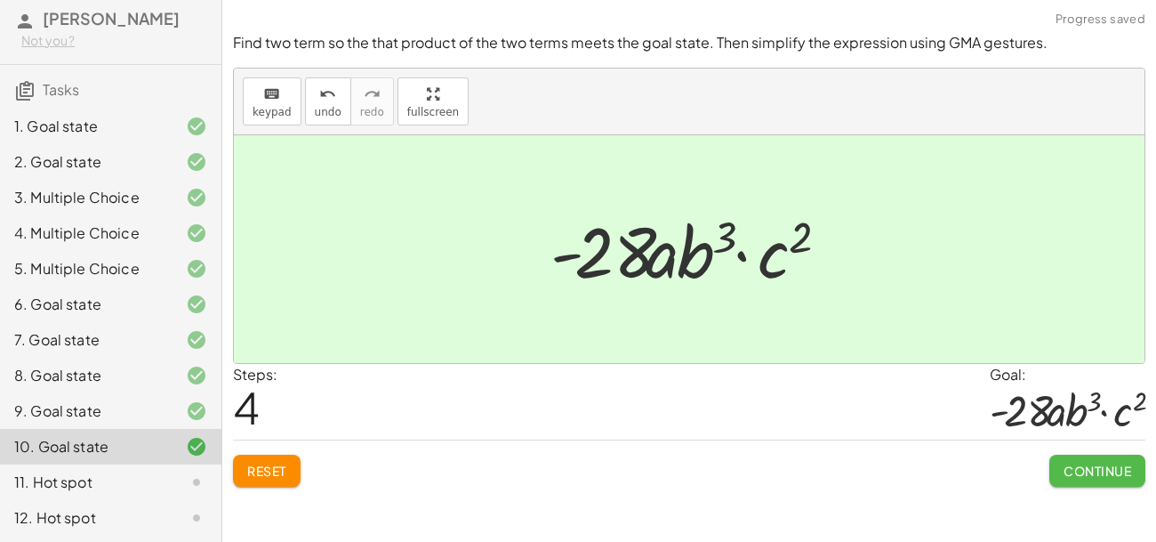
click at [1065, 474] on span "Continue" at bounding box center [1098, 470] width 68 height 16
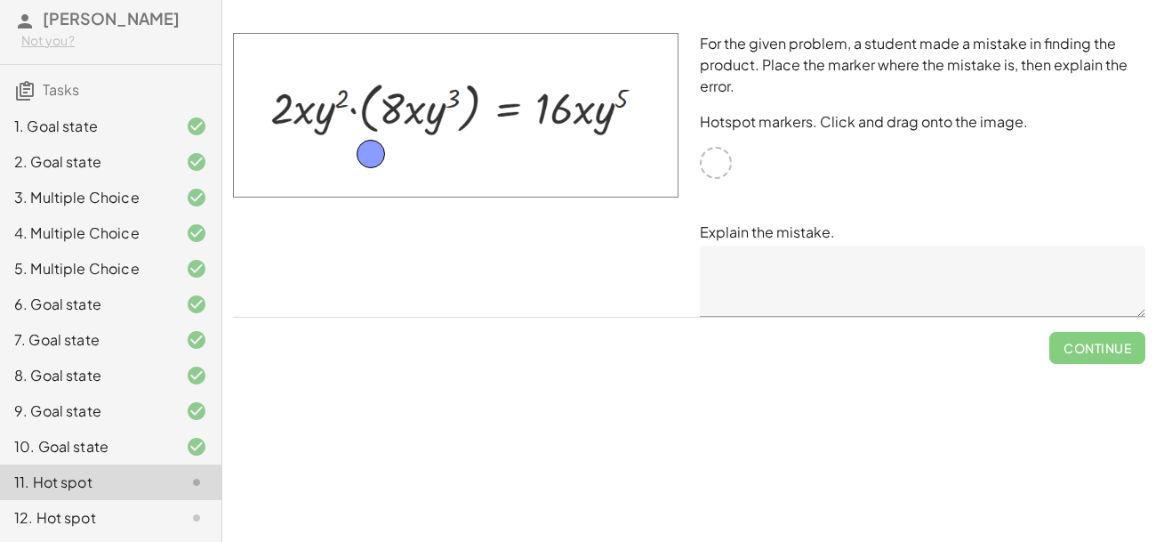
drag, startPoint x: 713, startPoint y: 161, endPoint x: 367, endPoint y: 153, distance: 346.0
drag, startPoint x: 367, startPoint y: 153, endPoint x: 373, endPoint y: 170, distance: 18.0
drag, startPoint x: 373, startPoint y: 170, endPoint x: 349, endPoint y: 115, distance: 60.1
click at [748, 269] on textarea at bounding box center [922, 280] width 445 height 71
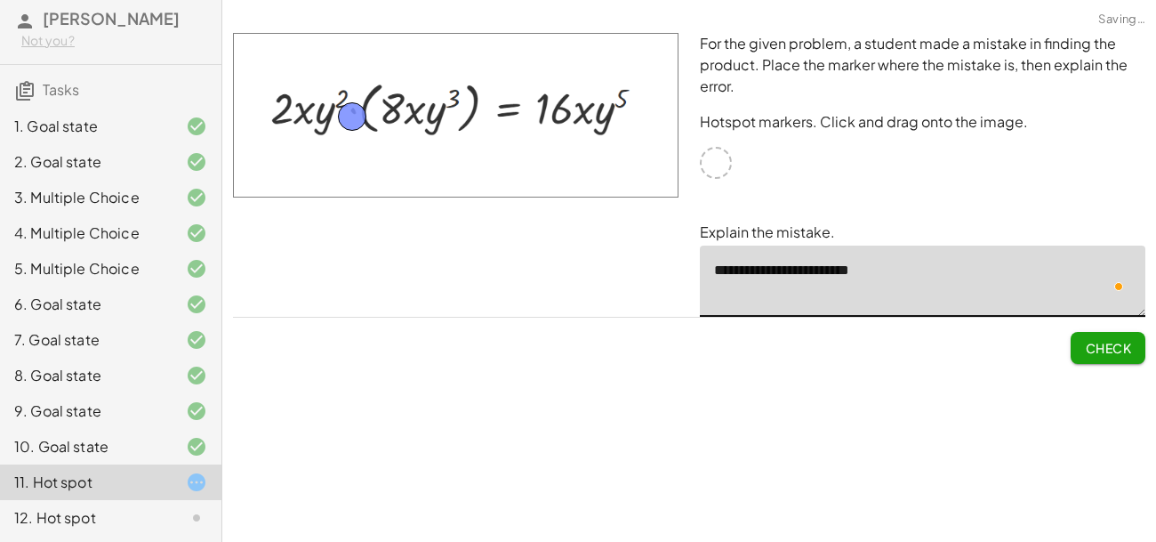
type textarea "**********"
click at [793, 279] on textarea "**********" at bounding box center [922, 280] width 445 height 71
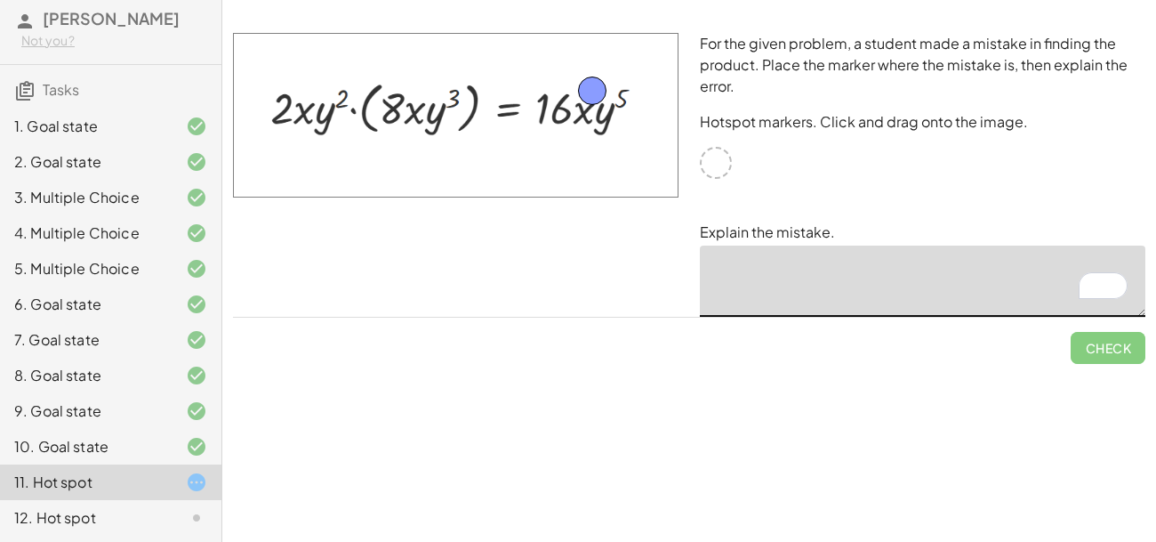
drag, startPoint x: 356, startPoint y: 124, endPoint x: 595, endPoint y: 99, distance: 240.6
click at [787, 262] on textarea "To enrich screen reader interactions, please activate Accessibility in Grammarl…" at bounding box center [922, 280] width 445 height 71
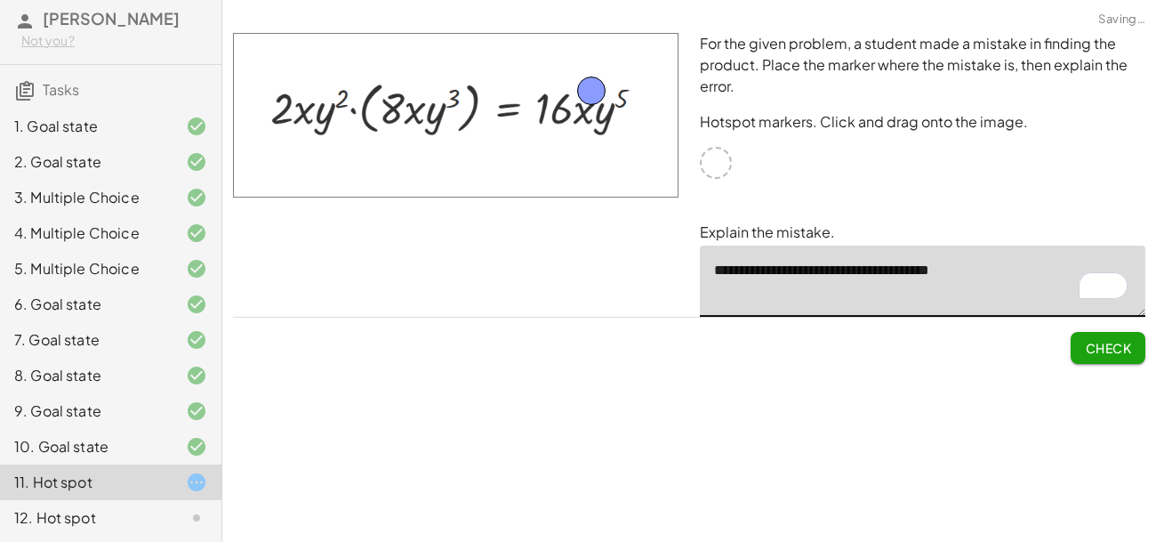
type textarea "**********"
click at [1105, 355] on button "Check" at bounding box center [1108, 348] width 75 height 32
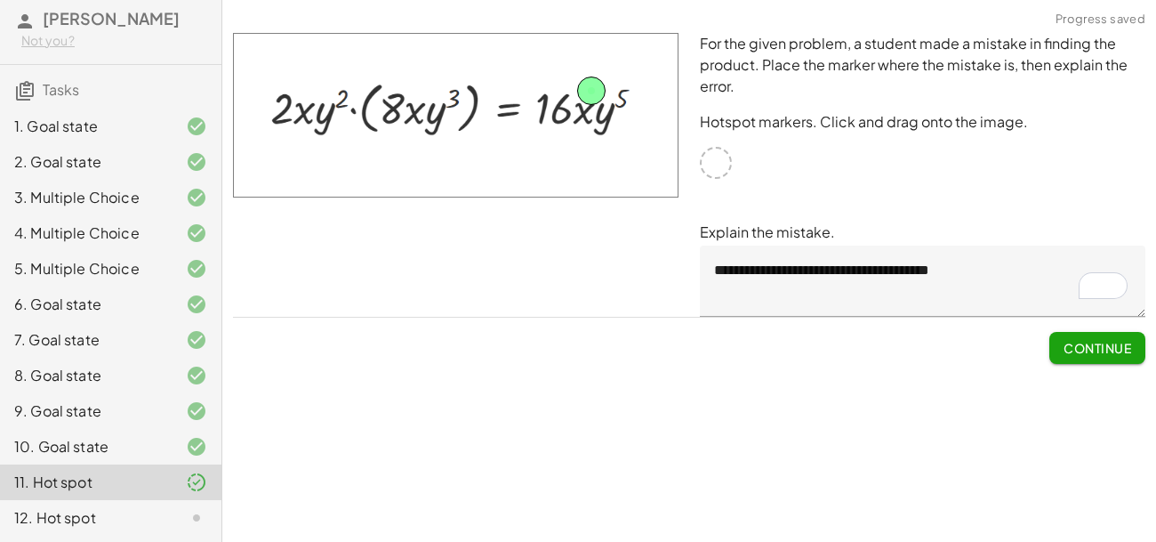
click at [1089, 349] on span "Continue" at bounding box center [1098, 348] width 68 height 16
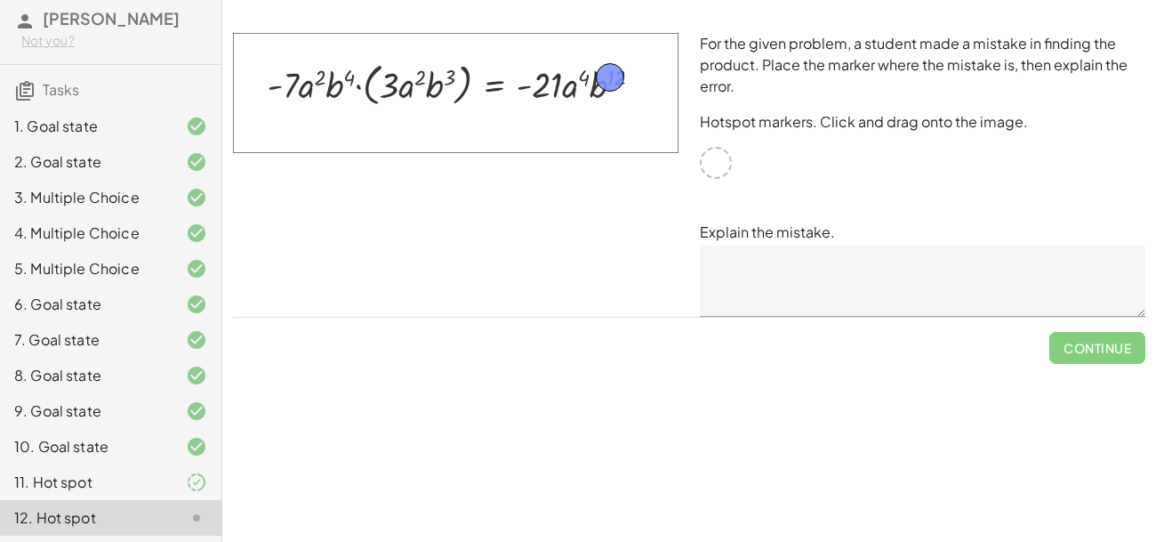
drag, startPoint x: 725, startPoint y: 164, endPoint x: 619, endPoint y: 78, distance: 136.0
click at [779, 282] on textarea at bounding box center [922, 280] width 445 height 71
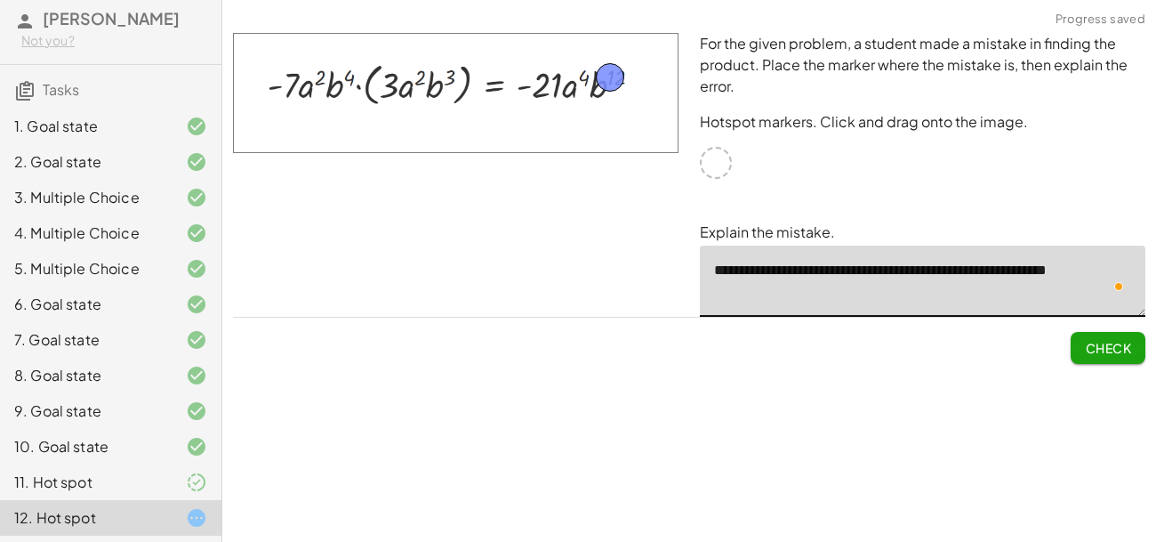
type textarea "**********"
click at [1091, 349] on span "Check" at bounding box center [1108, 348] width 46 height 16
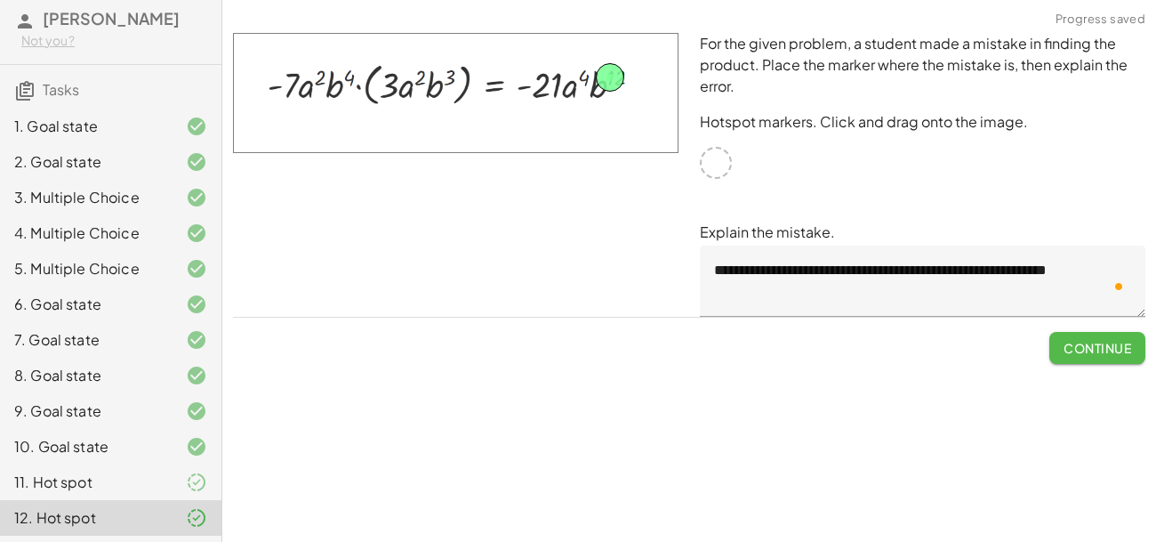
click at [1098, 352] on span "Continue" at bounding box center [1098, 348] width 68 height 16
